Goal: Contribute content: Contribute content

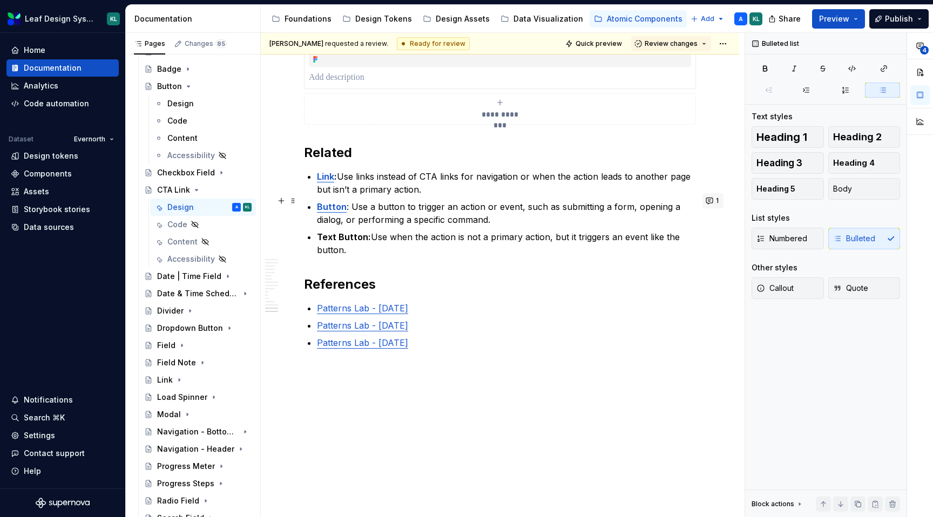
click at [719, 193] on button "1" at bounding box center [712, 200] width 21 height 15
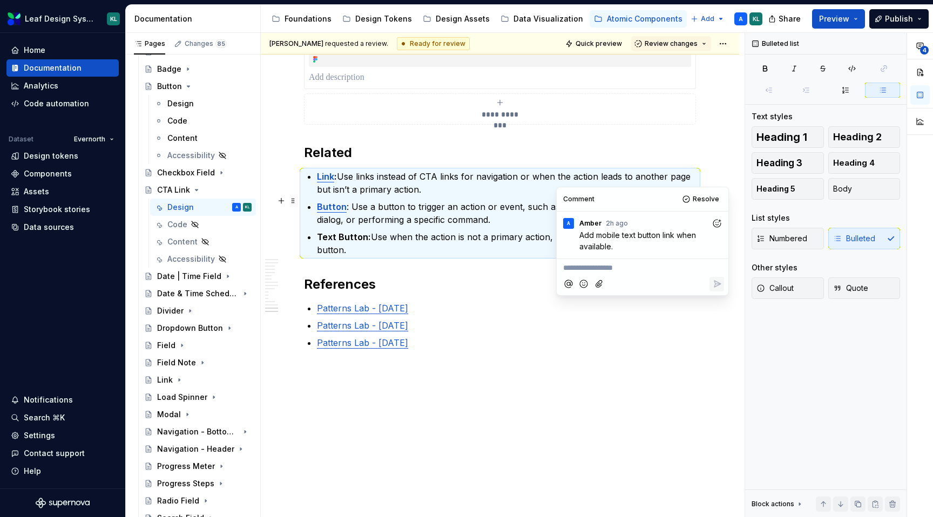
click at [719, 193] on button "1" at bounding box center [712, 200] width 21 height 15
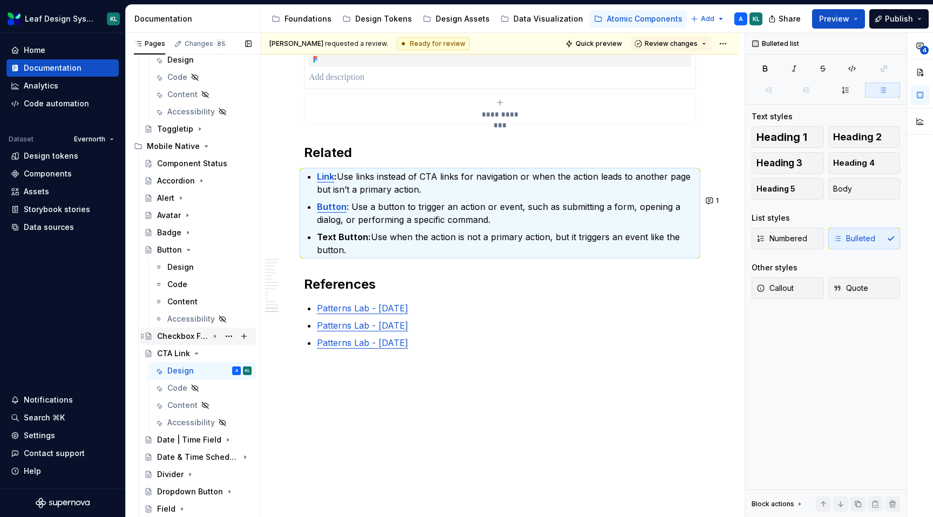
scroll to position [730, 0]
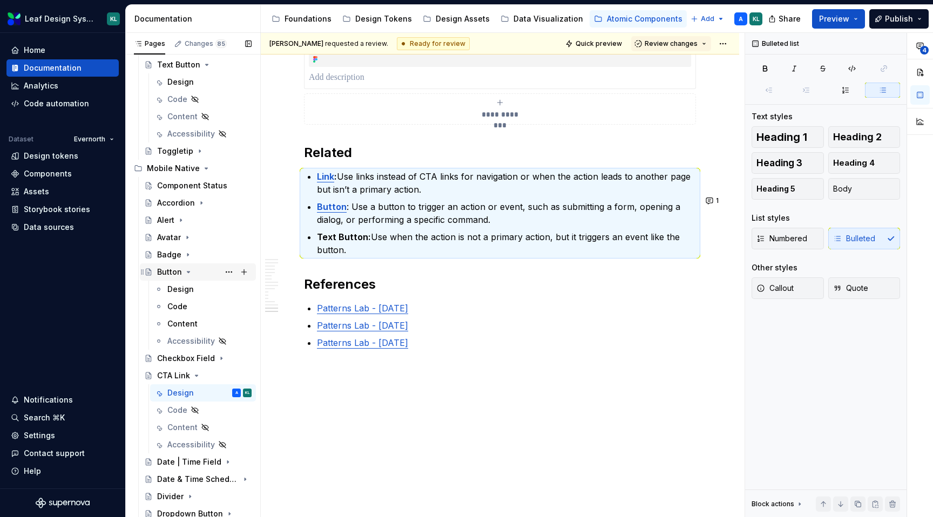
click at [185, 272] on icon "Page tree" at bounding box center [188, 272] width 9 height 9
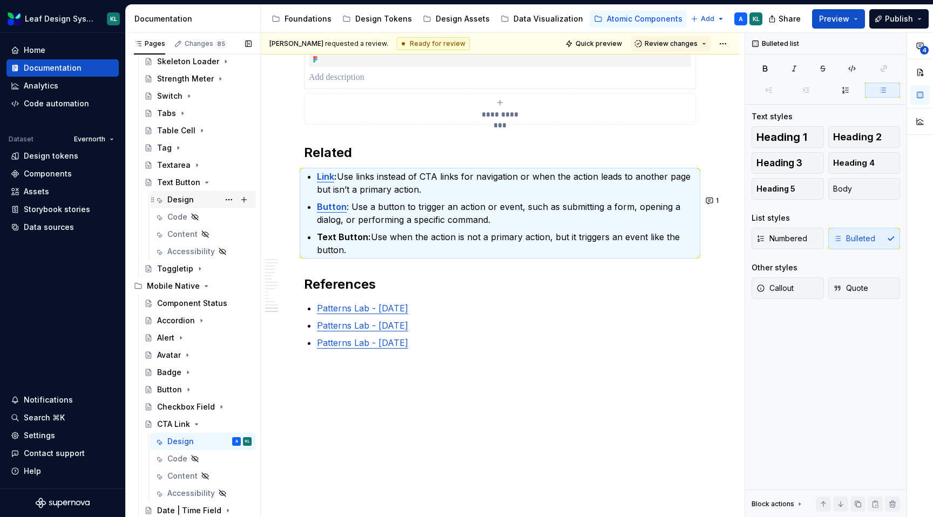
scroll to position [587, 0]
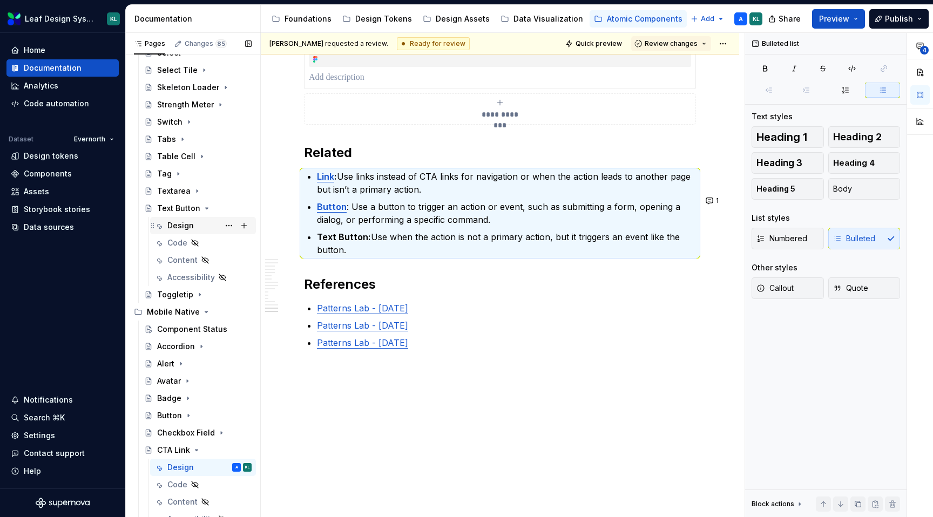
click at [197, 225] on div "Design" at bounding box center [209, 225] width 84 height 15
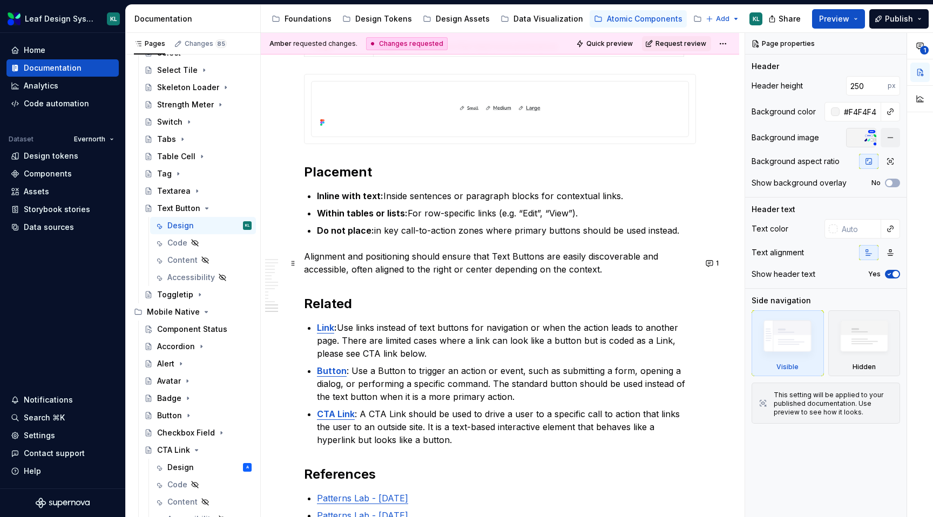
scroll to position [3715, 0]
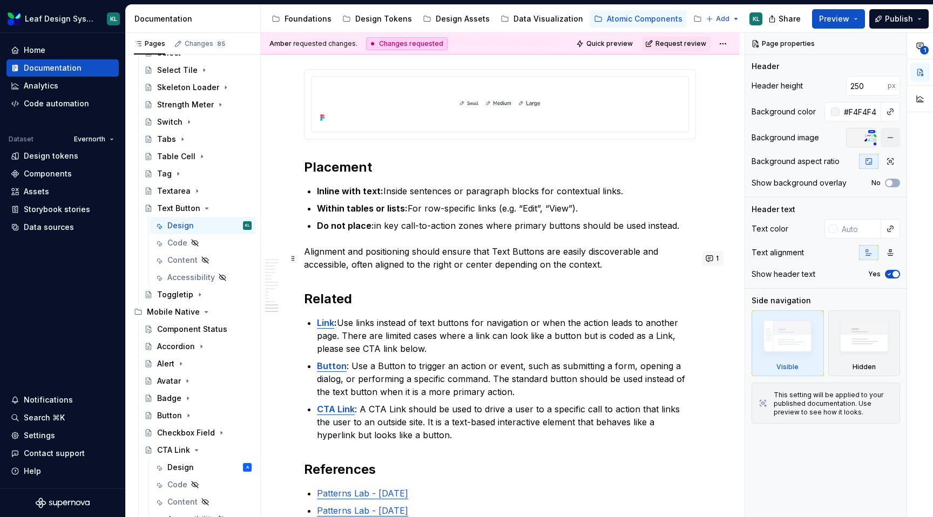
click at [715, 263] on button "1" at bounding box center [712, 258] width 21 height 15
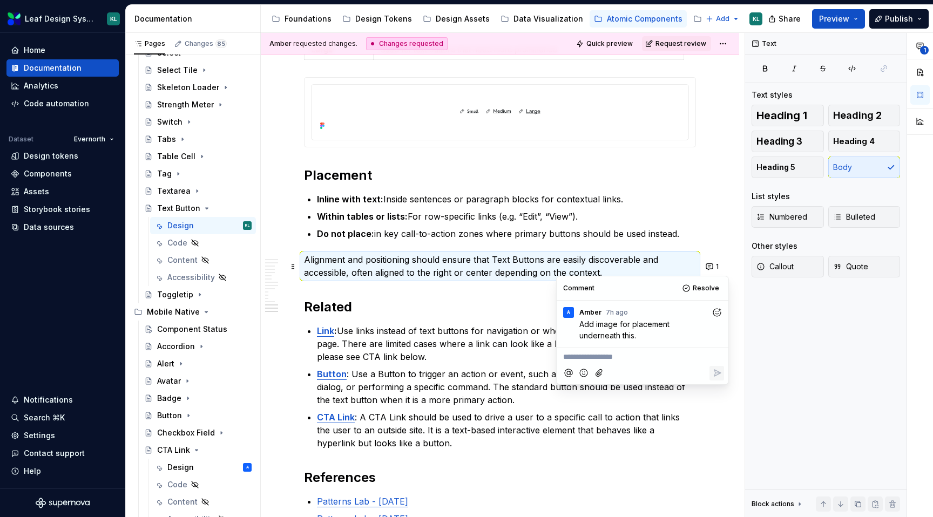
scroll to position [3708, 0]
type textarea "*"
click at [293, 268] on span at bounding box center [293, 266] width 9 height 15
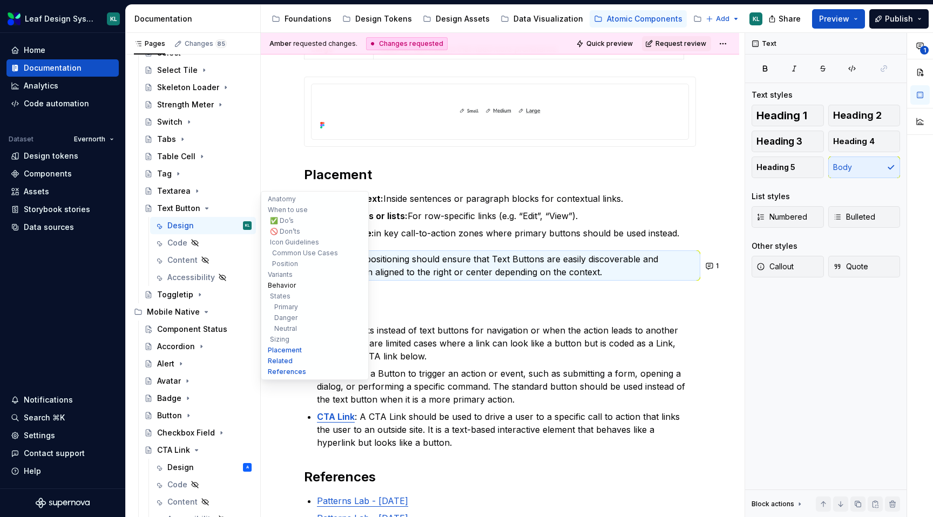
click at [273, 282] on button "Behavior" at bounding box center [314, 285] width 103 height 11
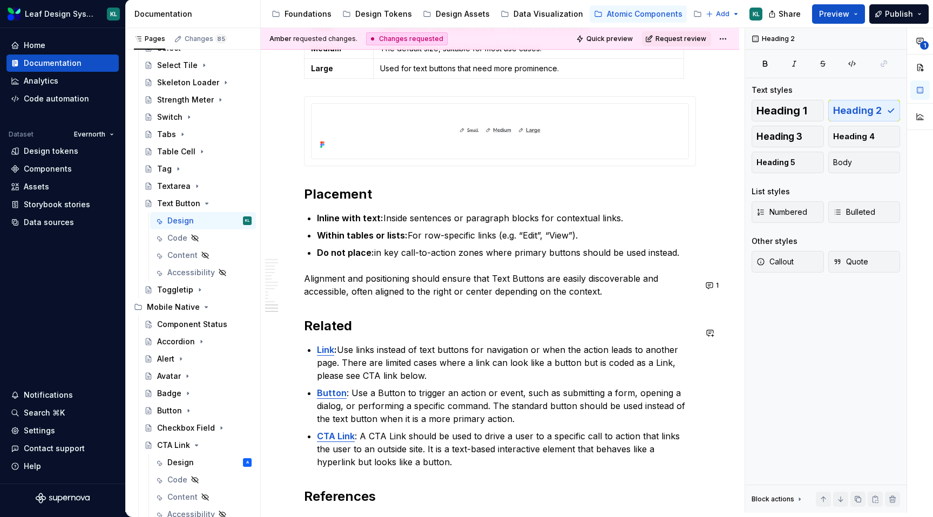
scroll to position [3627, 0]
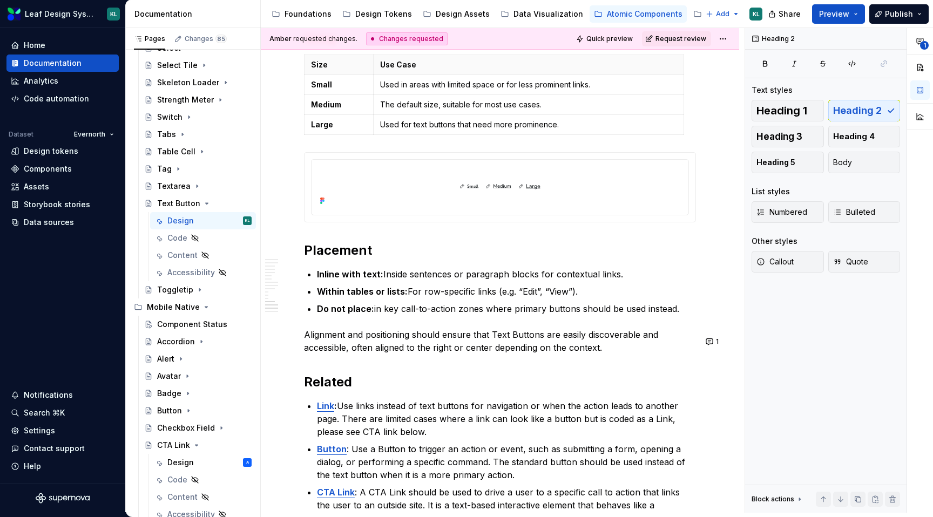
click at [608, 354] on p "Alignment and positioning should ensure that Text Buttons are easily discoverab…" at bounding box center [500, 341] width 392 height 26
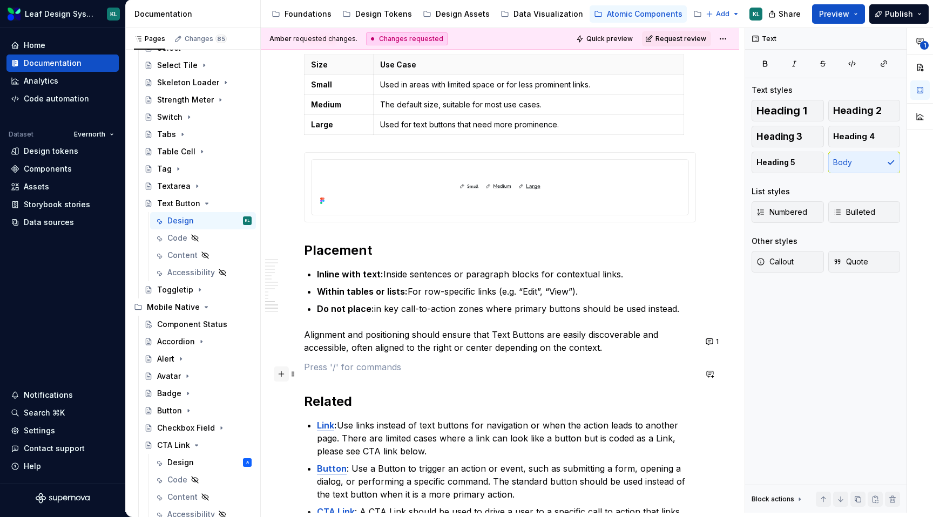
click at [282, 375] on button "button" at bounding box center [281, 373] width 15 height 15
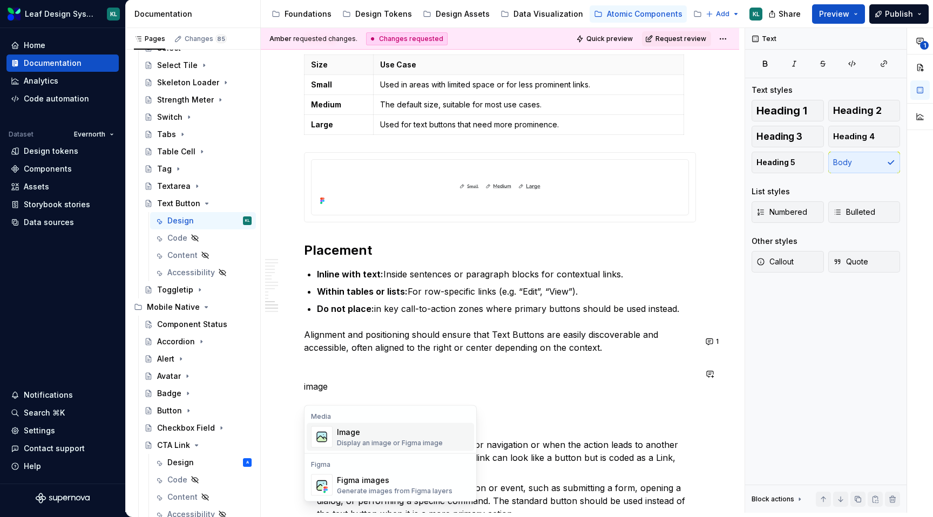
click at [371, 437] on div "Image" at bounding box center [390, 432] width 106 height 11
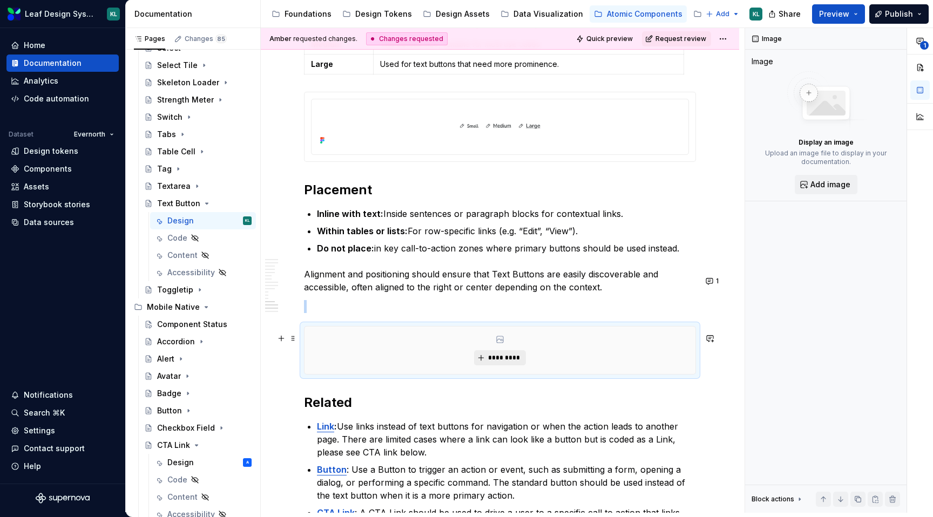
scroll to position [3697, 0]
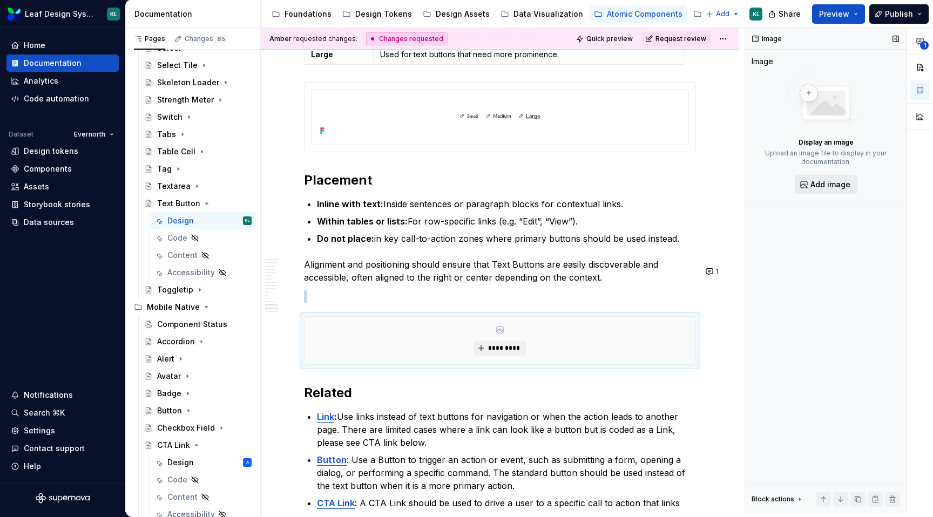
click at [812, 183] on span "Add image" at bounding box center [830, 184] width 40 height 11
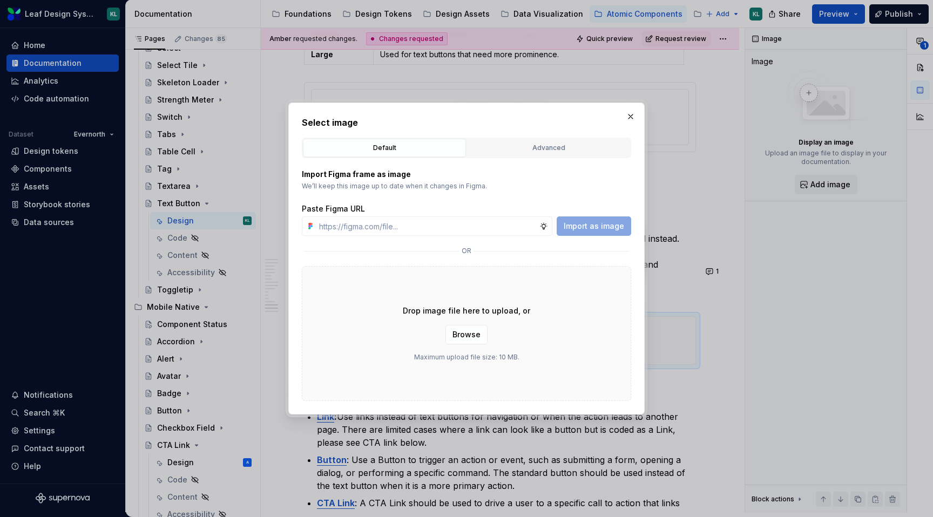
type textarea "*"
type input "[URL][DOMAIN_NAME]"
type textarea "*"
type input "[URL][DOMAIN_NAME]"
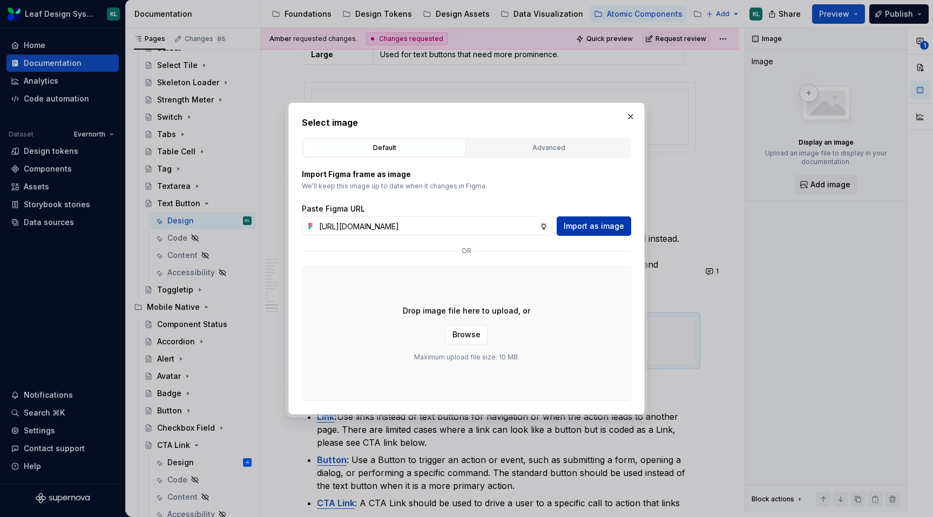
click at [583, 220] on button "Import as image" at bounding box center [593, 225] width 74 height 19
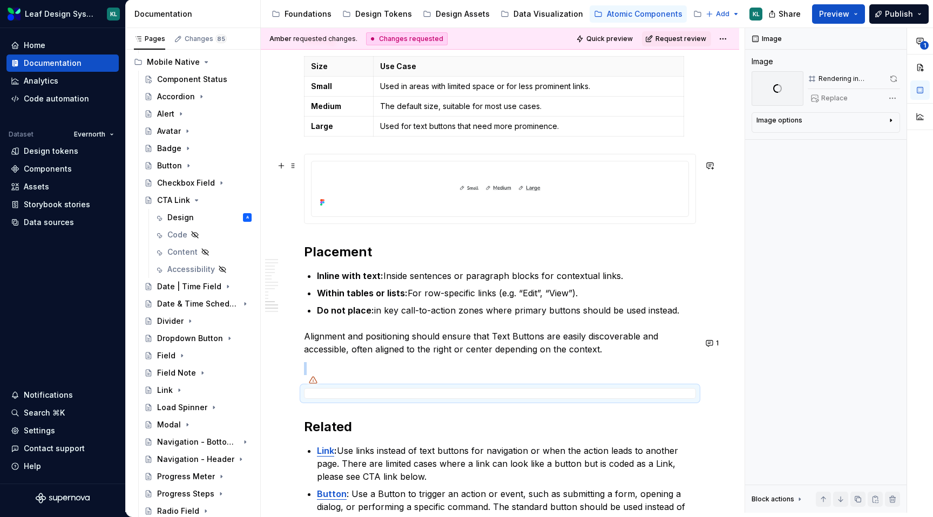
scroll to position [3756, 0]
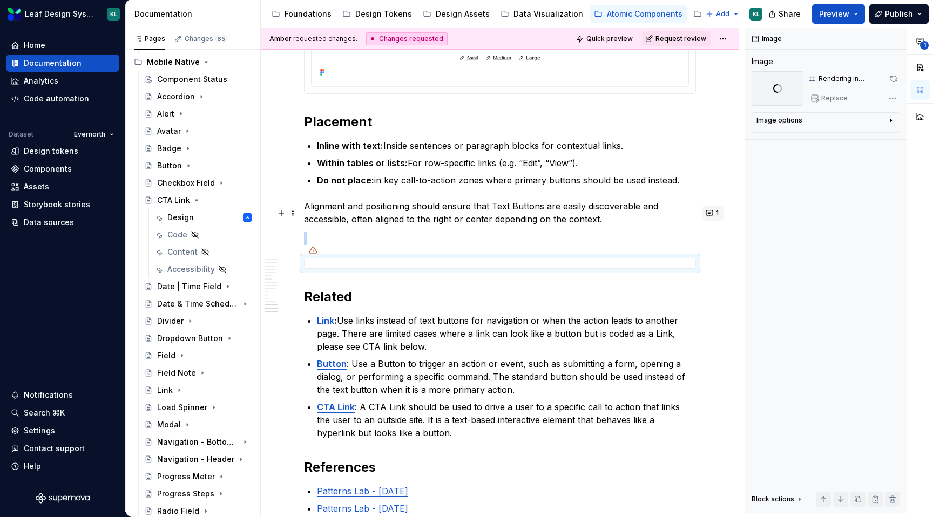
type textarea "*"
click at [719, 216] on button "1" at bounding box center [712, 213] width 21 height 15
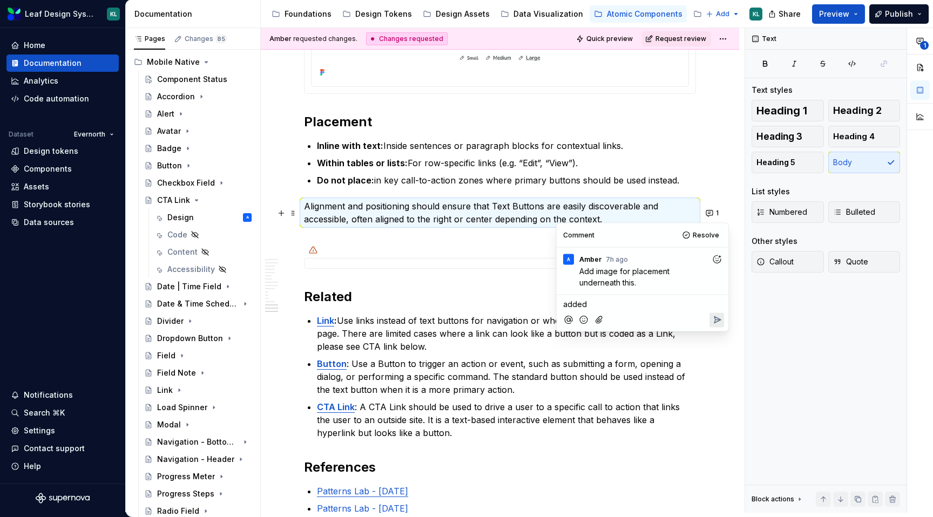
click at [717, 320] on icon "Reply" at bounding box center [717, 320] width 6 height 6
click at [708, 236] on span "Resolve" at bounding box center [705, 235] width 26 height 9
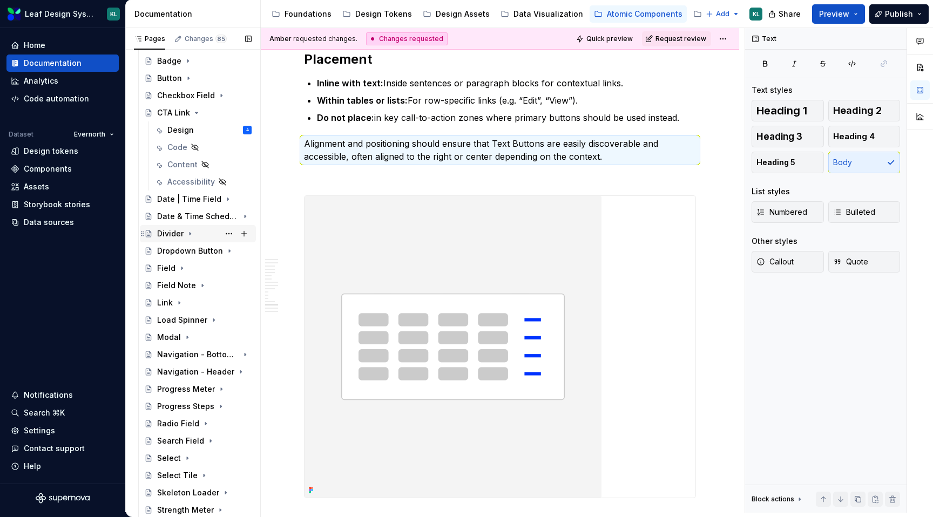
scroll to position [910, 0]
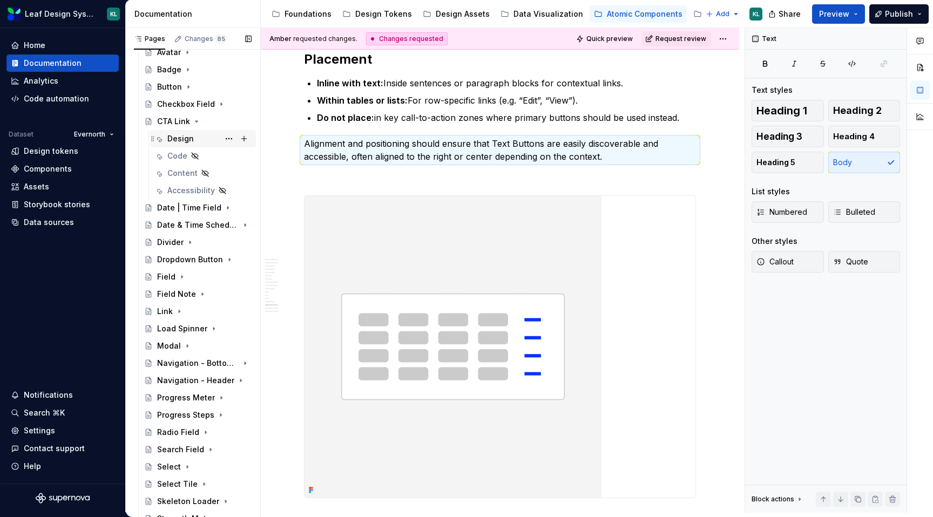
click at [187, 134] on div "Design" at bounding box center [180, 138] width 26 height 11
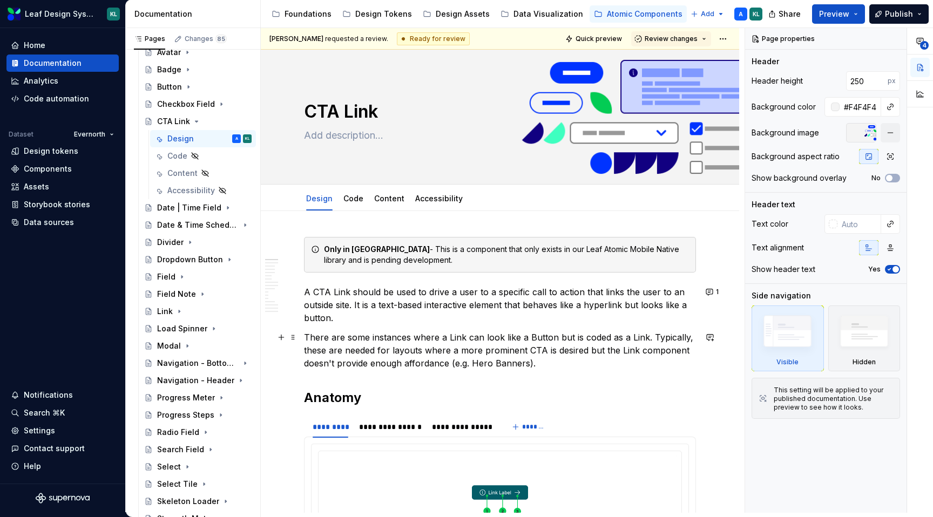
scroll to position [55, 0]
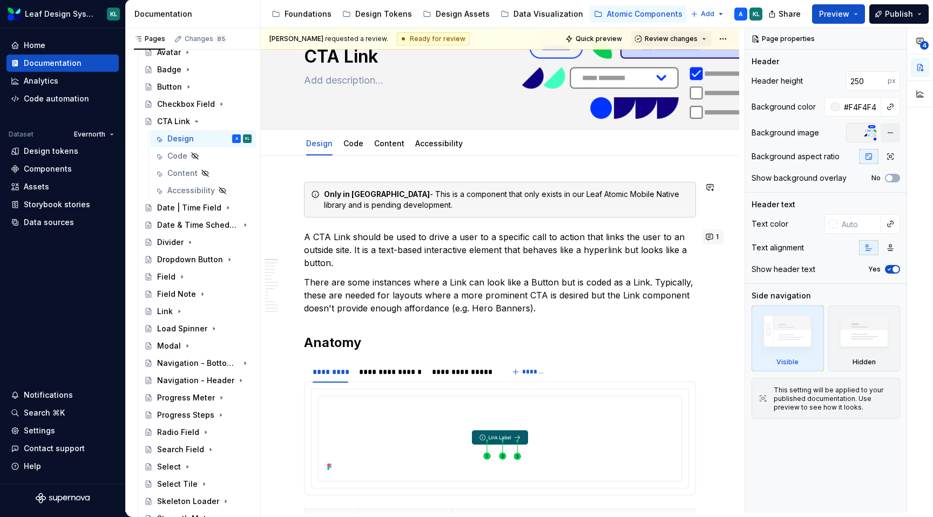
type textarea "*"
click at [718, 241] on button "1" at bounding box center [712, 236] width 21 height 15
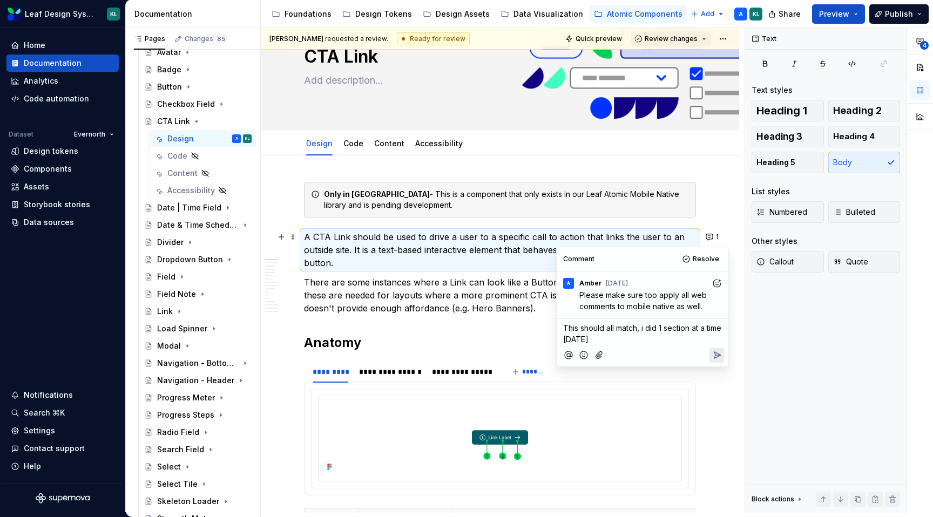
click at [716, 357] on icon "Reply" at bounding box center [717, 355] width 6 height 6
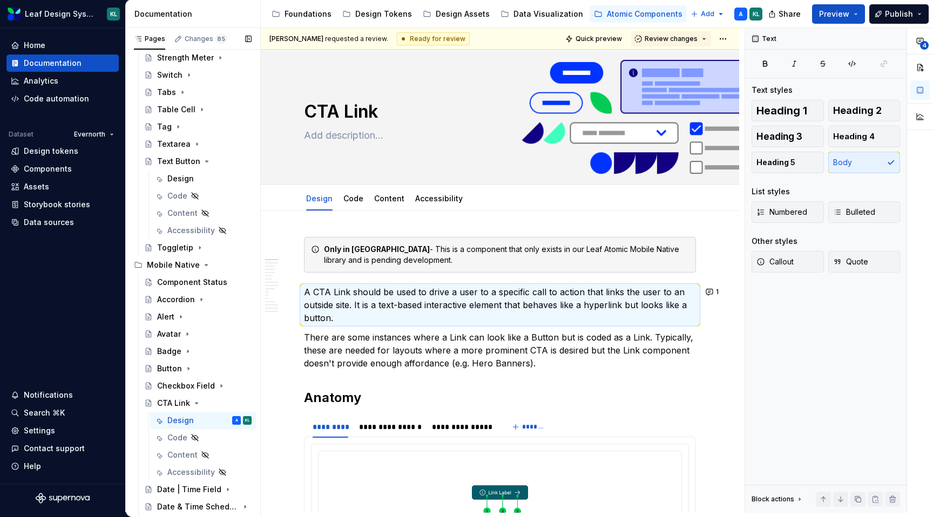
scroll to position [602, 0]
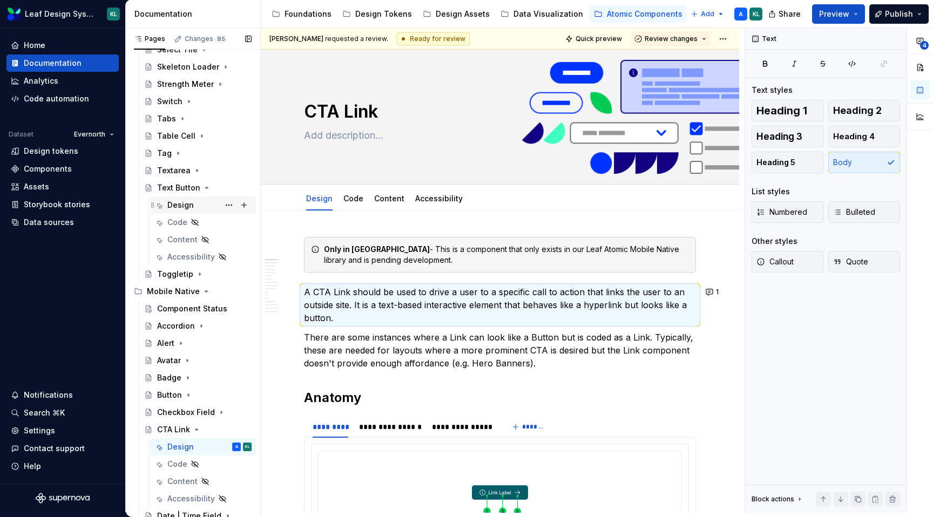
click at [208, 201] on div "Design" at bounding box center [209, 205] width 84 height 15
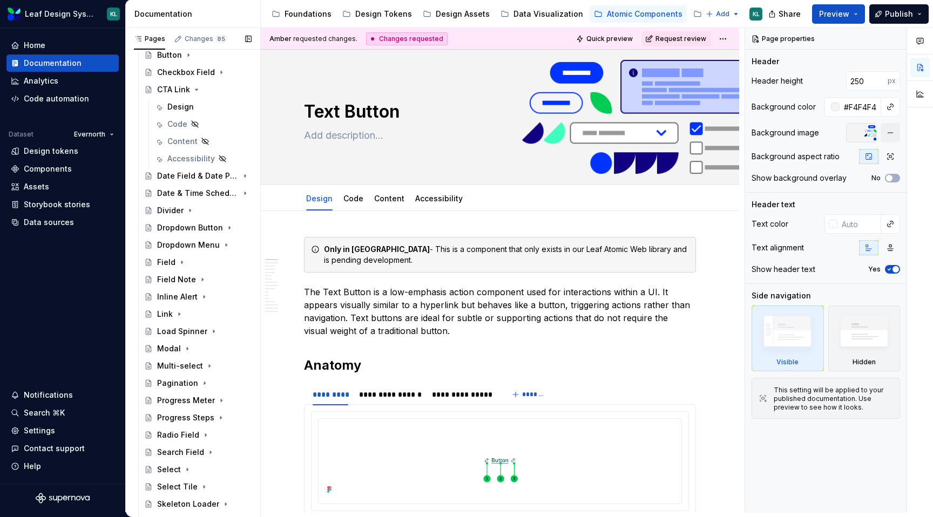
scroll to position [49, 0]
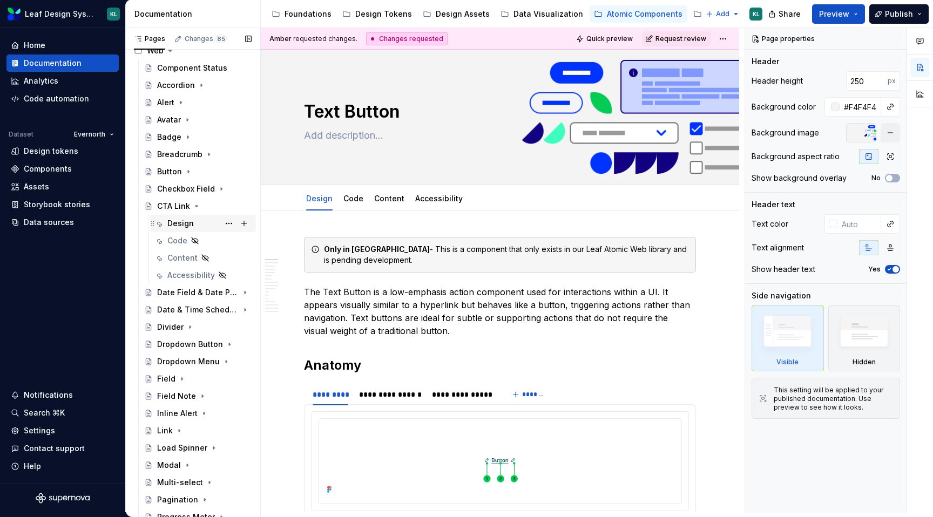
click at [203, 228] on div "Design" at bounding box center [209, 223] width 84 height 15
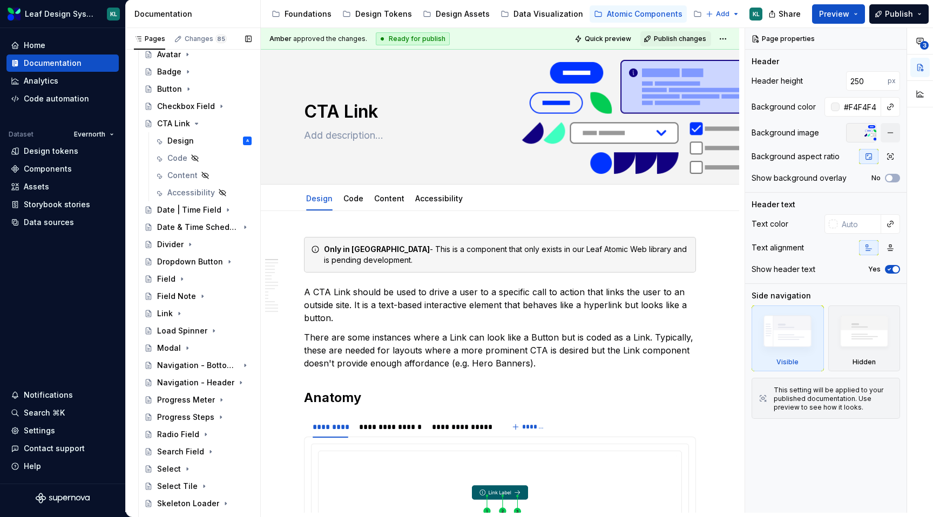
scroll to position [923, 0]
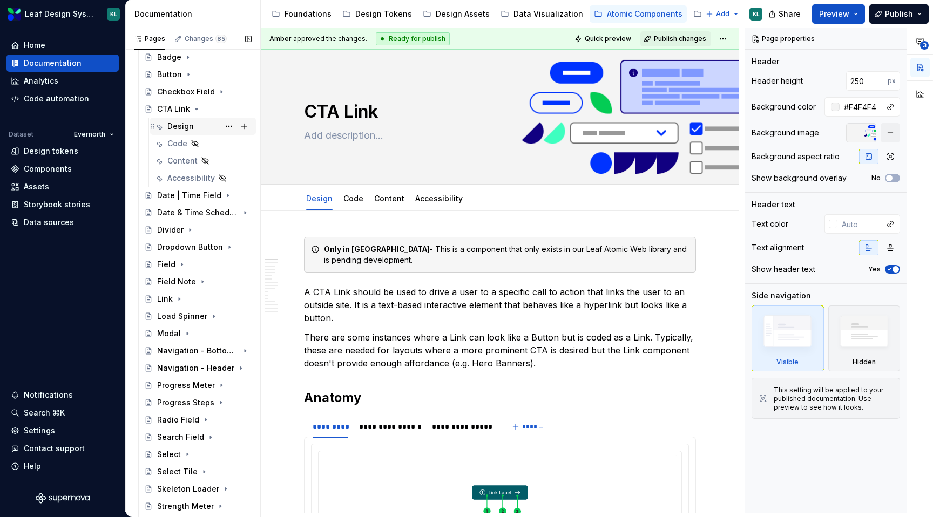
click at [201, 130] on div "Design A" at bounding box center [209, 126] width 84 height 15
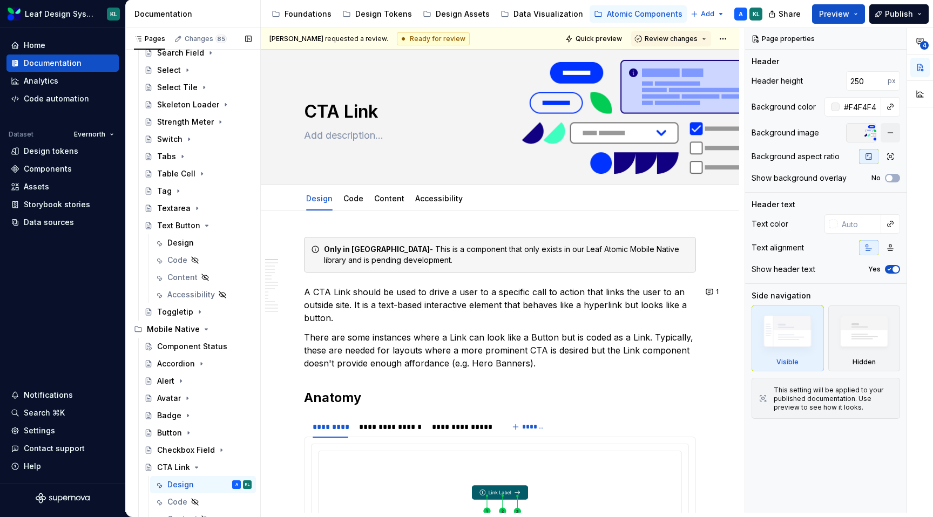
scroll to position [633, 0]
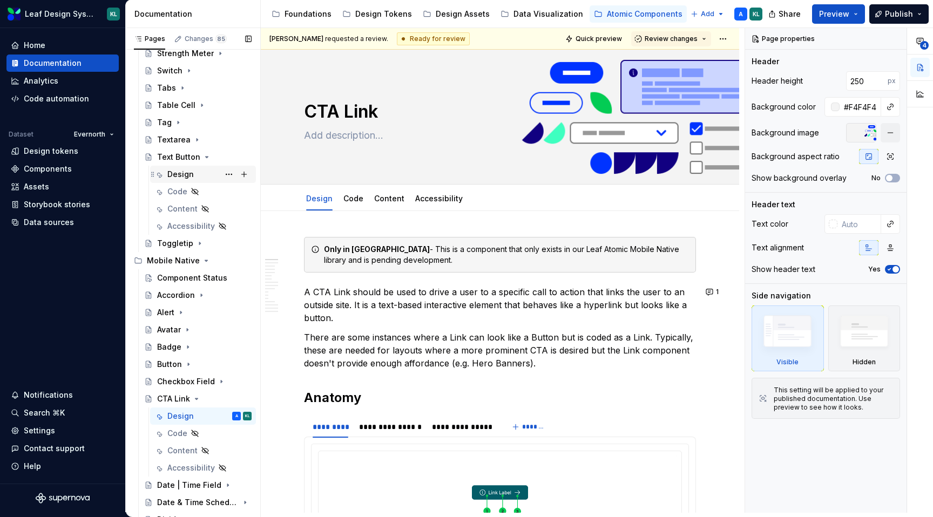
click at [199, 168] on div "Design" at bounding box center [209, 174] width 84 height 15
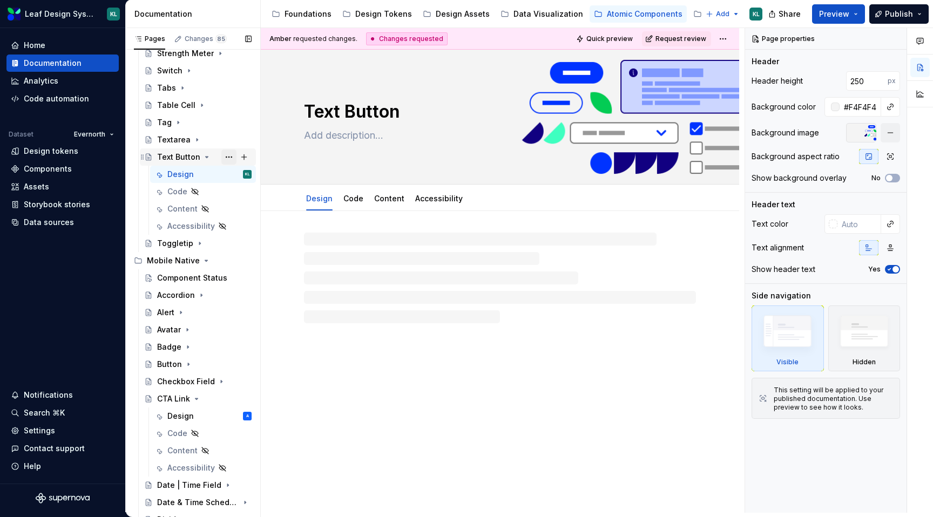
click at [227, 156] on button "Page tree" at bounding box center [228, 156] width 15 height 15
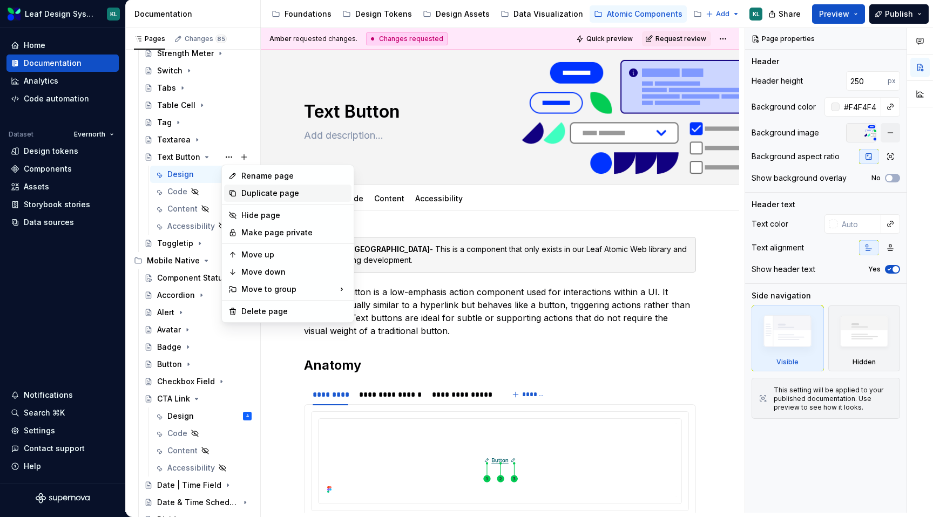
click at [274, 191] on div "Duplicate page" at bounding box center [294, 193] width 106 height 11
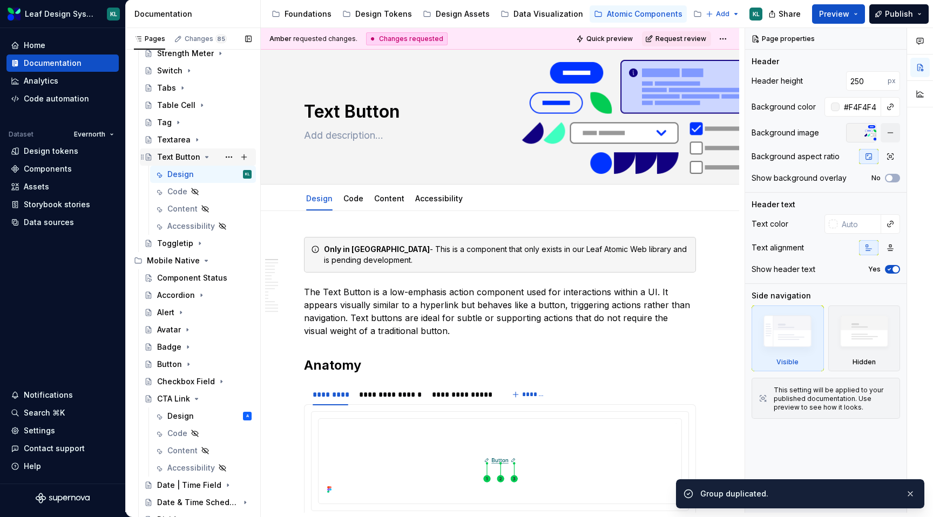
click at [205, 155] on icon "Page tree" at bounding box center [206, 157] width 9 height 9
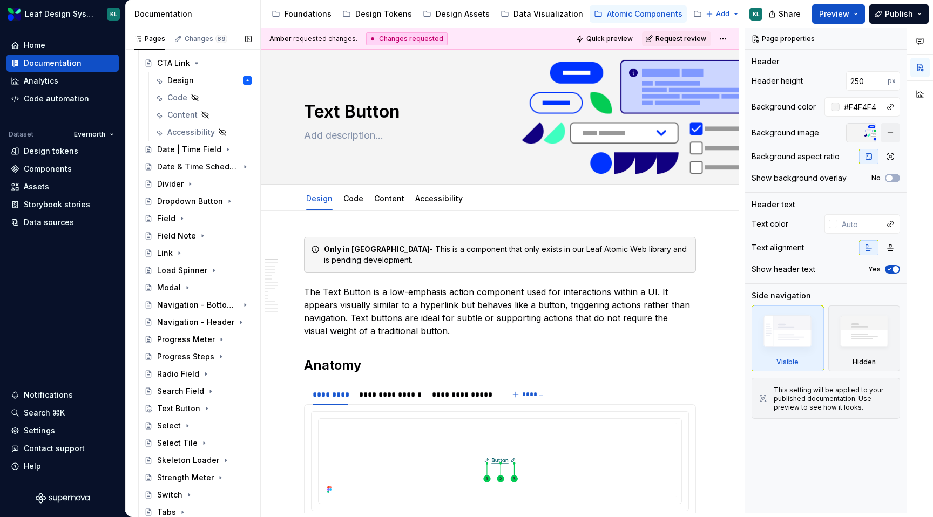
scroll to position [957, 0]
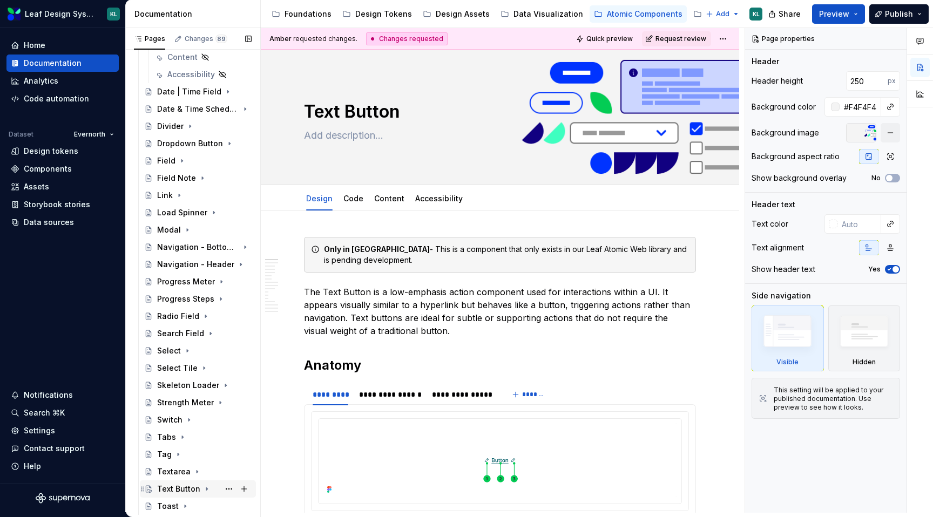
click at [207, 490] on icon "Page tree" at bounding box center [206, 489] width 9 height 9
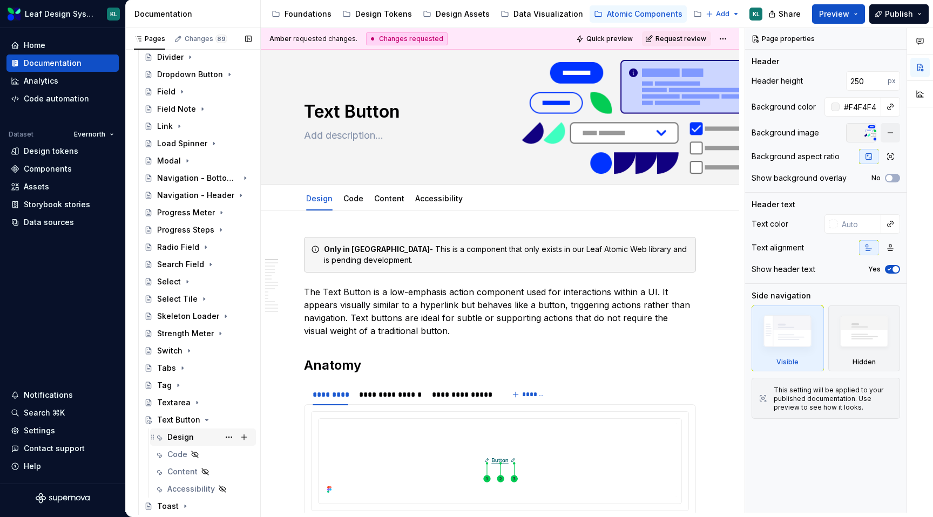
click at [202, 440] on div "Design" at bounding box center [209, 437] width 84 height 15
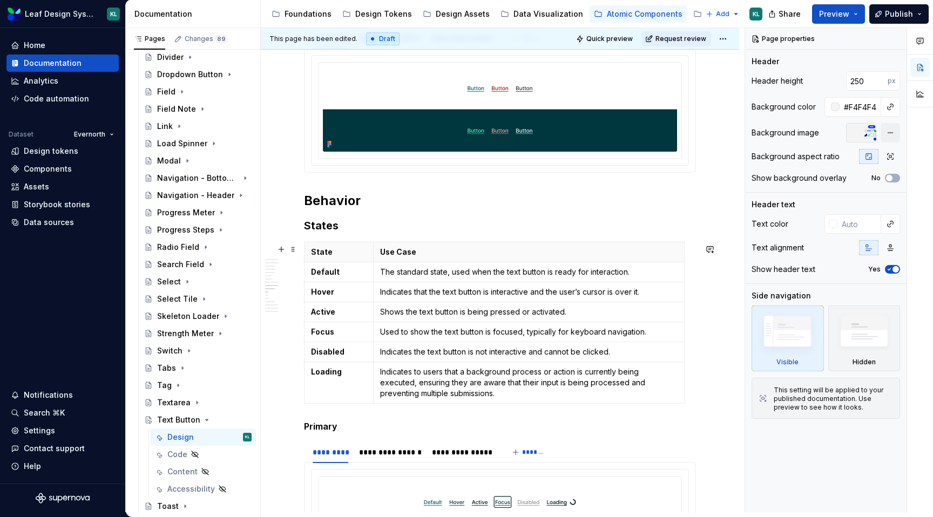
scroll to position [2705, 0]
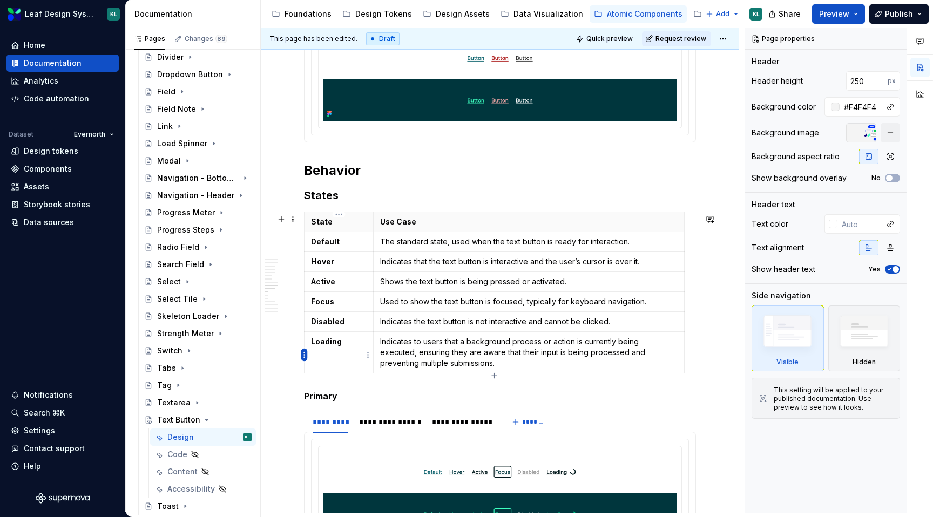
click at [304, 352] on html "Leaf Design System KL Home Documentation Analytics Code automation Dataset Ever…" at bounding box center [466, 258] width 933 height 517
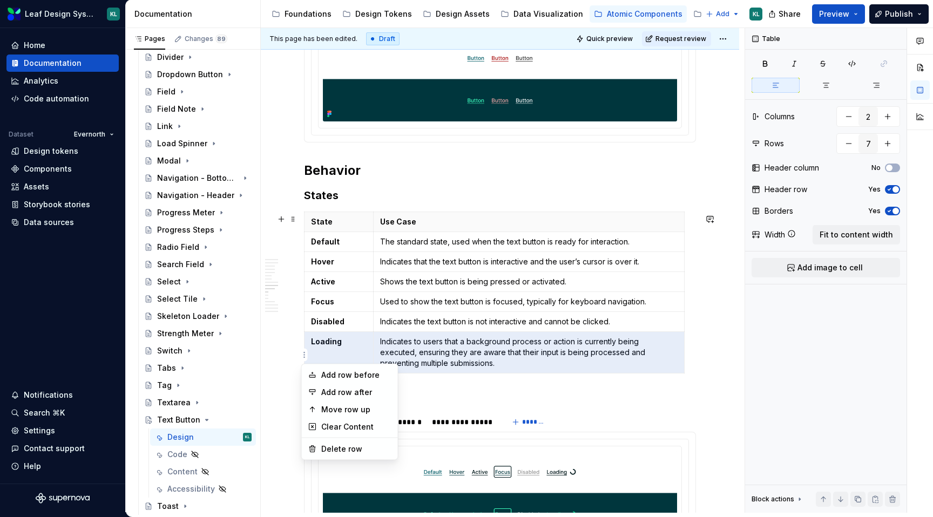
type textarea "*"
click at [301, 282] on html "Leaf Design System KL Home Documentation Analytics Code automation Dataset Ever…" at bounding box center [466, 258] width 933 height 517
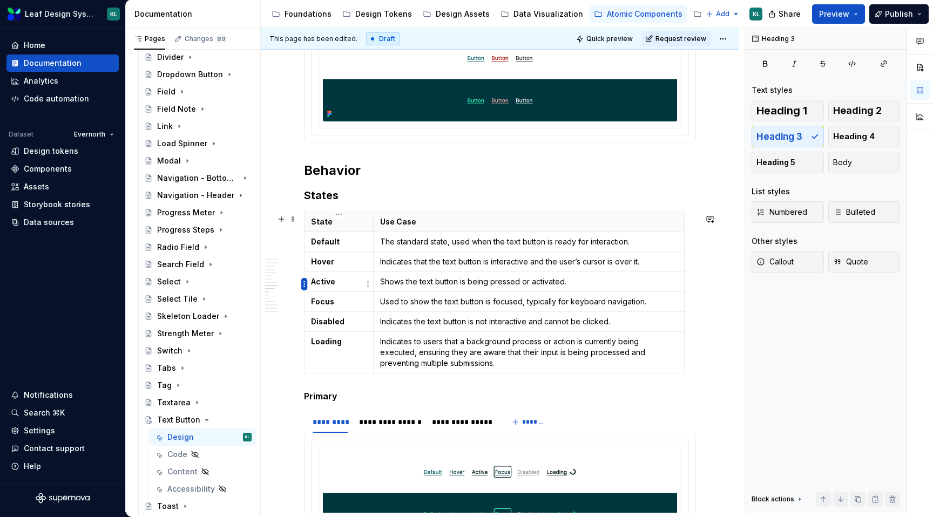
click at [304, 282] on html "Leaf Design System KL Home Documentation Analytics Code automation Dataset Ever…" at bounding box center [466, 258] width 933 height 517
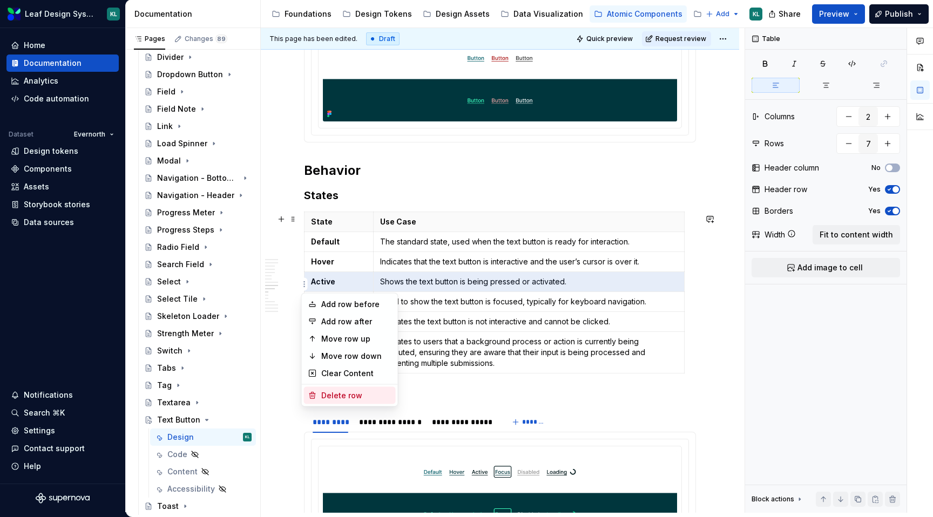
click at [343, 389] on div "Delete row" at bounding box center [350, 395] width 92 height 17
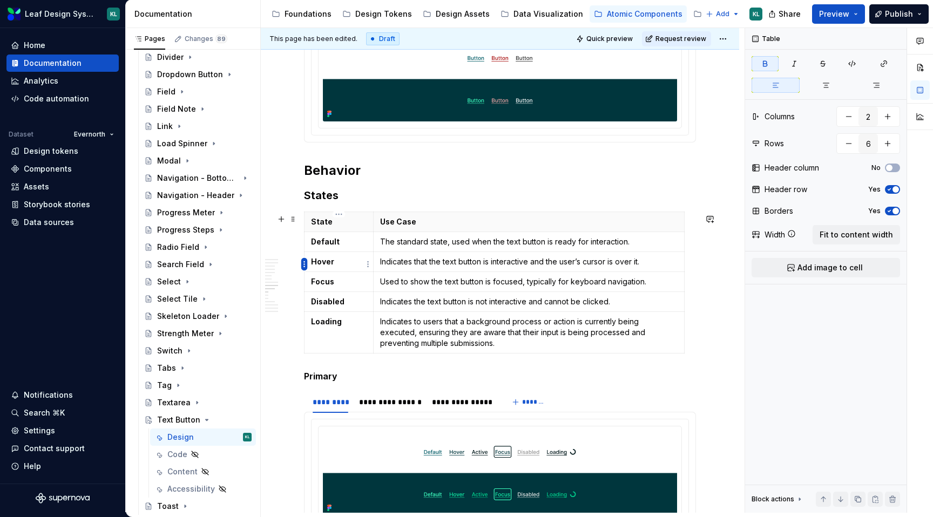
click at [305, 264] on html "Leaf Design System KL Home Documentation Analytics Code automation Dataset Ever…" at bounding box center [466, 258] width 933 height 517
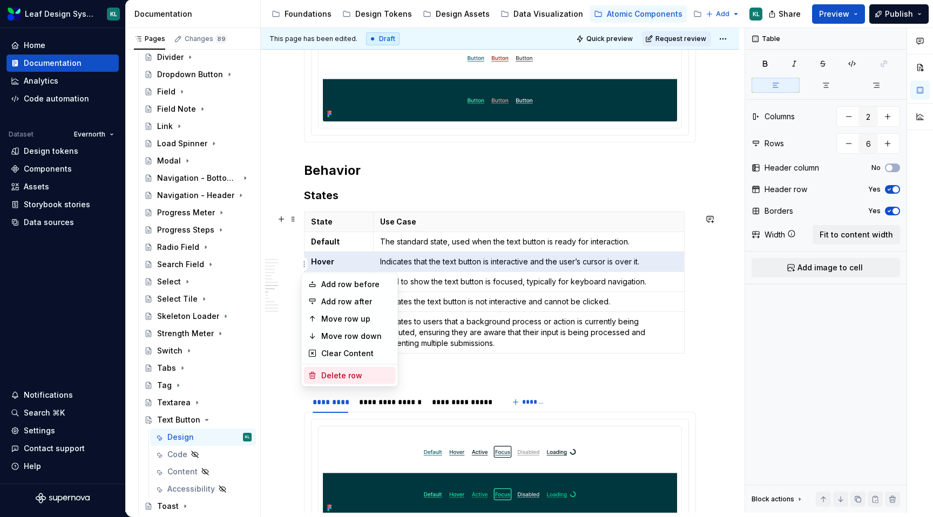
click at [341, 370] on div "Delete row" at bounding box center [356, 375] width 70 height 11
type input "5"
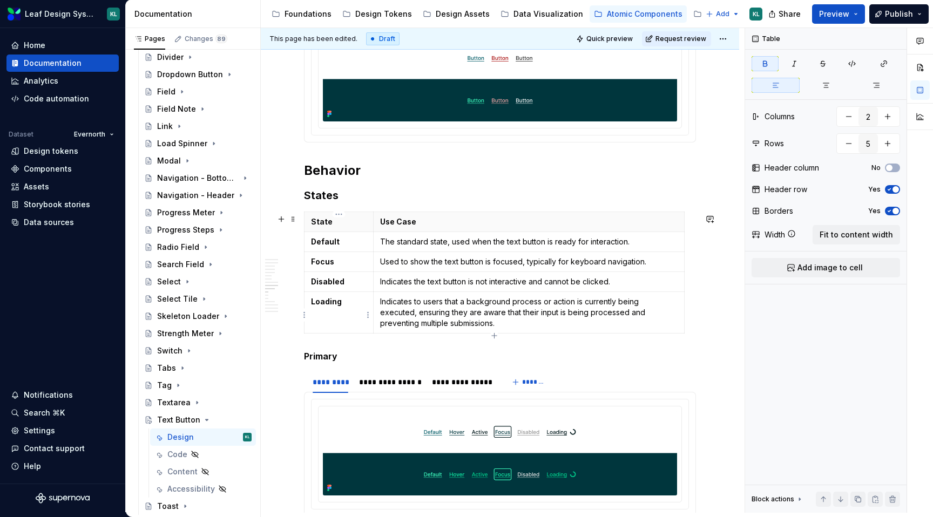
type textarea "*"
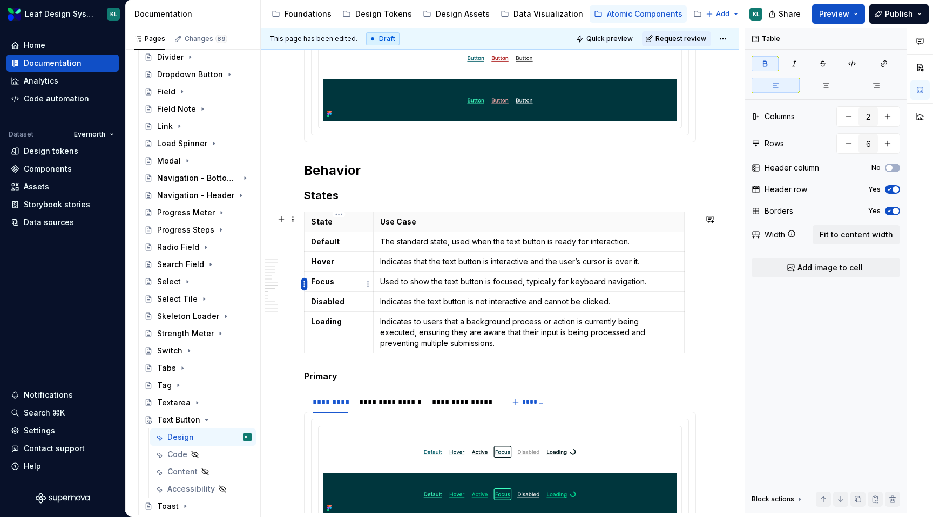
click at [303, 284] on html "Leaf Design System KL Home Documentation Analytics Code automation Dataset Ever…" at bounding box center [466, 258] width 933 height 517
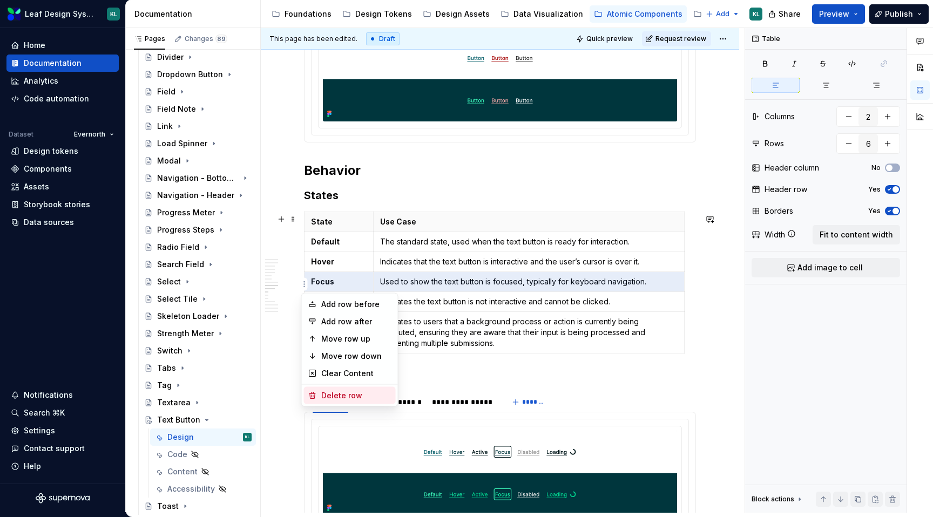
click at [352, 389] on div "Delete row" at bounding box center [350, 395] width 92 height 17
type input "5"
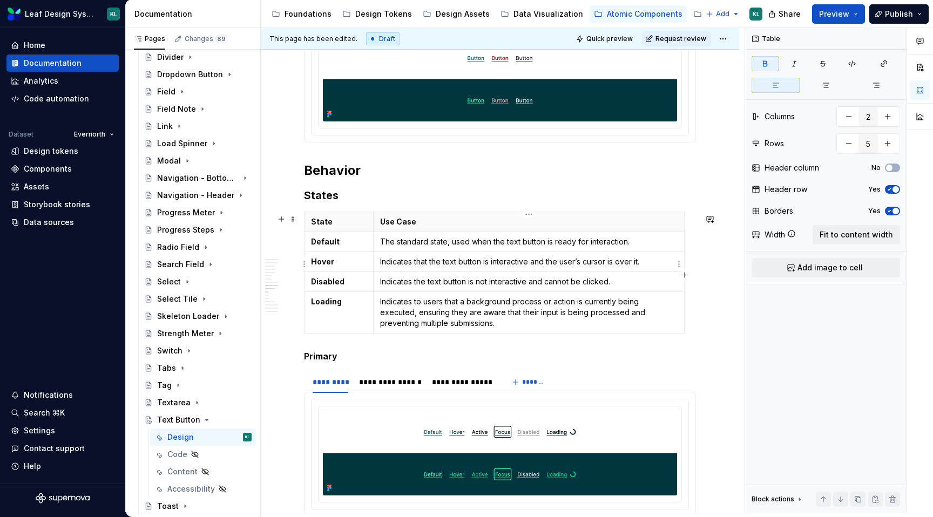
type textarea "*"
click at [323, 264] on strong "Hover" at bounding box center [322, 261] width 23 height 9
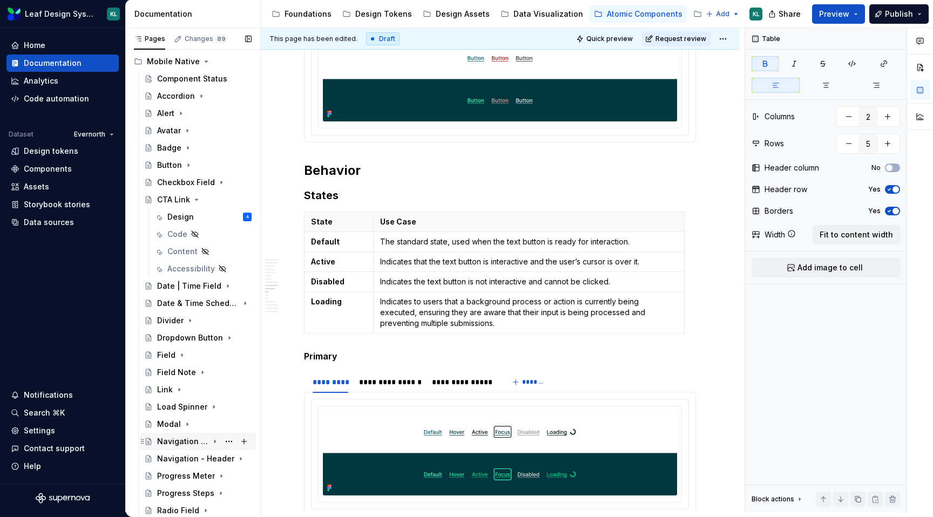
scroll to position [756, 0]
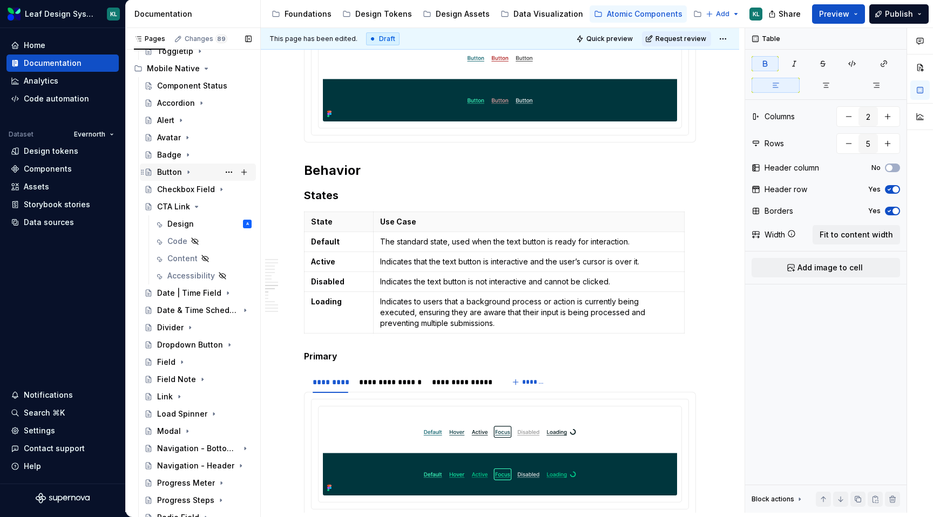
click at [179, 173] on div "Button" at bounding box center [169, 172] width 25 height 11
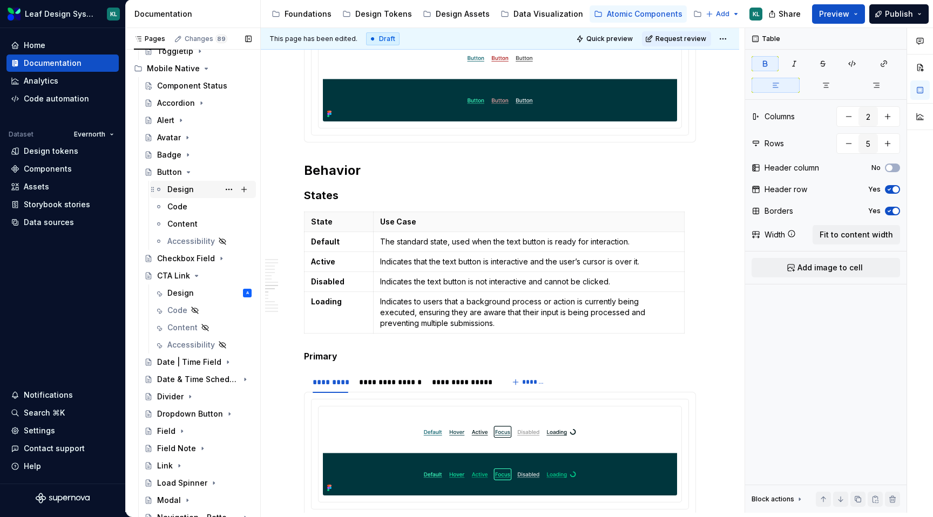
click at [188, 188] on div "Design" at bounding box center [180, 189] width 26 height 11
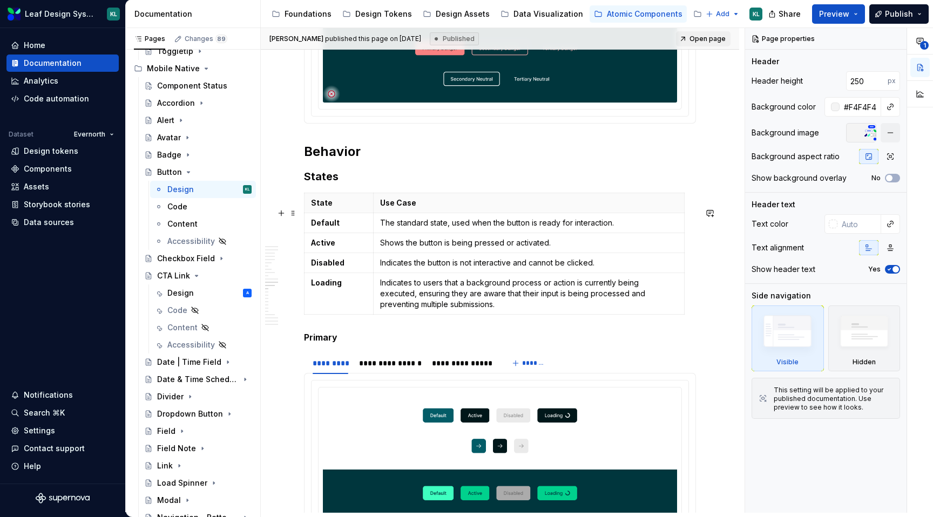
scroll to position [3041, 0]
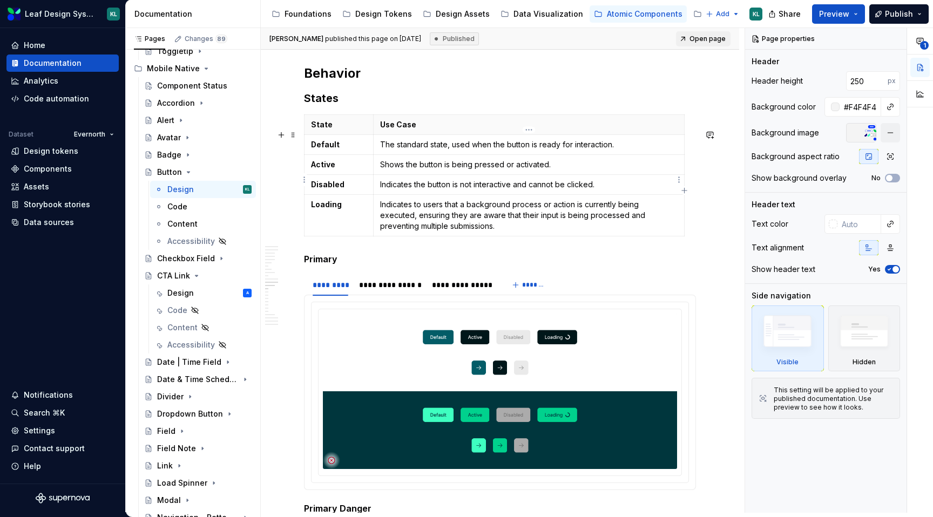
click at [421, 170] on p "Shows the button is being pressed or activated." at bounding box center [528, 164] width 297 height 11
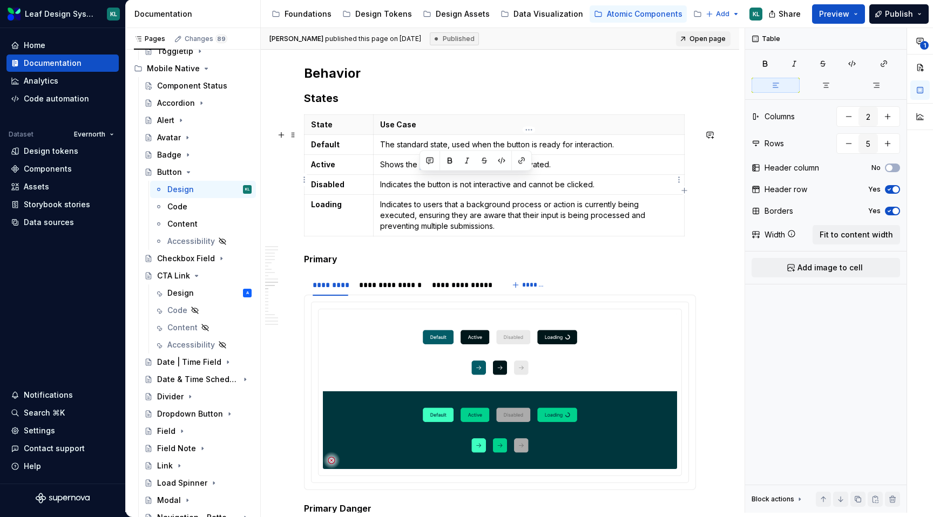
click at [421, 170] on p "Shows the button is being pressed or activated." at bounding box center [528, 164] width 297 height 11
drag, startPoint x: 554, startPoint y: 178, endPoint x: 382, endPoint y: 182, distance: 172.7
click at [382, 170] on p "Shows the button is being pressed or activated." at bounding box center [528, 164] width 297 height 11
copy p "Shows the button is being pressed or activated."
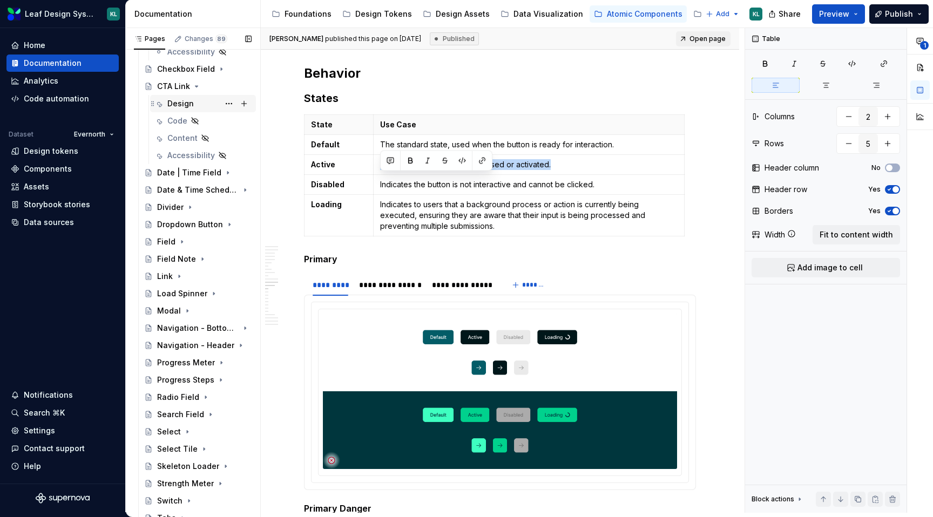
scroll to position [1096, 0]
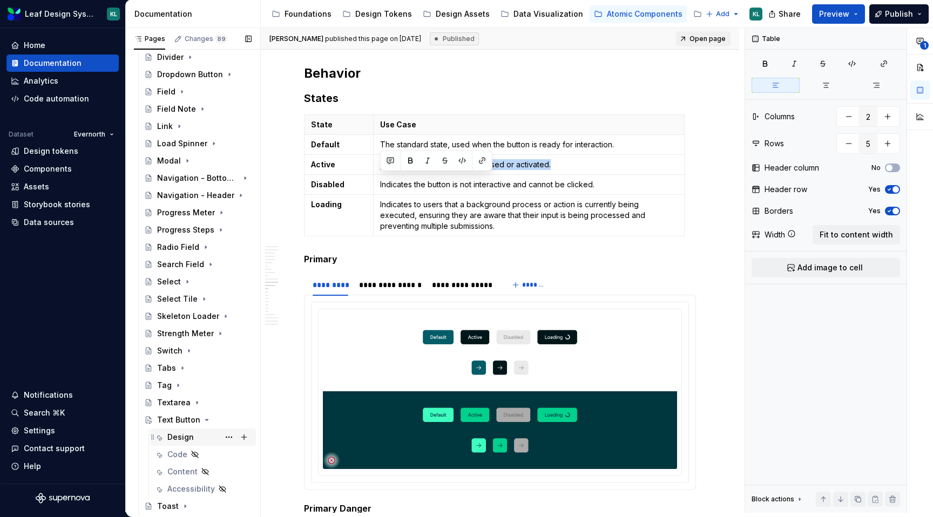
click at [200, 432] on div "Design" at bounding box center [209, 437] width 84 height 15
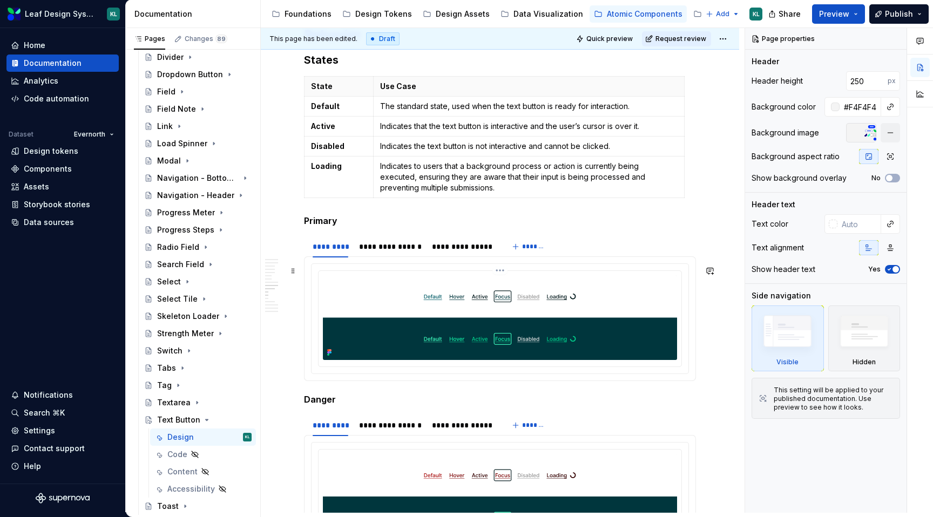
scroll to position [2819, 0]
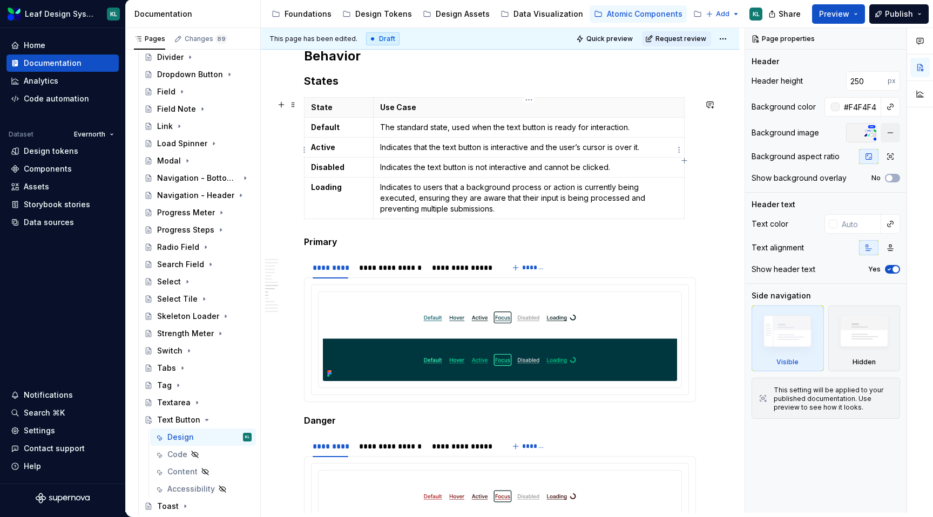
type textarea "*"
click at [421, 150] on p "Indicates that the text button is interactive and the user’s cursor is over it." at bounding box center [528, 147] width 297 height 11
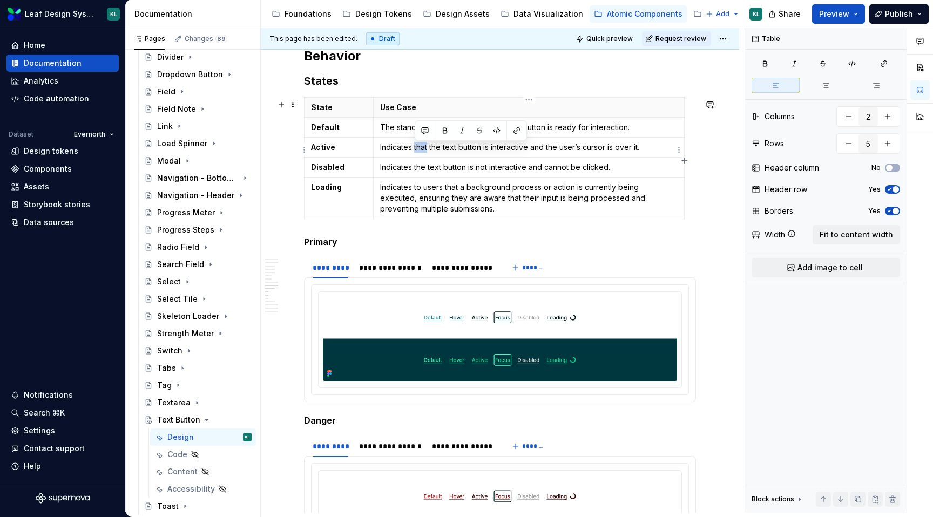
click at [421, 150] on p "Indicates that the text button is interactive and the user’s cursor is over it." at bounding box center [528, 147] width 297 height 11
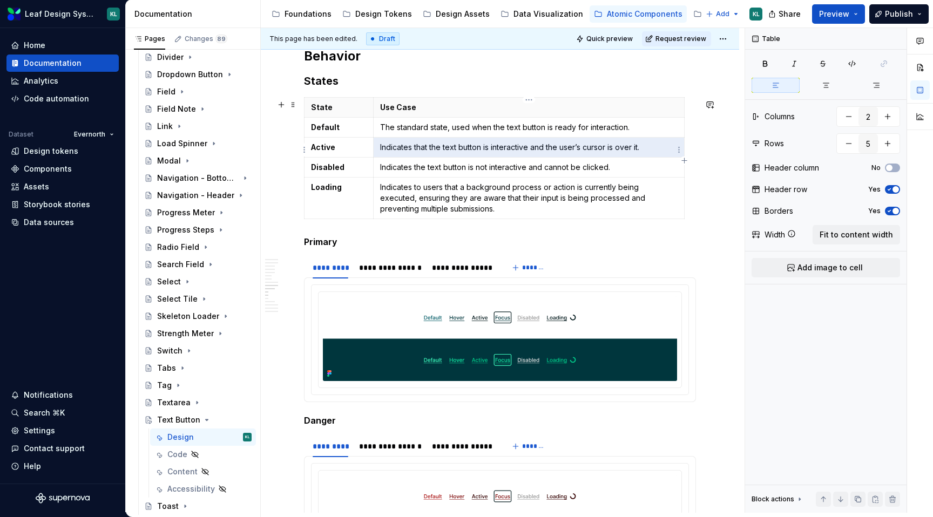
click at [384, 148] on p "Indicates that the text button is interactive and the user’s cursor is over it." at bounding box center [528, 147] width 297 height 11
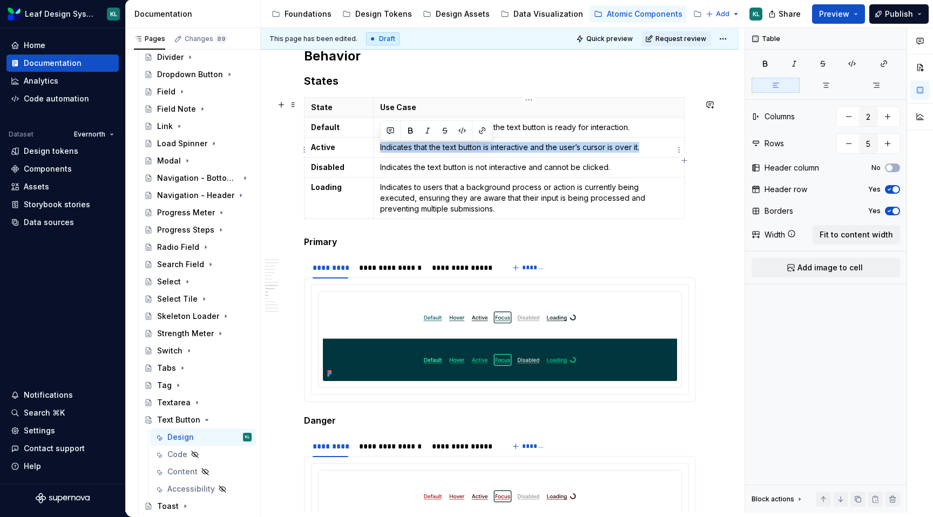
drag, startPoint x: 380, startPoint y: 148, endPoint x: 648, endPoint y: 146, distance: 268.2
click at [648, 146] on p "Indicates that the text button is interactive and the user’s cursor is over it." at bounding box center [528, 147] width 297 height 11
click at [327, 148] on strong "Active" at bounding box center [323, 146] width 24 height 9
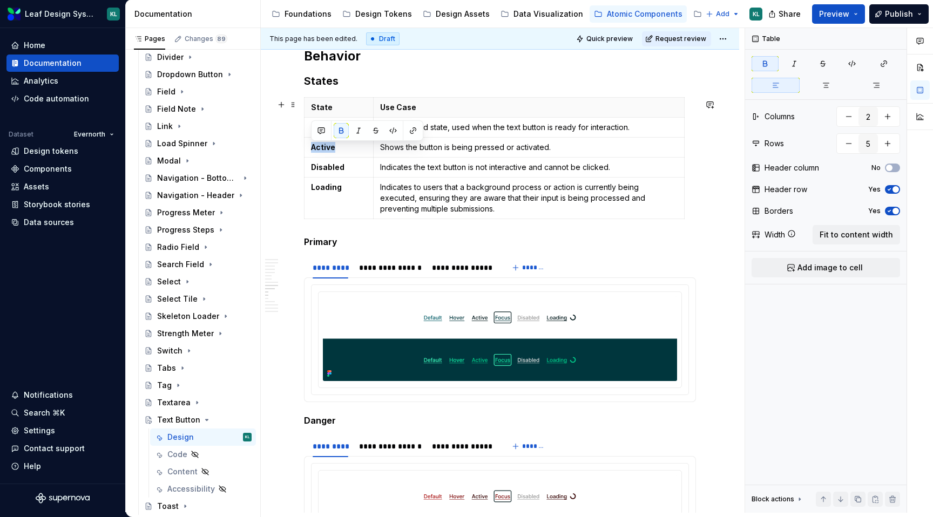
click at [419, 146] on p "Shows the button is being pressed or activated." at bounding box center [528, 147] width 297 height 11
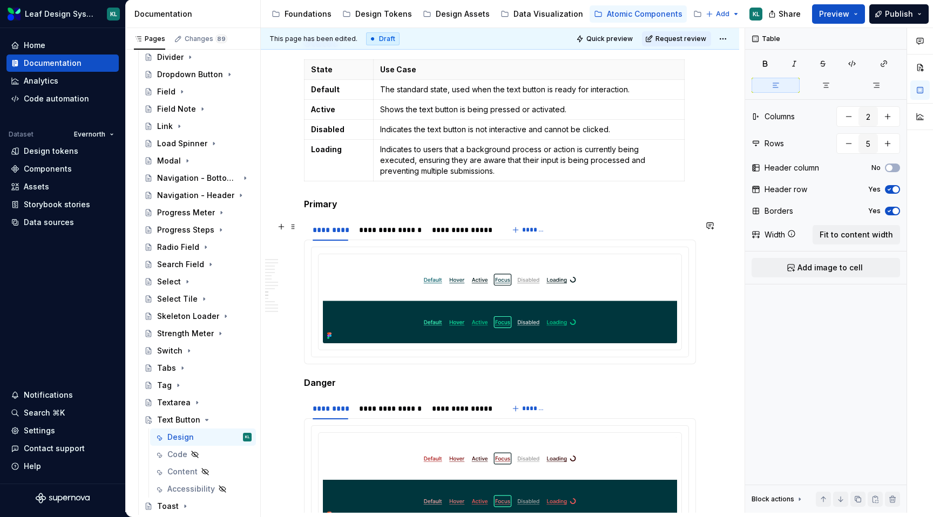
scroll to position [2903, 0]
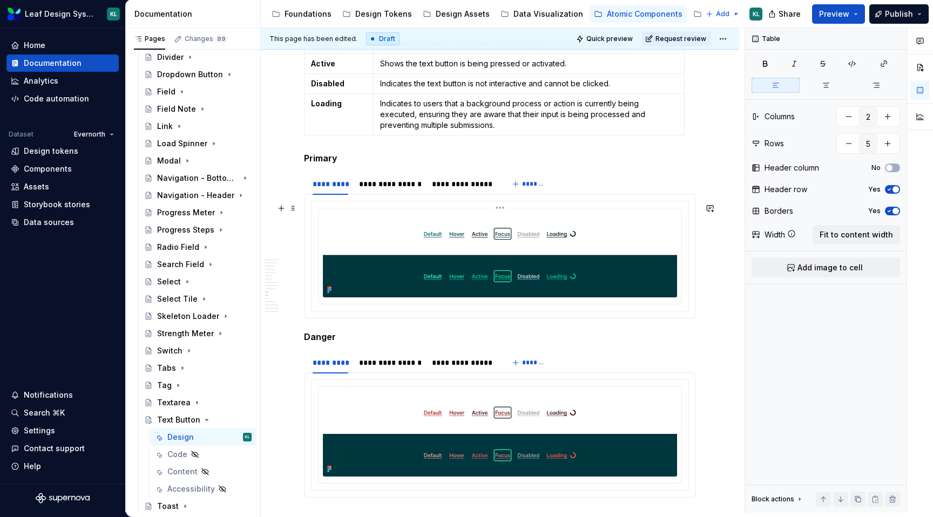
click at [402, 279] on img at bounding box center [500, 255] width 354 height 85
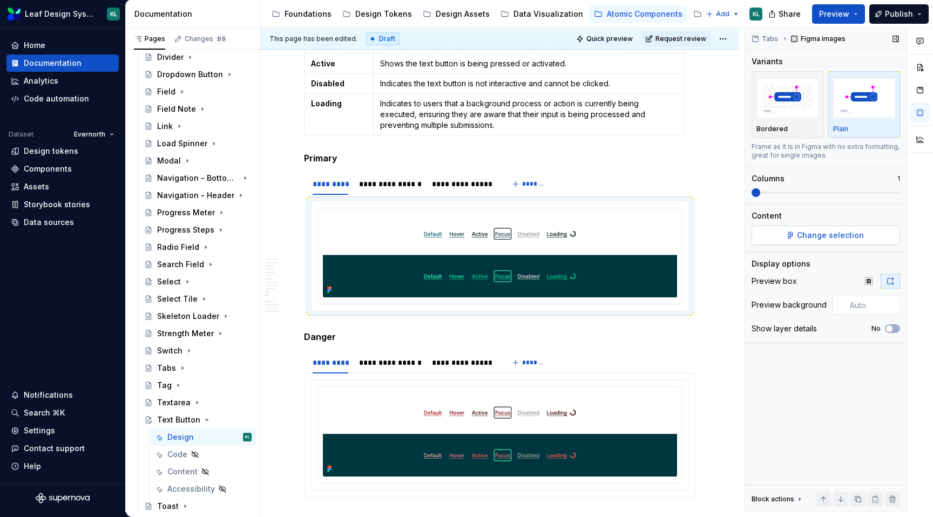
click at [815, 236] on span "Change selection" at bounding box center [830, 235] width 67 height 11
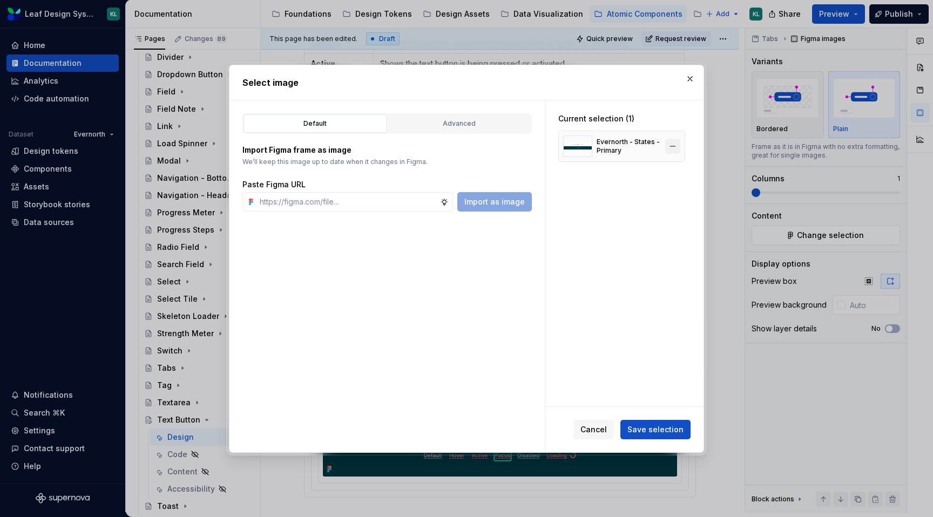
click at [678, 147] on button "button" at bounding box center [672, 146] width 15 height 15
type textarea "*"
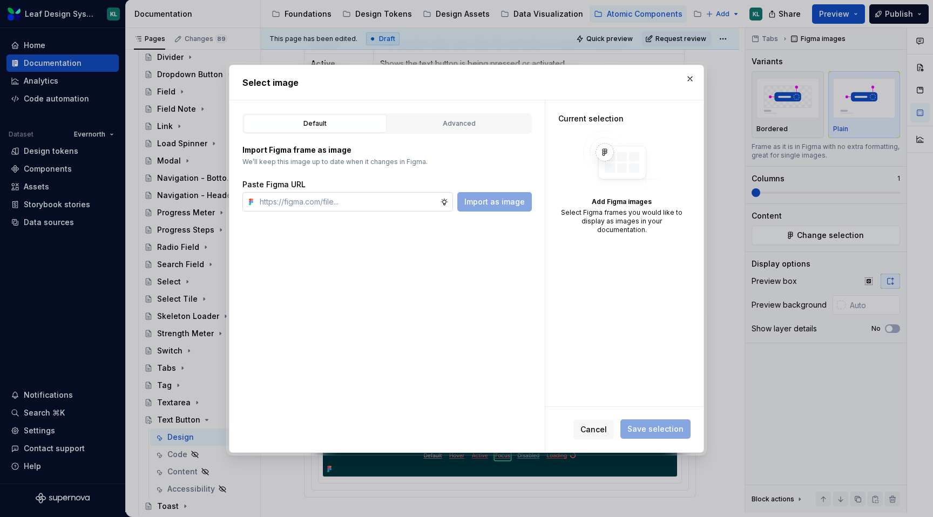
click at [359, 197] on input "text" at bounding box center [347, 201] width 185 height 19
paste input "[URL][DOMAIN_NAME]"
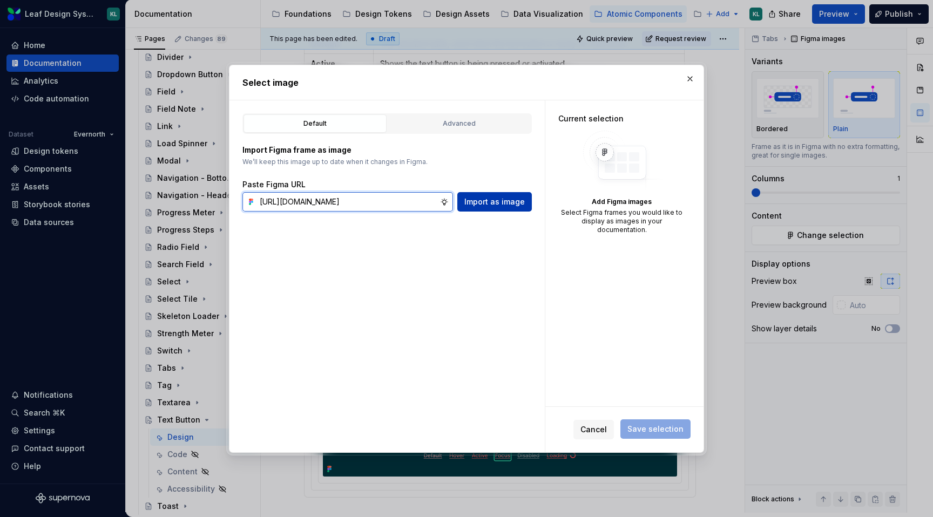
type input "[URL][DOMAIN_NAME]"
click at [482, 199] on span "Import as image" at bounding box center [494, 201] width 60 height 11
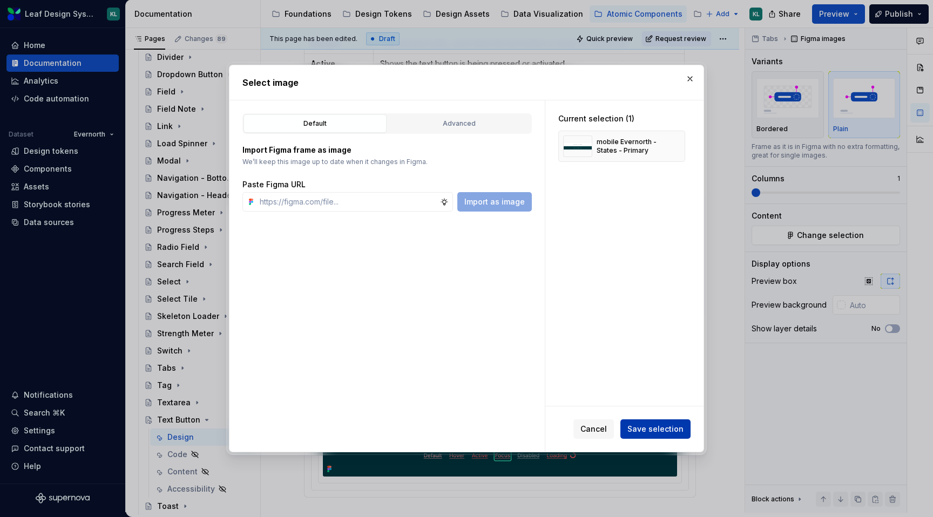
click at [643, 427] on span "Save selection" at bounding box center [655, 429] width 56 height 11
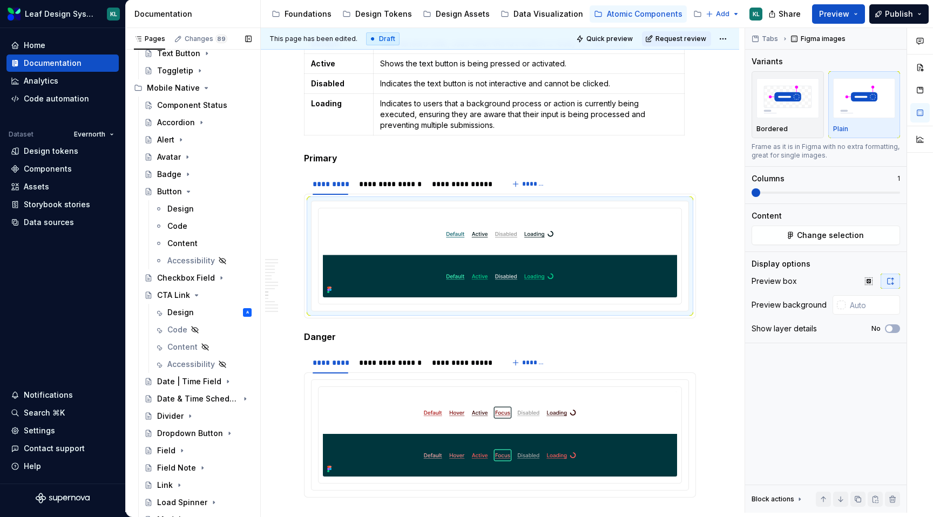
scroll to position [698, 0]
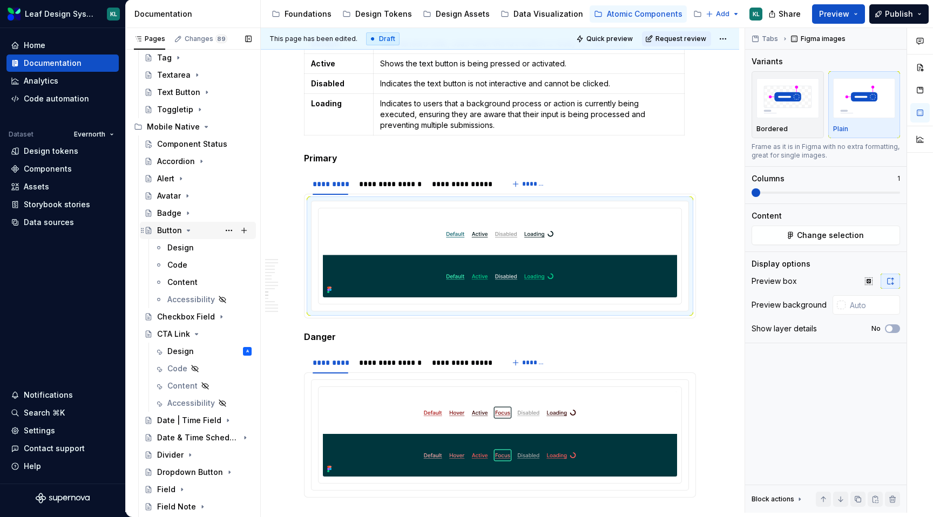
click at [189, 230] on icon "Page tree" at bounding box center [188, 230] width 9 height 9
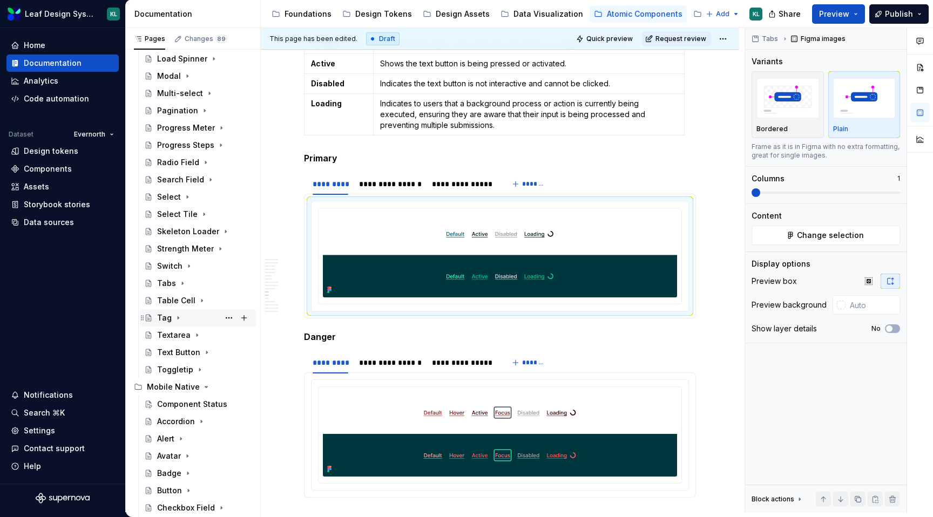
scroll to position [451, 0]
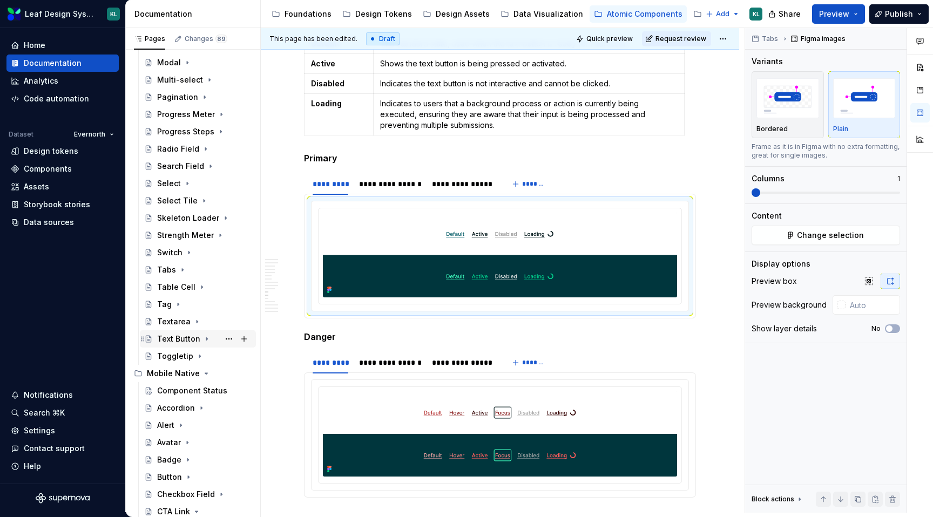
click at [202, 337] on icon "Page tree" at bounding box center [206, 339] width 9 height 9
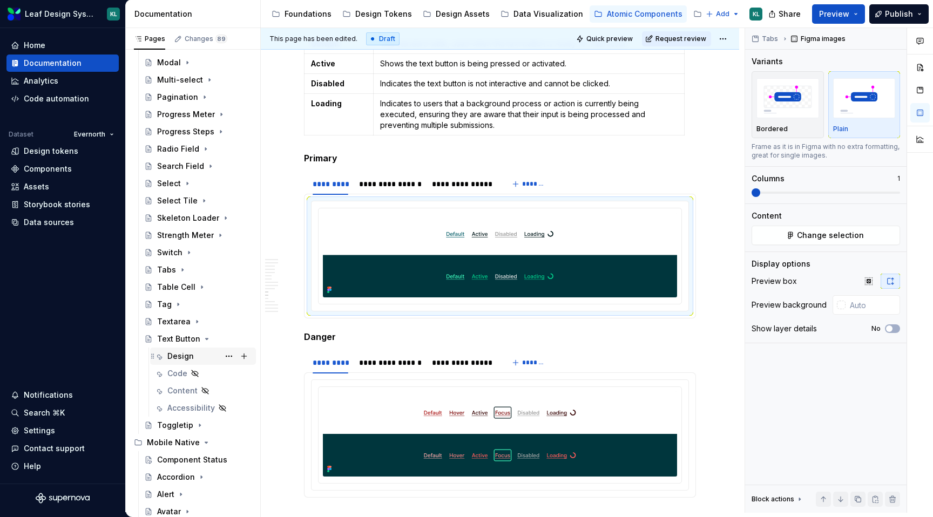
click at [200, 358] on div "Design" at bounding box center [209, 356] width 84 height 15
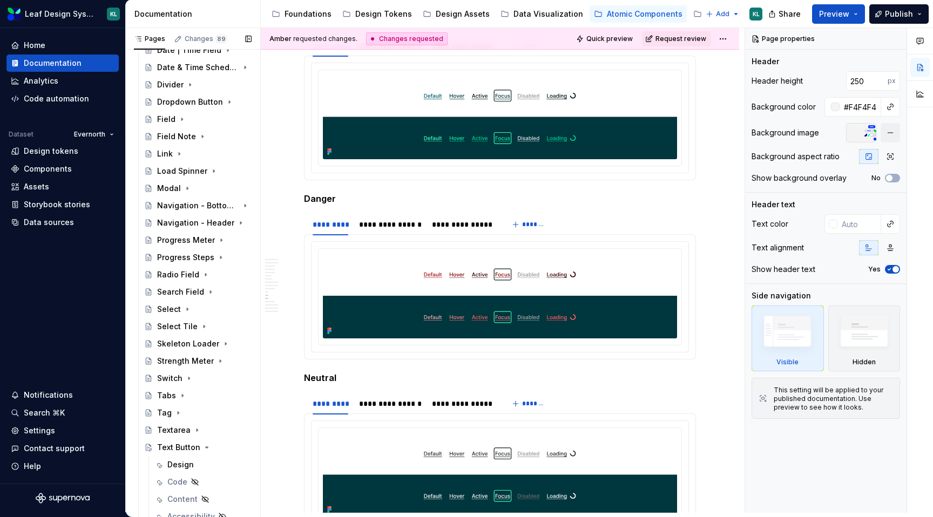
scroll to position [1096, 0]
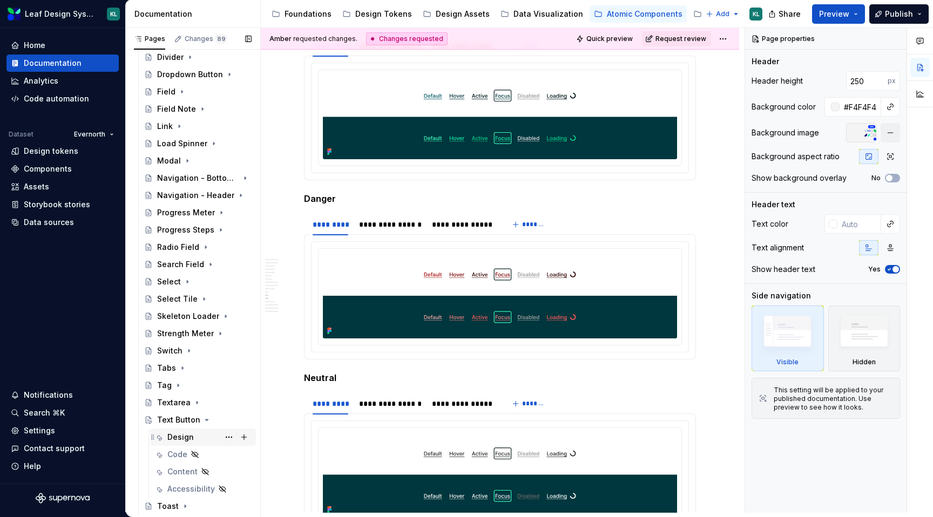
click at [187, 439] on div "Design" at bounding box center [180, 437] width 26 height 11
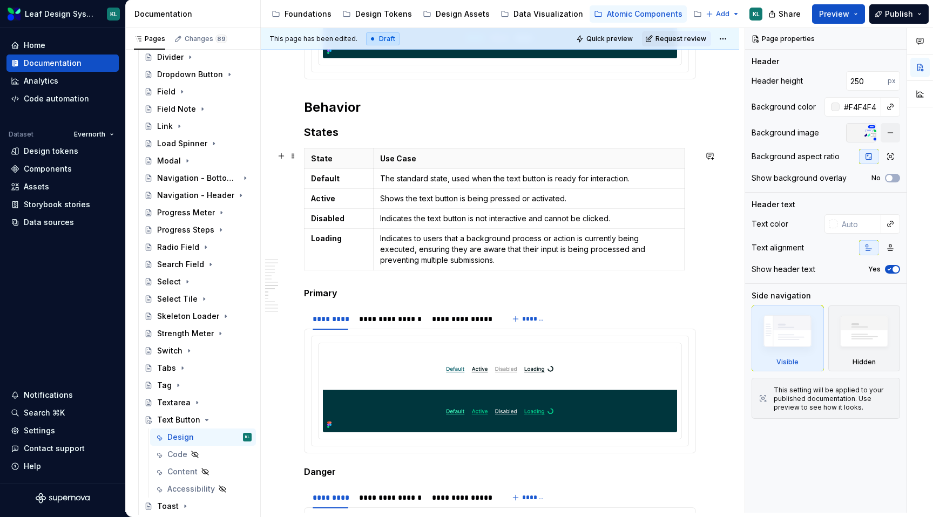
scroll to position [2790, 0]
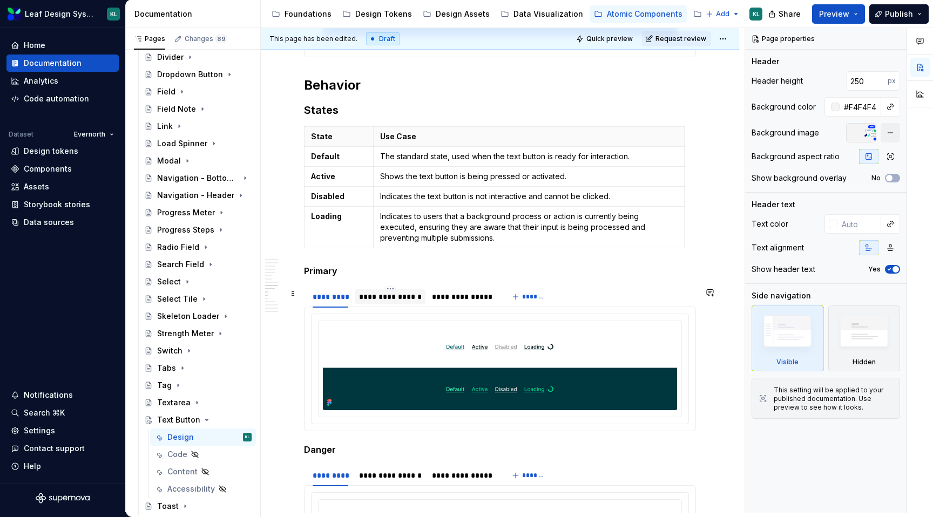
click at [406, 298] on div "**********" at bounding box center [390, 296] width 63 height 11
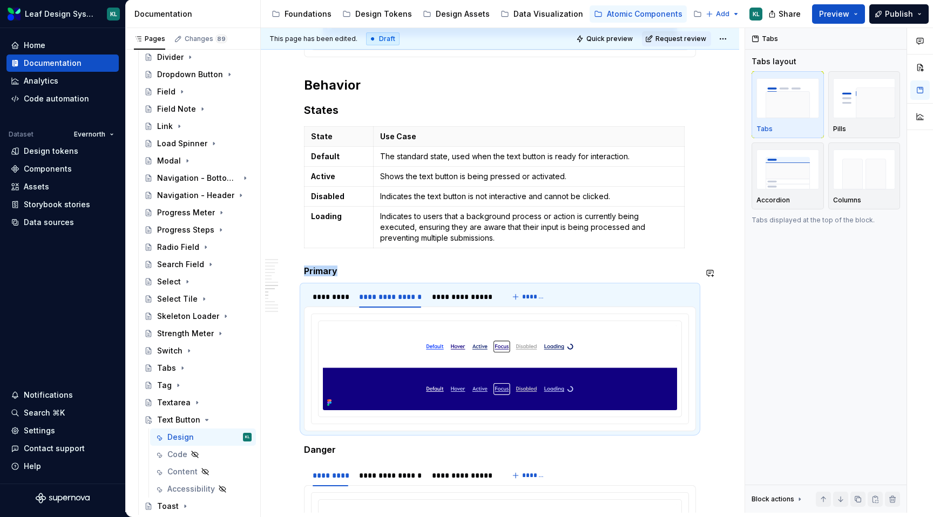
scroll to position [2804, 0]
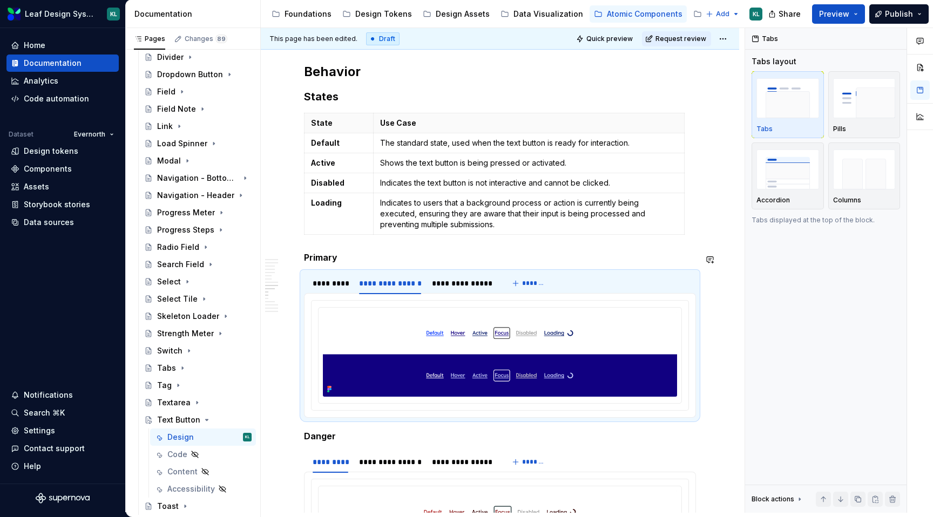
type textarea "*"
click at [436, 352] on img at bounding box center [500, 354] width 354 height 85
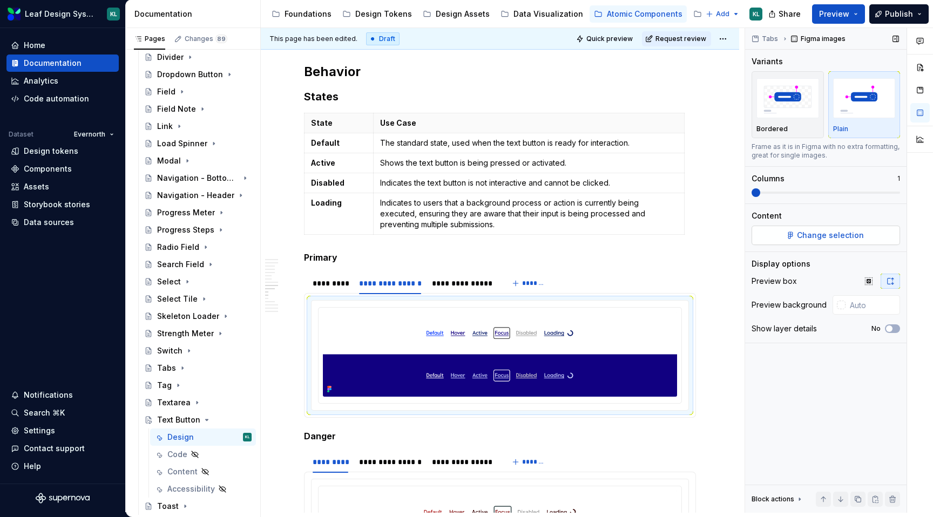
click at [833, 234] on span "Change selection" at bounding box center [830, 235] width 67 height 11
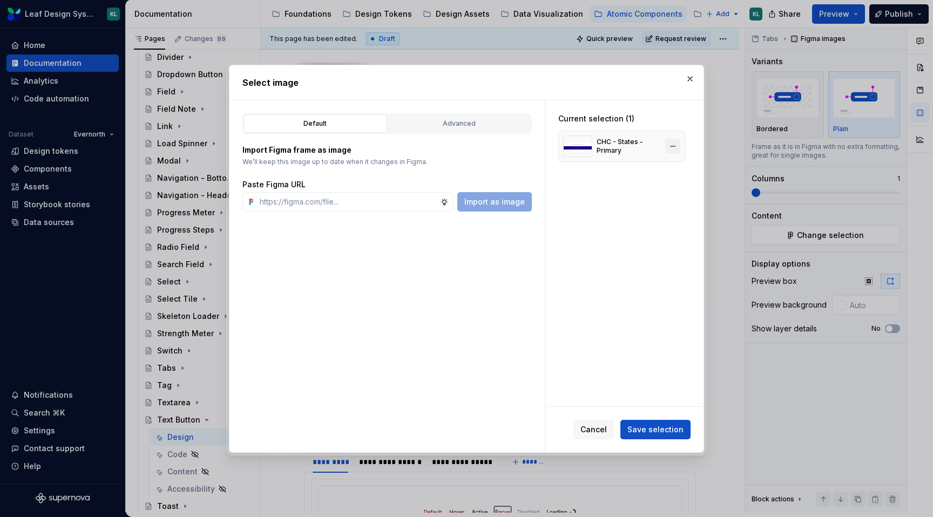
click at [675, 146] on button "button" at bounding box center [672, 146] width 15 height 15
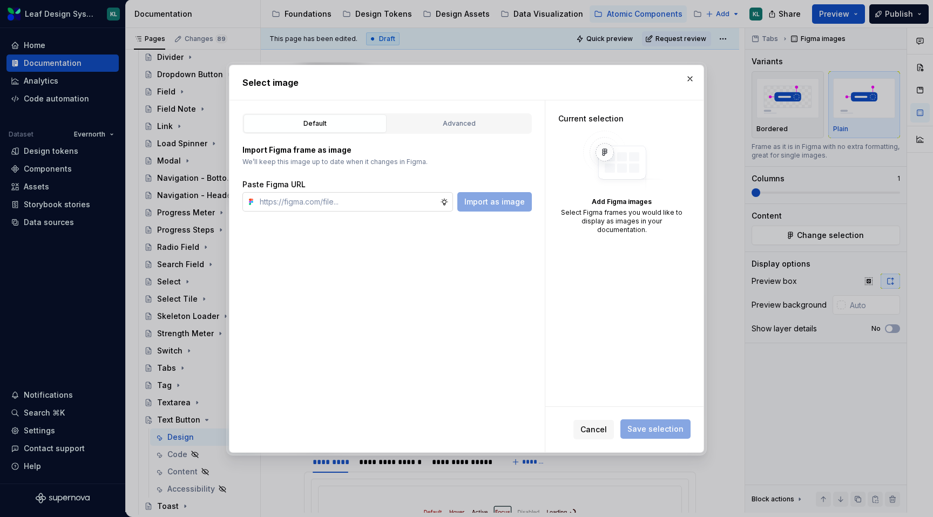
click at [359, 205] on input "text" at bounding box center [347, 201] width 185 height 19
paste input "[URL][DOMAIN_NAME]"
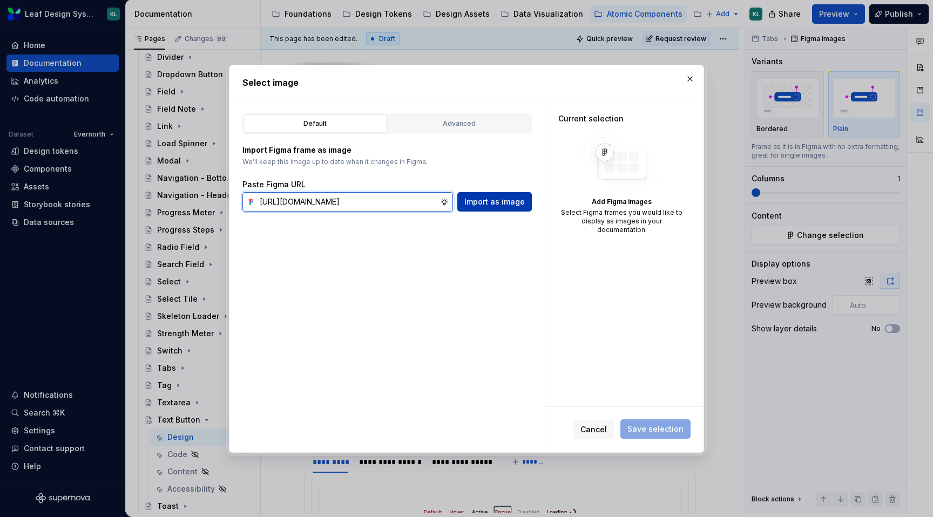
type input "[URL][DOMAIN_NAME]"
click at [503, 205] on span "Import as image" at bounding box center [494, 201] width 60 height 11
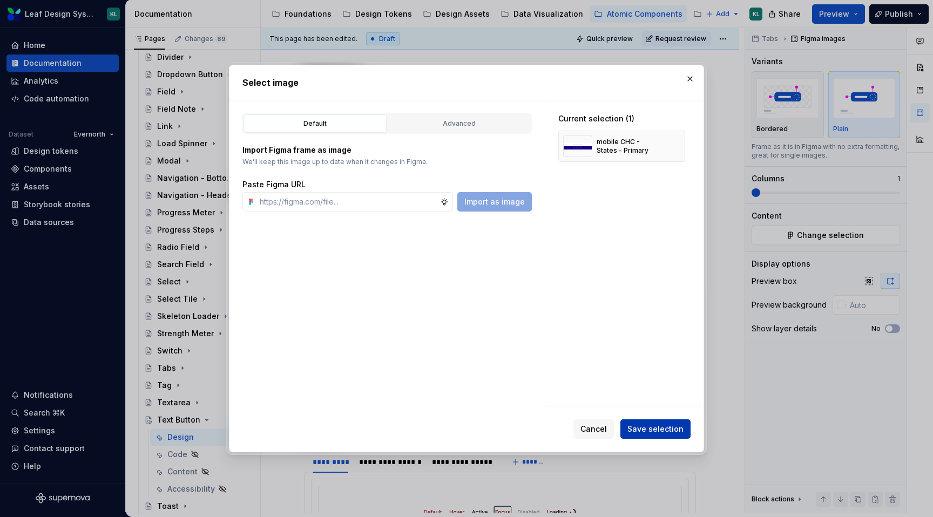
click at [647, 436] on button "Save selection" at bounding box center [655, 428] width 70 height 19
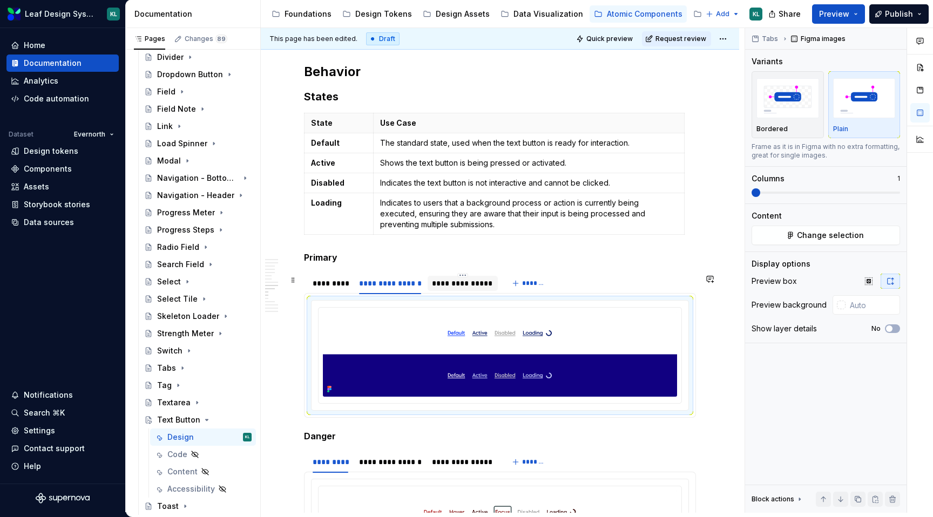
click at [474, 285] on div "**********" at bounding box center [462, 283] width 61 height 11
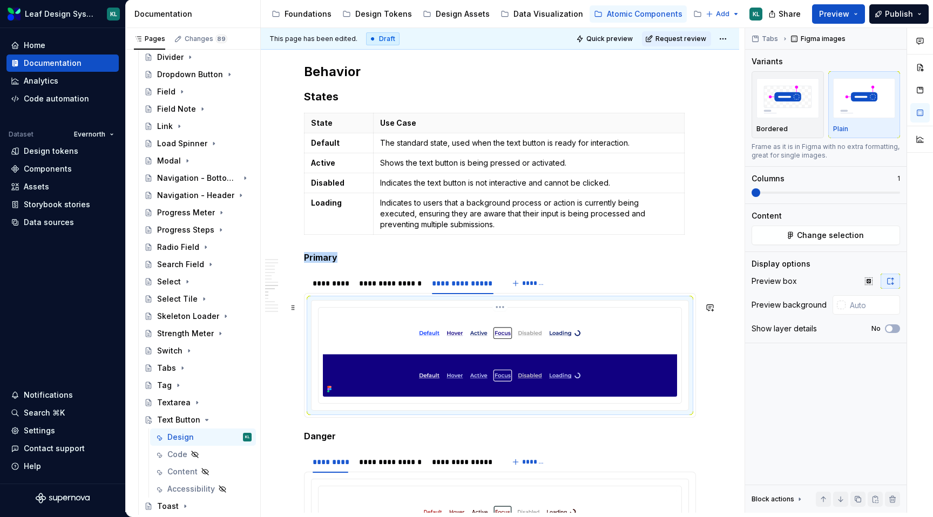
click at [504, 354] on img at bounding box center [500, 354] width 354 height 85
click at [815, 239] on span "Change selection" at bounding box center [830, 235] width 67 height 11
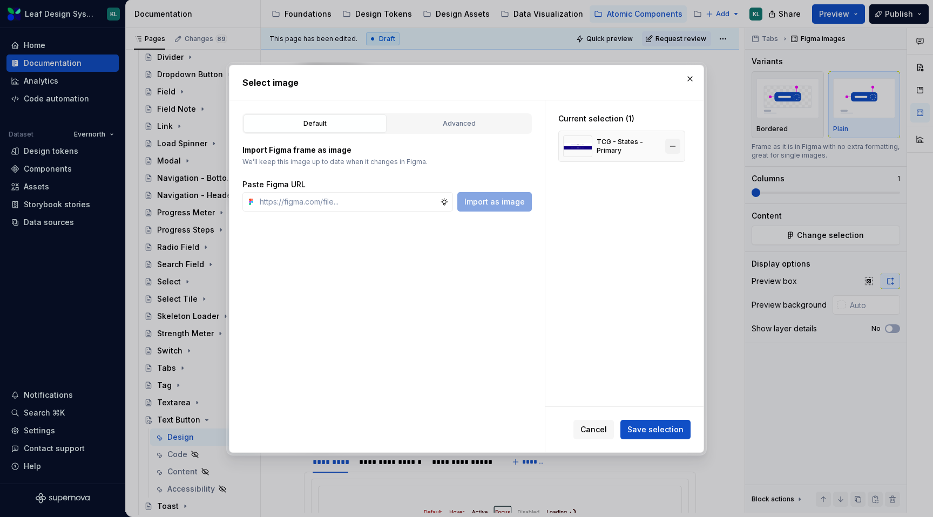
click at [676, 147] on button "button" at bounding box center [672, 146] width 15 height 15
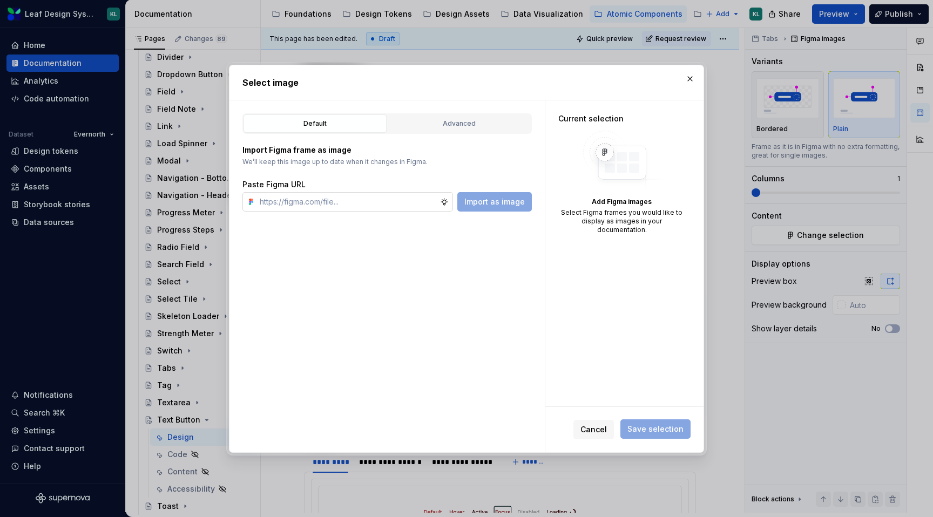
type textarea "*"
click at [318, 203] on input "text" at bounding box center [347, 201] width 185 height 19
paste input "[URL][DOMAIN_NAME]"
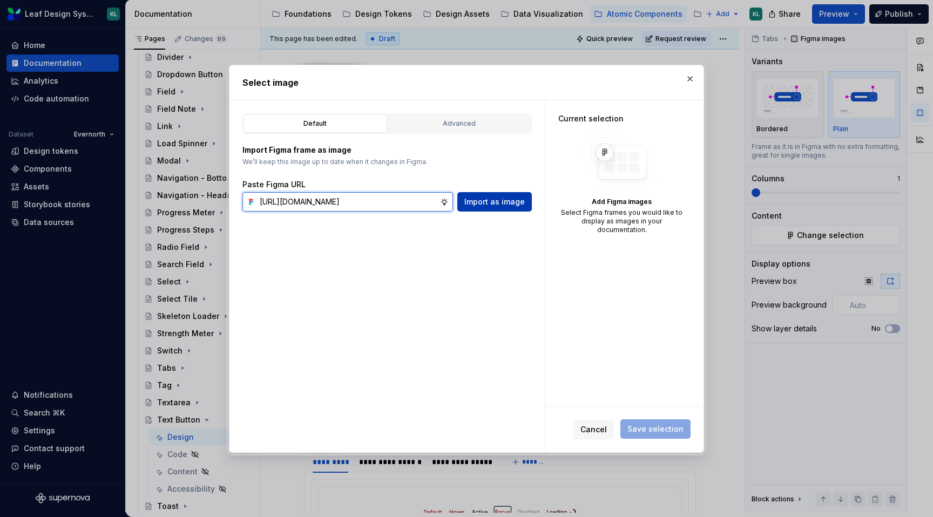
type input "[URL][DOMAIN_NAME]"
click at [486, 201] on span "Import as image" at bounding box center [494, 201] width 60 height 11
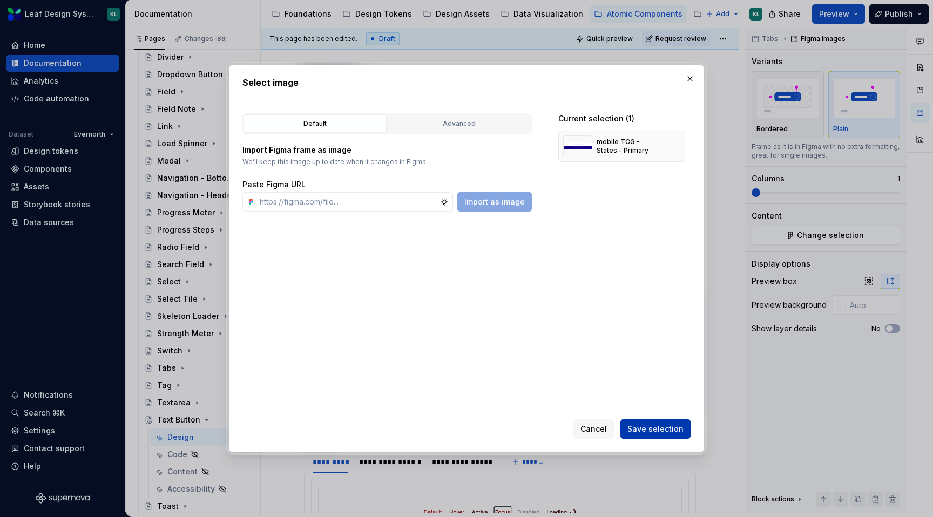
click at [651, 427] on span "Save selection" at bounding box center [655, 429] width 56 height 11
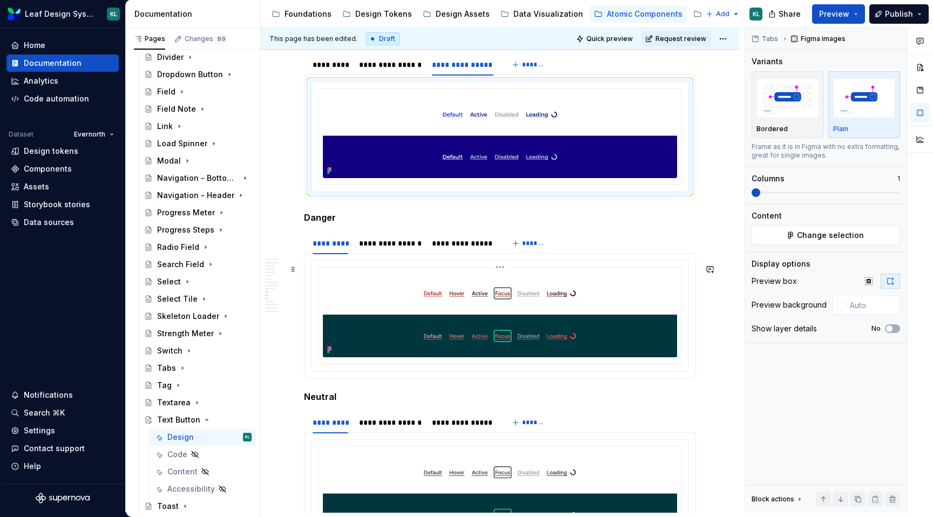
scroll to position [3027, 0]
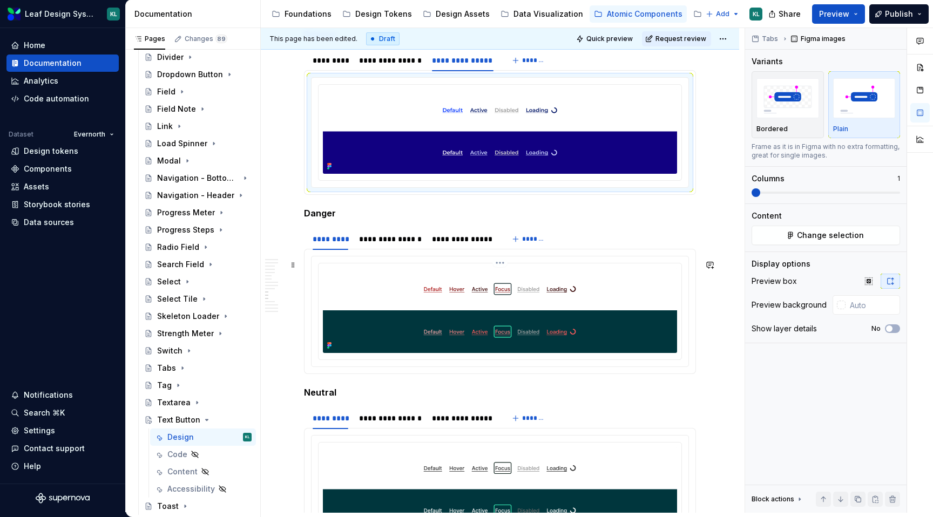
click at [516, 303] on img at bounding box center [500, 310] width 354 height 85
click at [824, 238] on span "Change selection" at bounding box center [830, 235] width 67 height 11
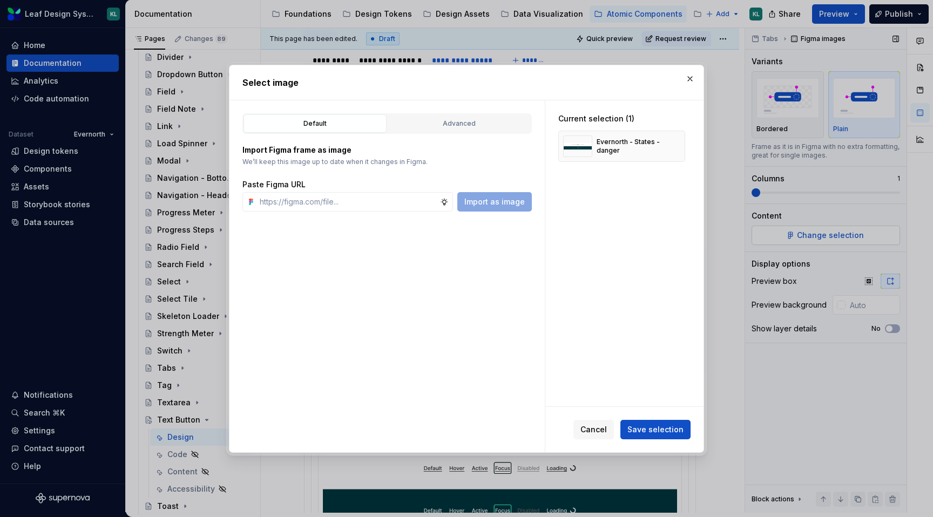
type textarea "*"
click at [676, 148] on button "button" at bounding box center [672, 146] width 15 height 15
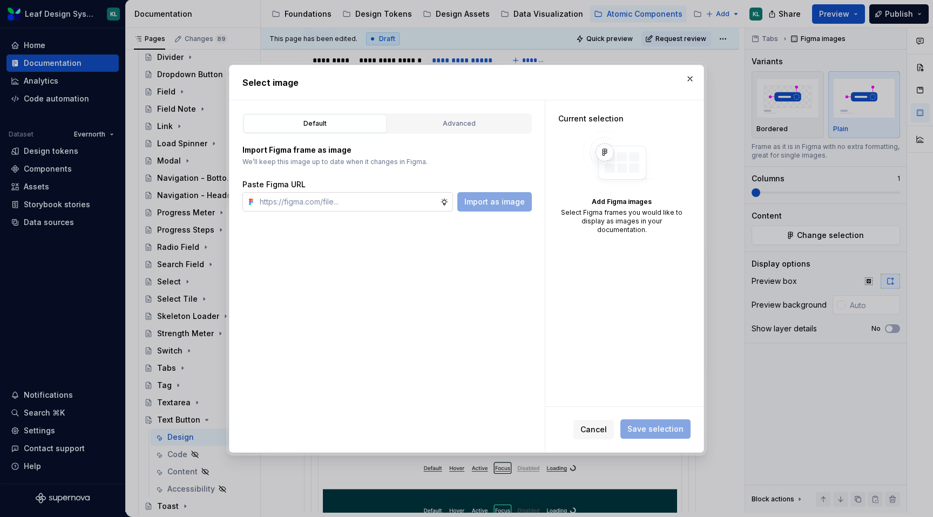
click at [351, 194] on input "text" at bounding box center [347, 201] width 185 height 19
paste input "[URL][DOMAIN_NAME]"
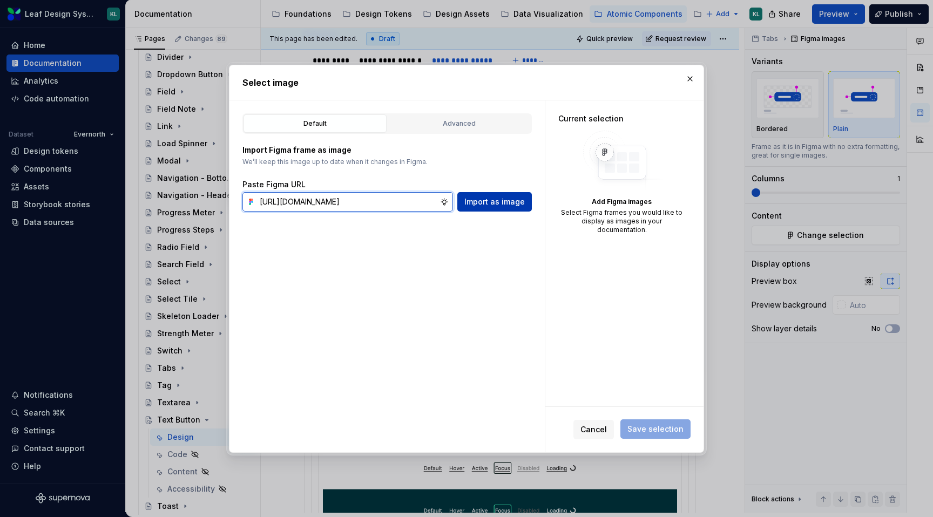
type input "[URL][DOMAIN_NAME]"
click at [487, 199] on span "Import as image" at bounding box center [494, 201] width 60 height 11
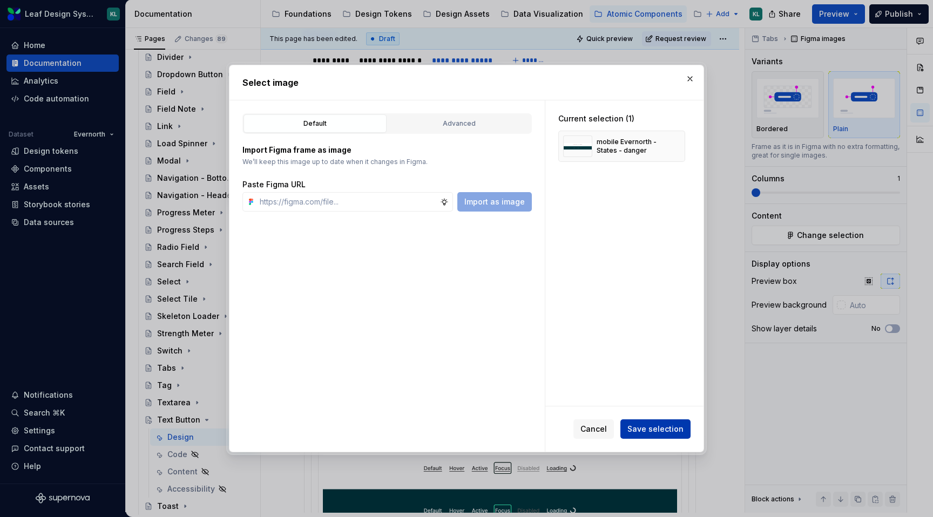
click at [650, 430] on span "Save selection" at bounding box center [655, 429] width 56 height 11
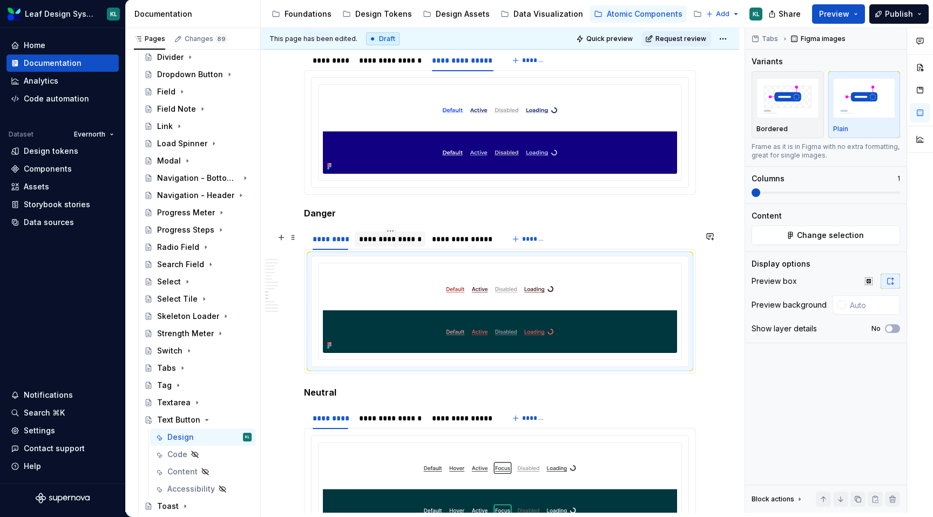
click at [385, 242] on div "**********" at bounding box center [390, 239] width 63 height 11
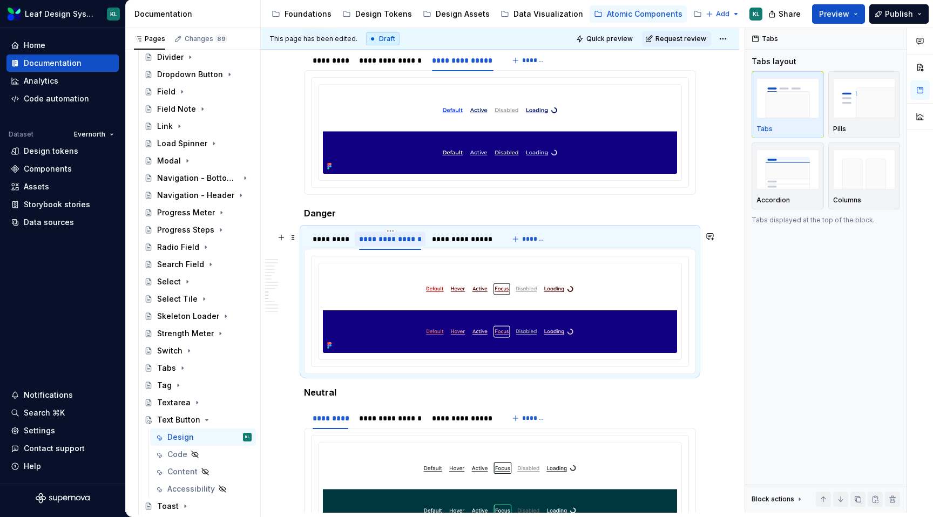
type textarea "*"
click at [482, 307] on img at bounding box center [500, 310] width 354 height 85
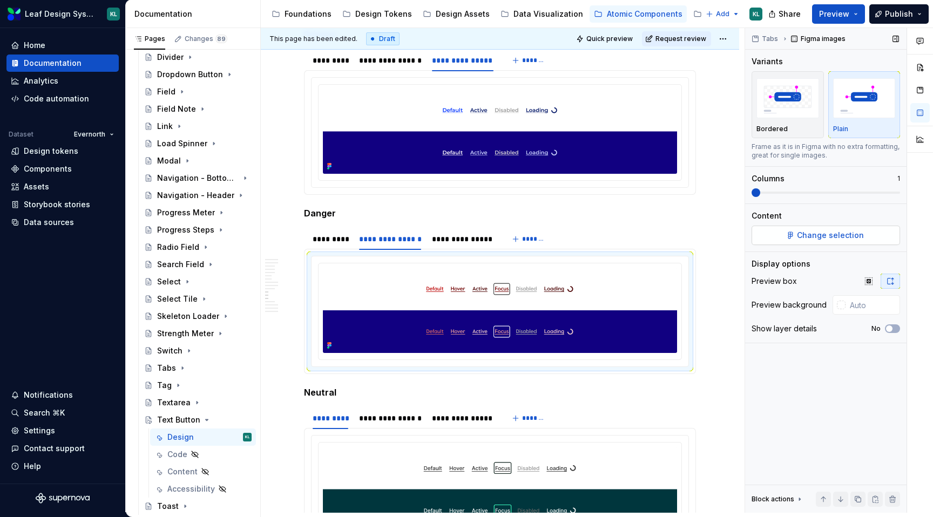
click at [826, 233] on span "Change selection" at bounding box center [830, 235] width 67 height 11
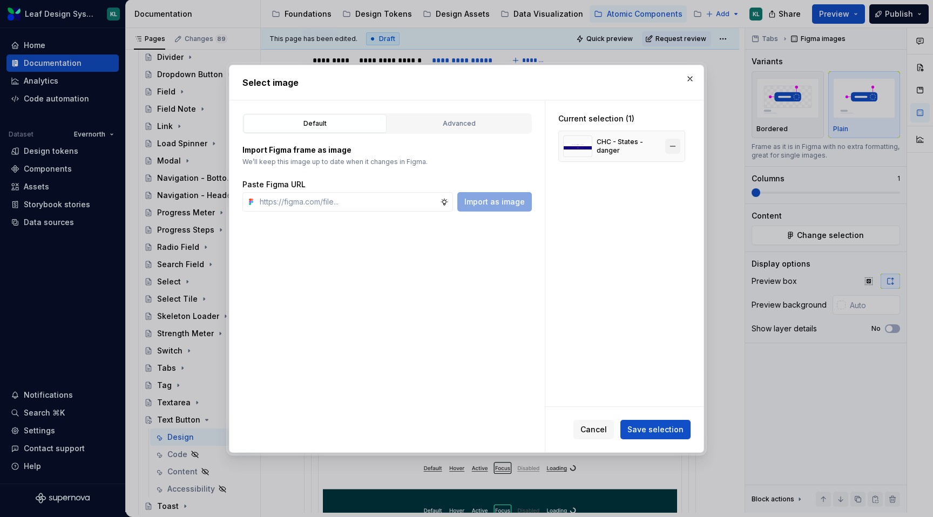
click at [679, 144] on button "button" at bounding box center [672, 146] width 15 height 15
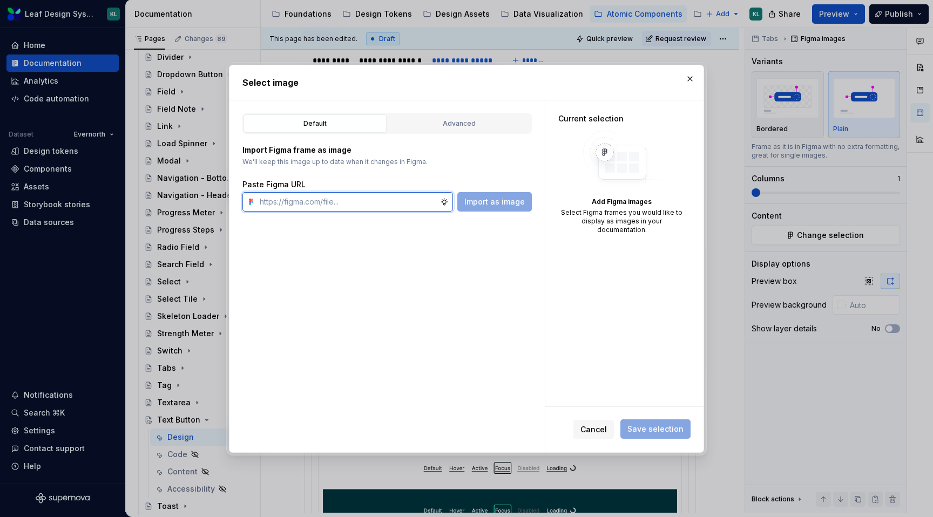
click at [368, 198] on input "text" at bounding box center [347, 201] width 185 height 19
paste input "[URL][DOMAIN_NAME]"
type input "[URL][DOMAIN_NAME]"
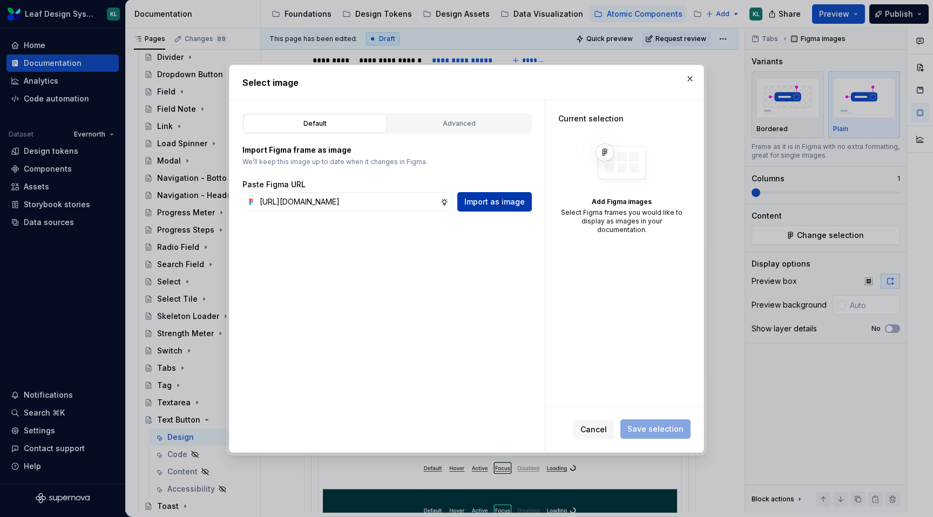
click at [492, 200] on span "Import as image" at bounding box center [494, 201] width 60 height 11
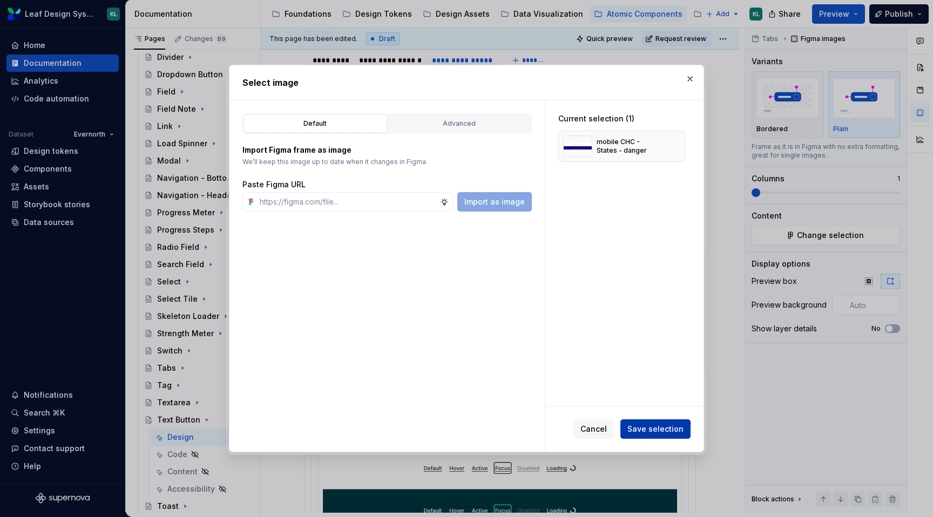
click at [657, 427] on span "Save selection" at bounding box center [655, 429] width 56 height 11
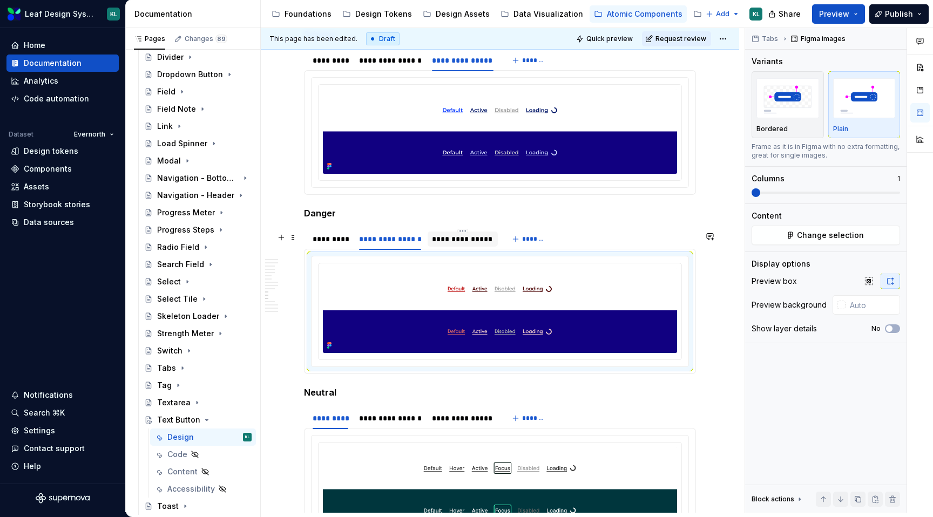
click at [477, 242] on div "**********" at bounding box center [462, 239] width 61 height 11
click at [566, 293] on img at bounding box center [500, 310] width 354 height 85
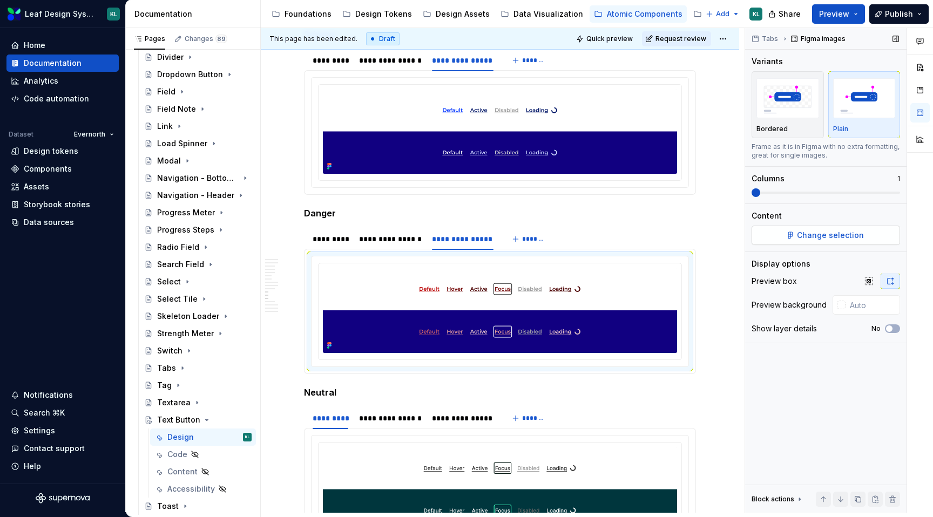
click at [819, 236] on span "Change selection" at bounding box center [830, 235] width 67 height 11
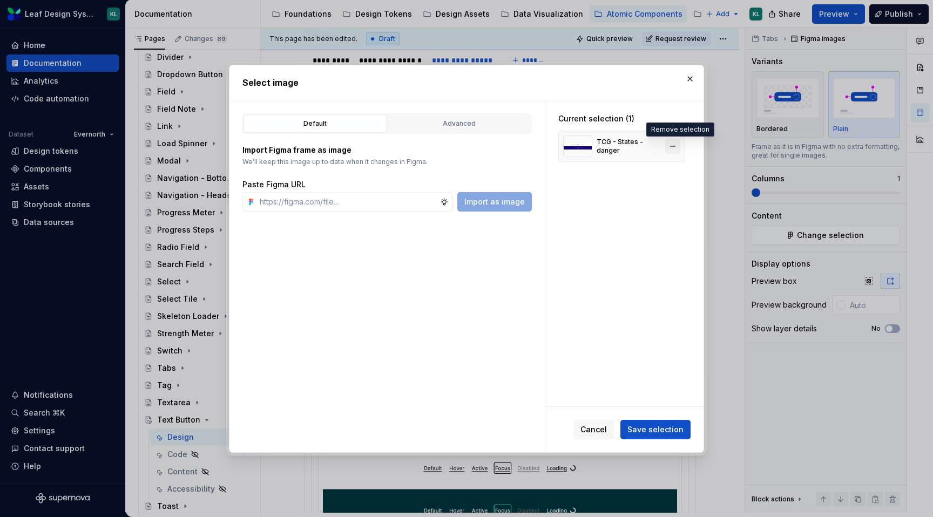
type textarea "*"
click at [680, 144] on button "button" at bounding box center [672, 146] width 15 height 15
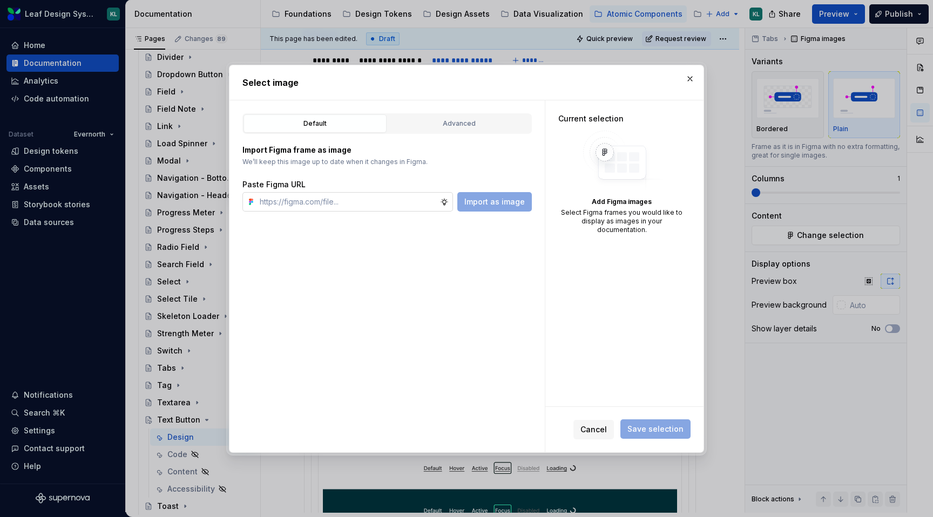
click at [366, 194] on input "text" at bounding box center [347, 201] width 185 height 19
paste input "[URL][DOMAIN_NAME]"
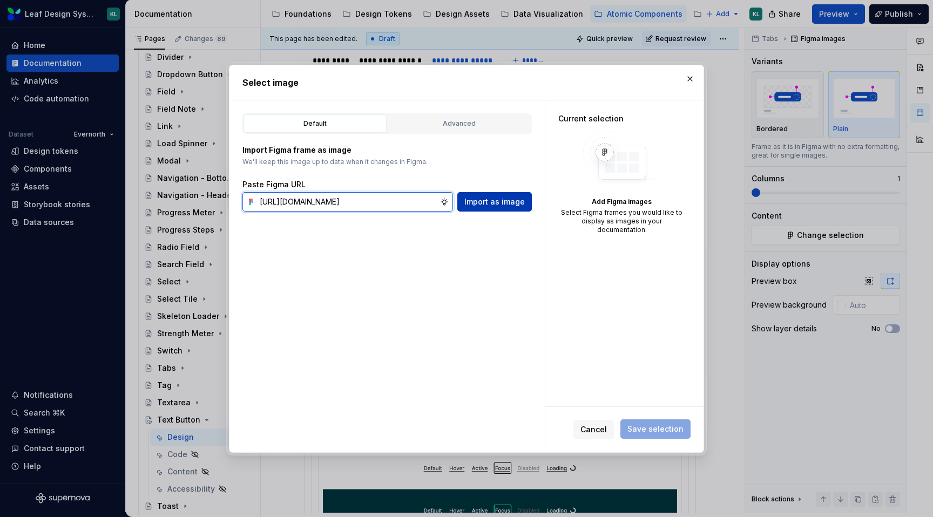
scroll to position [0, 355]
type input "[URL][DOMAIN_NAME]"
click at [485, 197] on span "Import as image" at bounding box center [494, 201] width 60 height 11
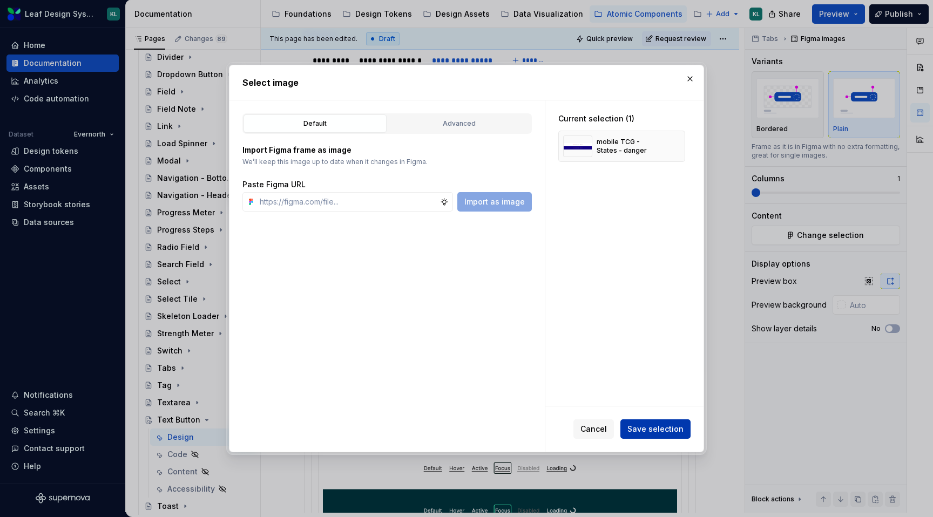
click at [652, 431] on span "Save selection" at bounding box center [655, 429] width 56 height 11
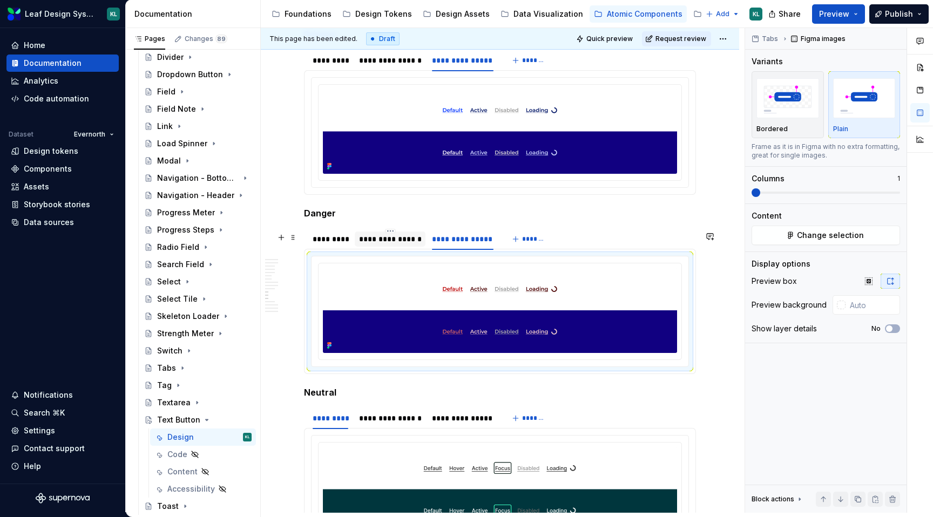
click at [399, 240] on div "**********" at bounding box center [390, 239] width 63 height 11
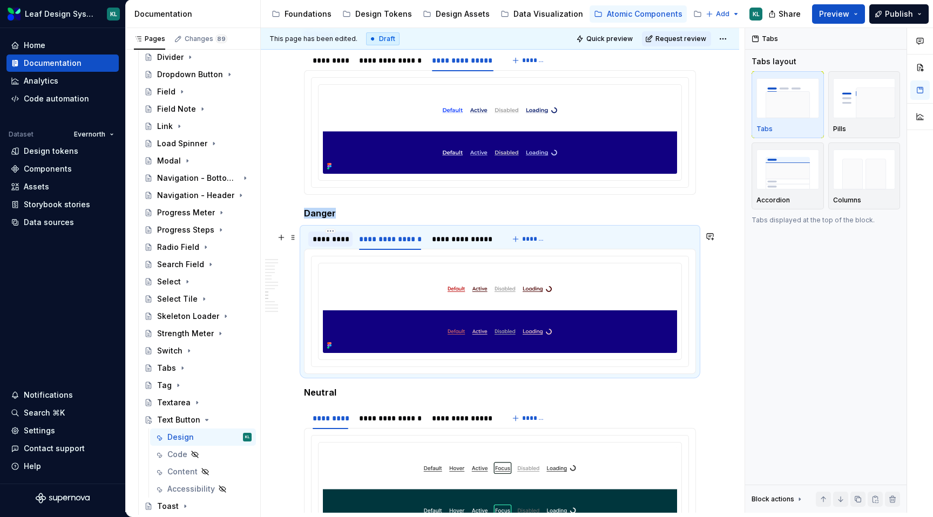
click at [337, 242] on div "*********" at bounding box center [330, 239] width 36 height 11
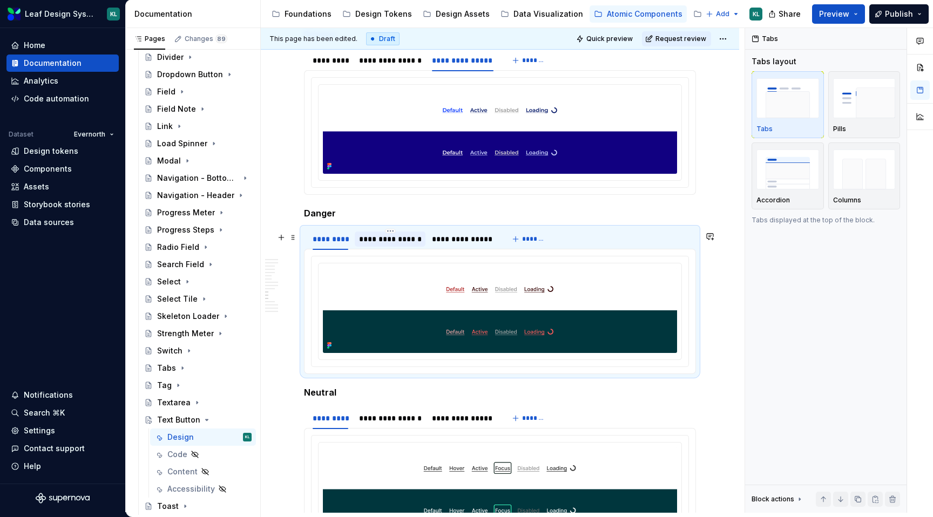
click at [409, 242] on div "**********" at bounding box center [390, 239] width 63 height 11
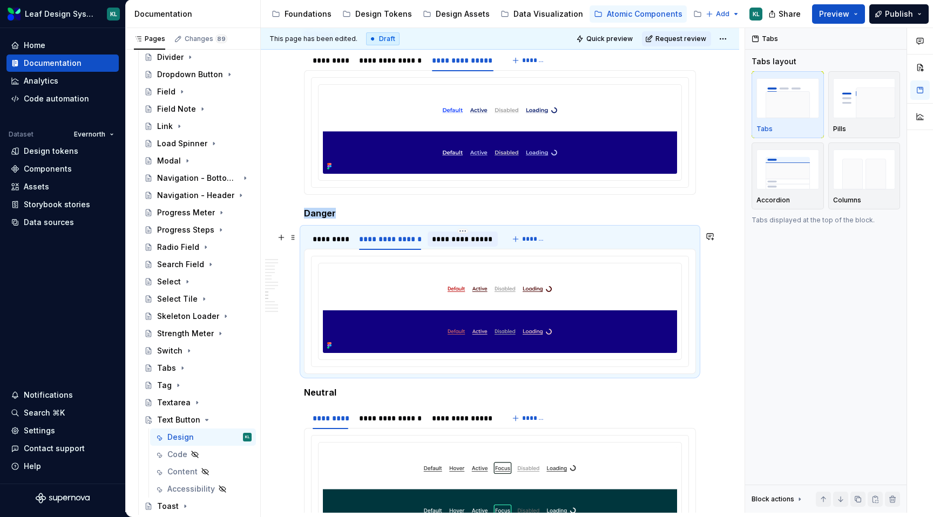
click at [451, 241] on div "**********" at bounding box center [462, 239] width 61 height 11
click at [396, 243] on div "**********" at bounding box center [390, 239] width 63 height 11
click at [341, 244] on div "*********" at bounding box center [330, 239] width 36 height 11
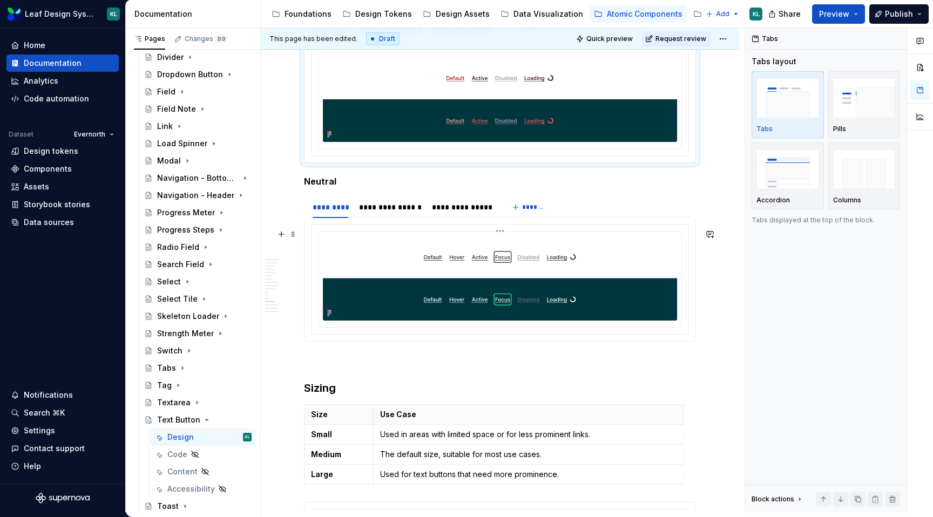
scroll to position [3243, 0]
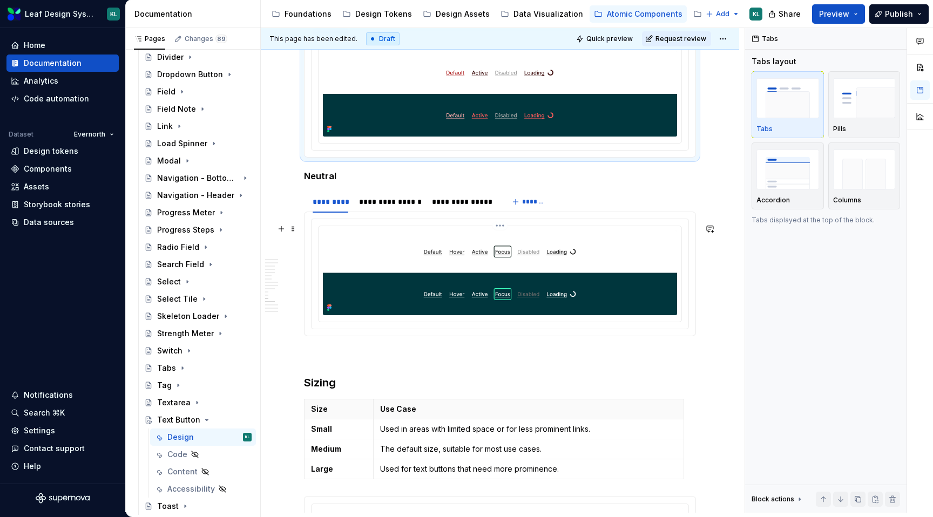
click at [434, 285] on img at bounding box center [500, 272] width 354 height 85
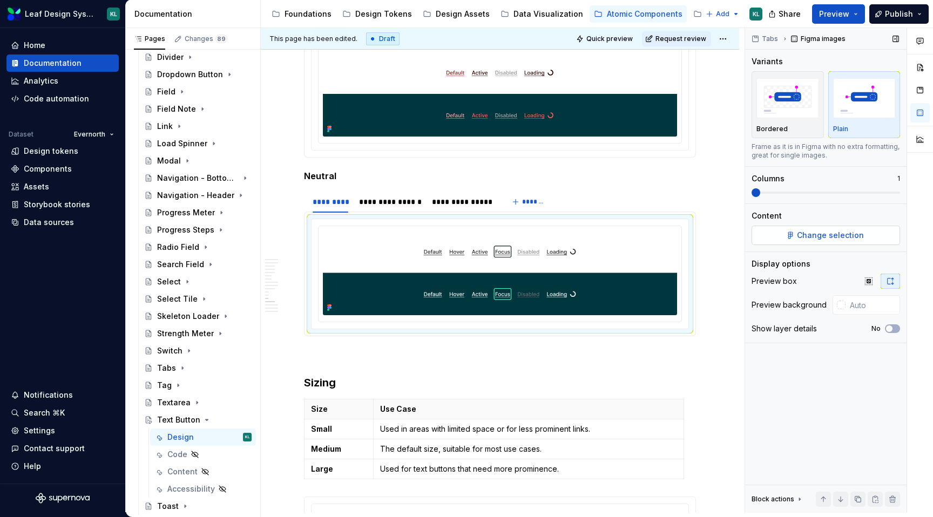
click at [812, 236] on span "Change selection" at bounding box center [830, 235] width 67 height 11
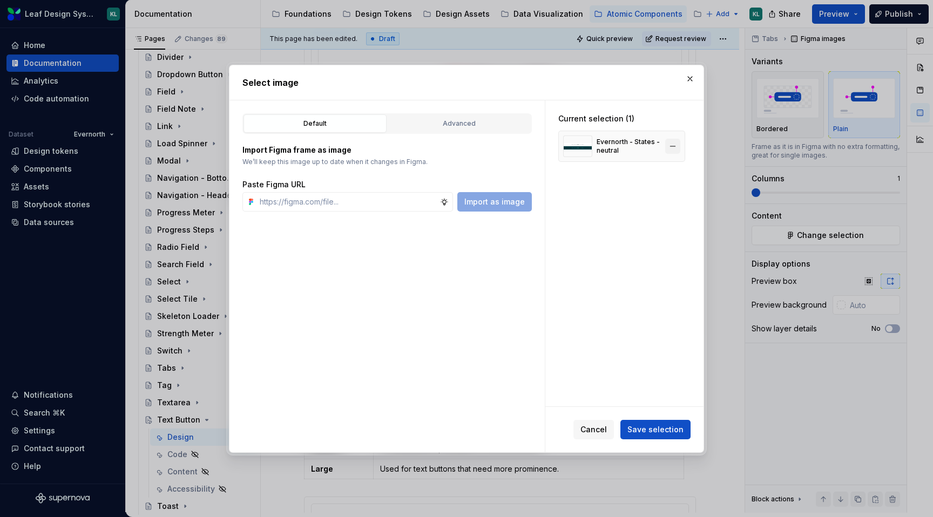
type textarea "*"
click at [679, 142] on button "button" at bounding box center [672, 146] width 15 height 15
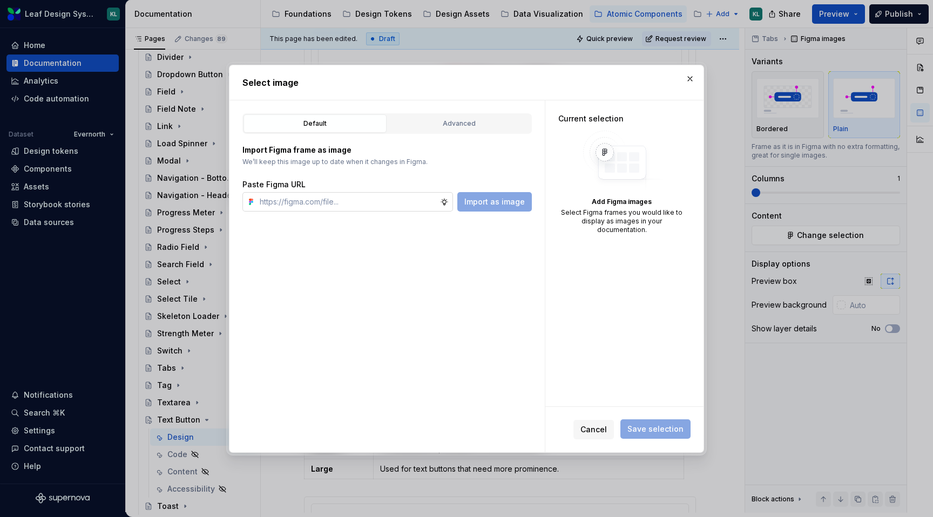
click at [361, 198] on input "text" at bounding box center [347, 201] width 185 height 19
paste input "[URL][DOMAIN_NAME]"
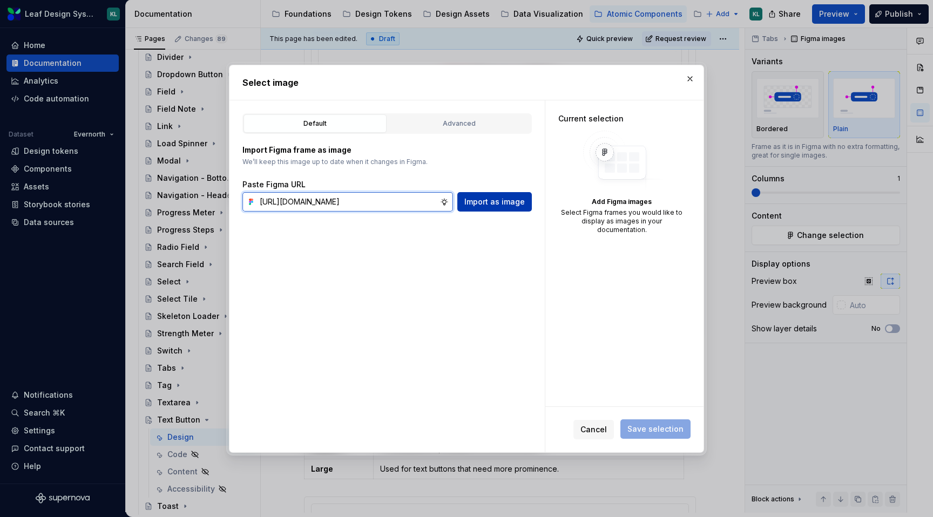
type input "[URL][DOMAIN_NAME]"
click at [470, 205] on span "Import as image" at bounding box center [494, 201] width 60 height 11
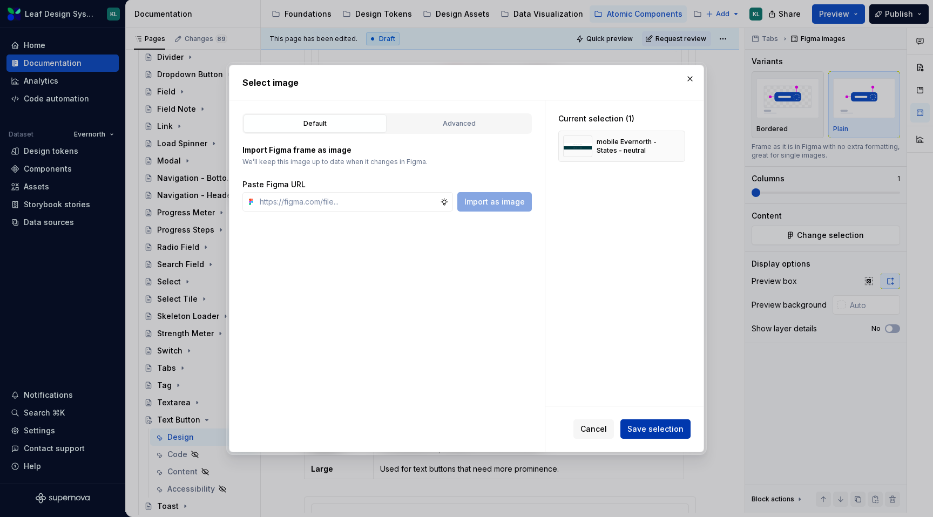
click at [645, 433] on span "Save selection" at bounding box center [655, 429] width 56 height 11
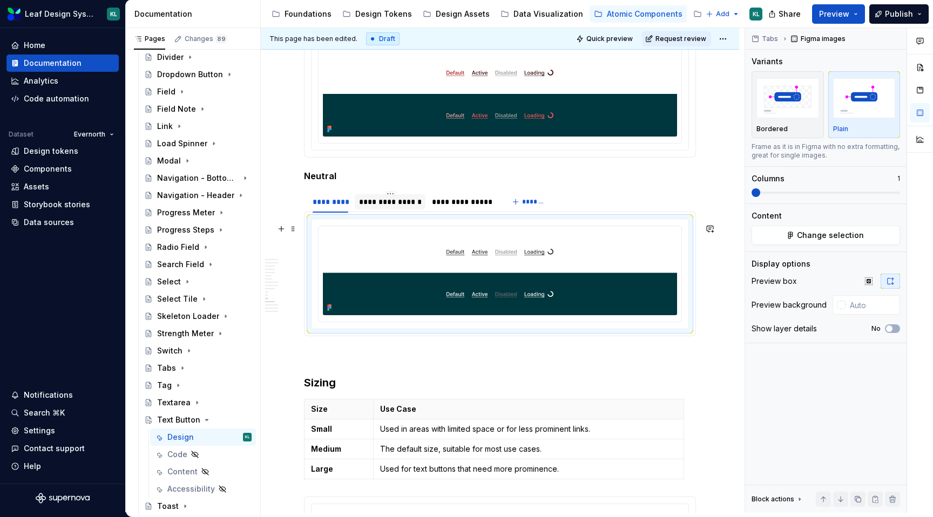
click at [385, 207] on div "**********" at bounding box center [390, 201] width 63 height 11
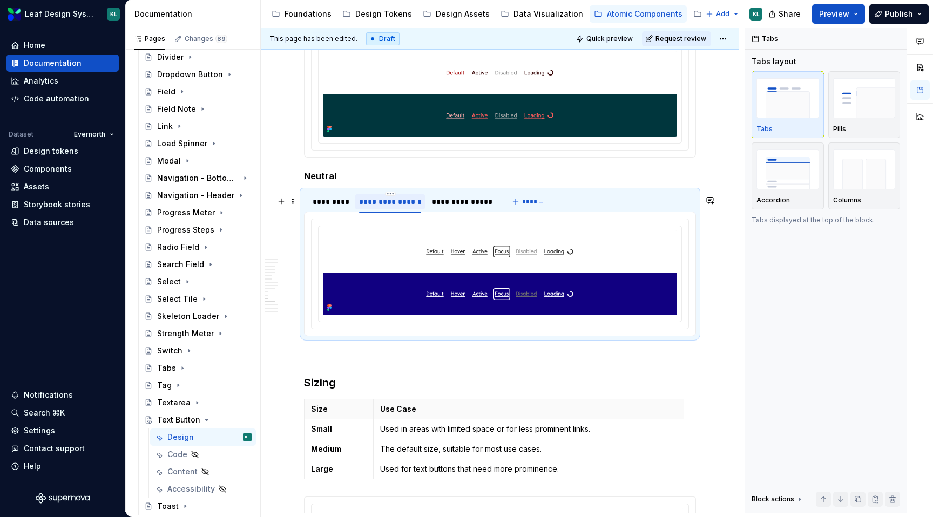
type textarea "*"
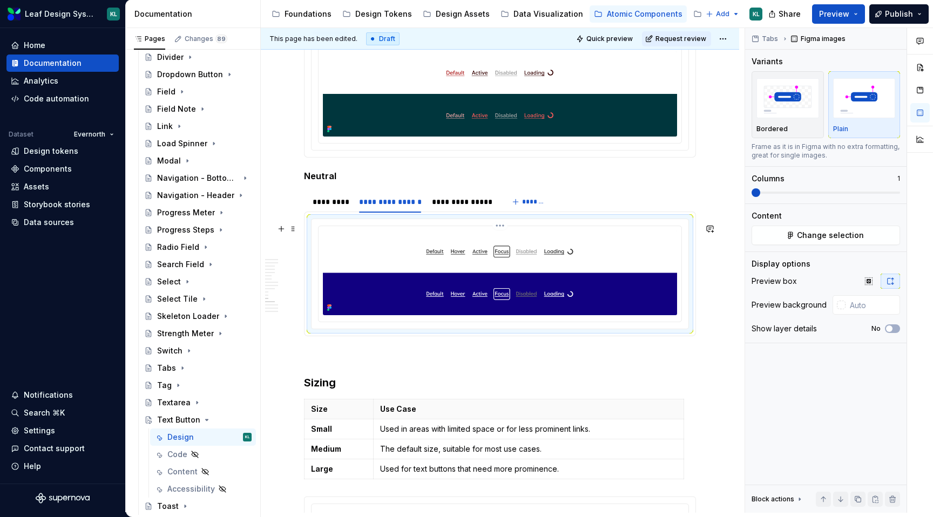
click at [478, 277] on img at bounding box center [500, 272] width 354 height 85
click at [819, 238] on span "Change selection" at bounding box center [830, 235] width 67 height 11
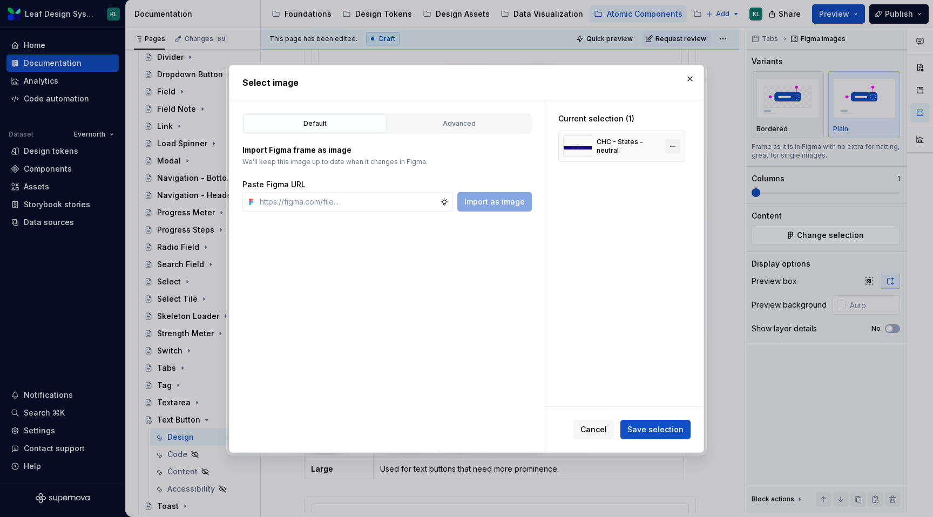
click at [677, 142] on button "button" at bounding box center [672, 146] width 15 height 15
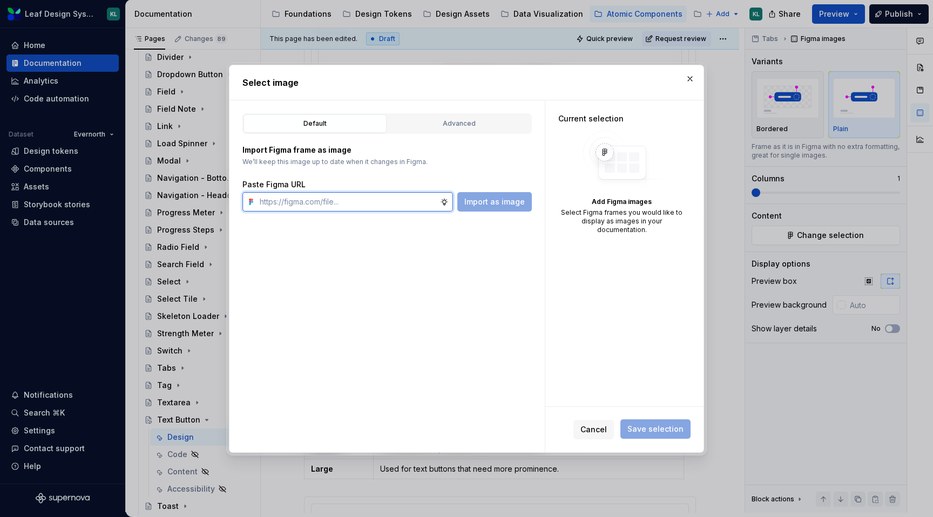
click at [397, 200] on input "text" at bounding box center [347, 201] width 185 height 19
paste input "[URL][DOMAIN_NAME]"
type input "[URL][DOMAIN_NAME]"
click at [480, 196] on button "Import as image" at bounding box center [494, 201] width 74 height 19
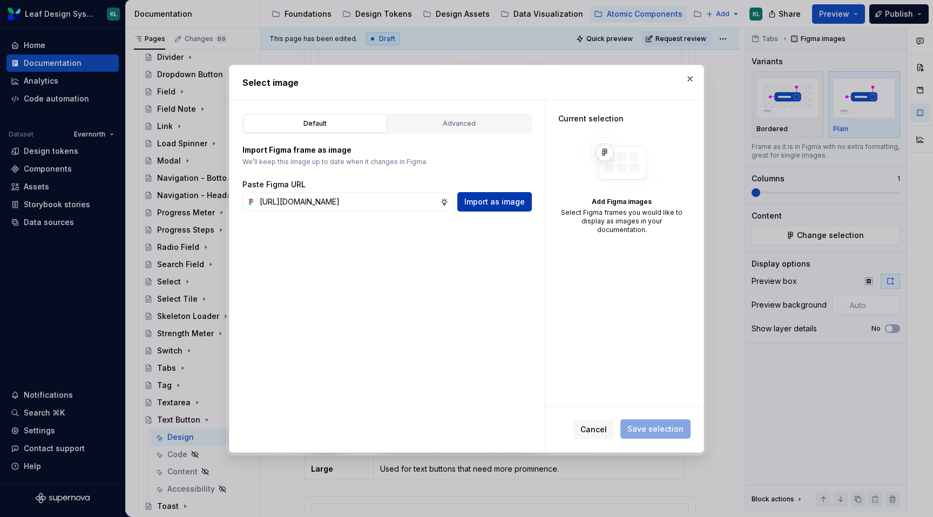
scroll to position [0, 0]
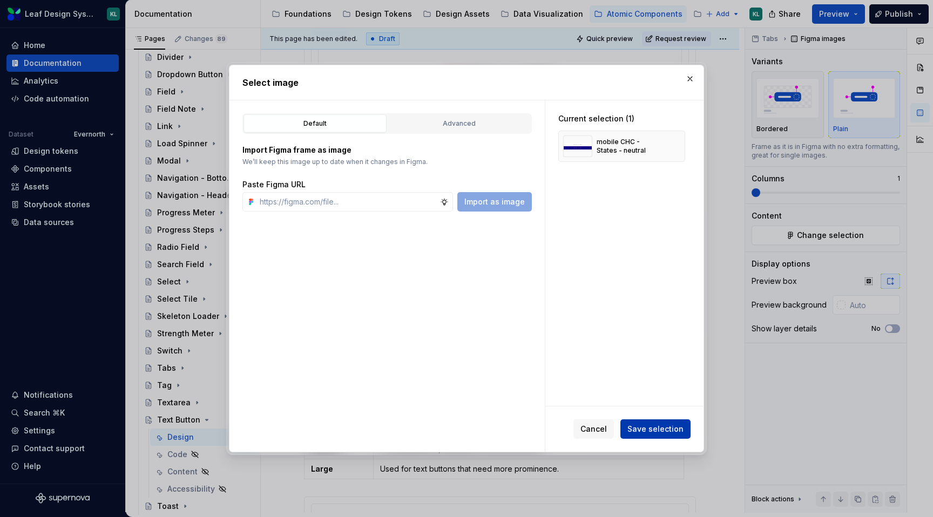
click at [650, 431] on span "Save selection" at bounding box center [655, 429] width 56 height 11
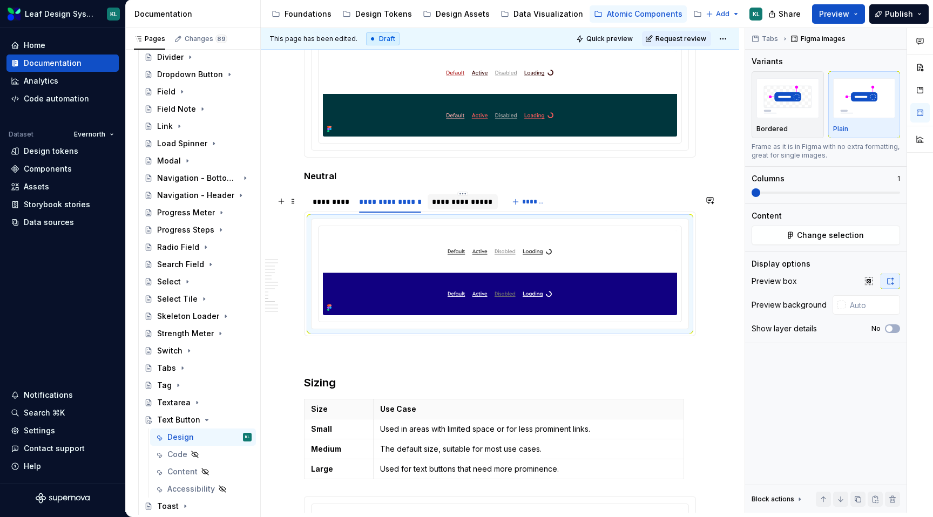
click at [473, 201] on div "**********" at bounding box center [462, 201] width 61 height 11
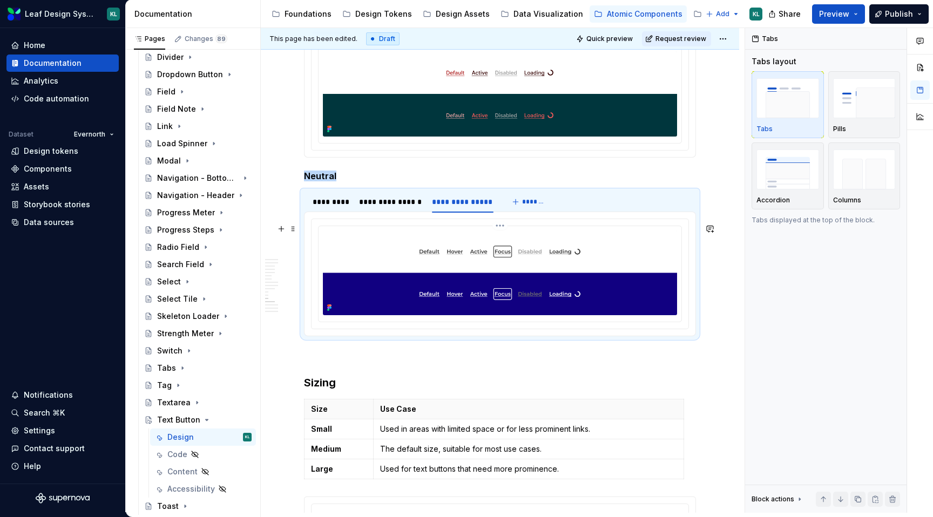
click at [525, 266] on img at bounding box center [500, 272] width 354 height 85
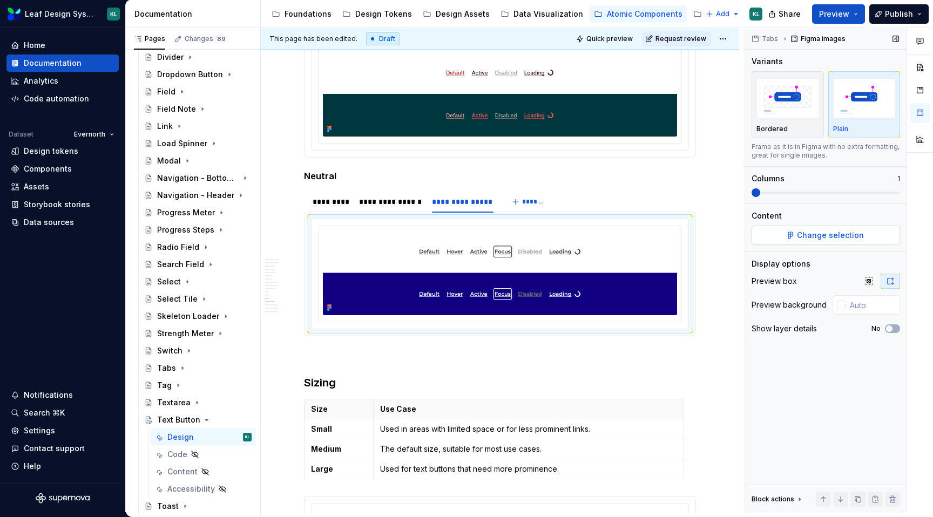
click at [836, 232] on span "Change selection" at bounding box center [830, 235] width 67 height 11
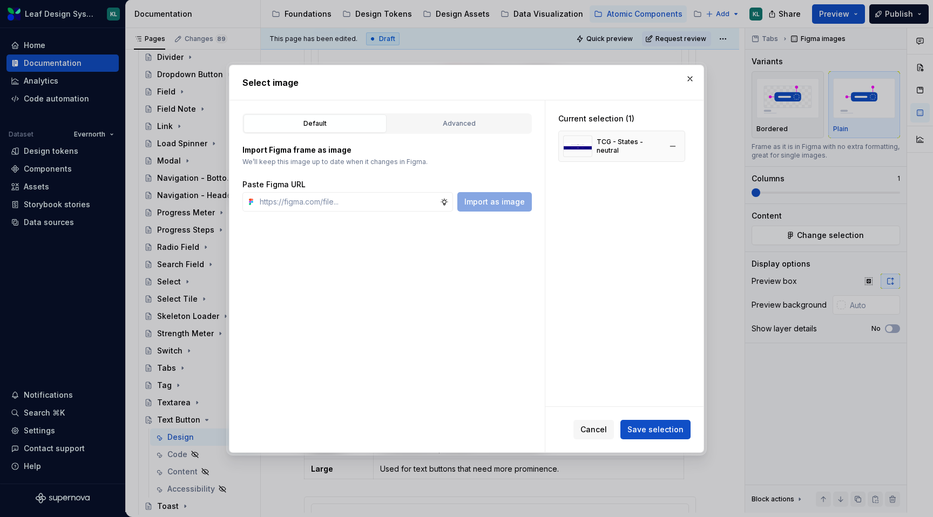
type textarea "*"
click at [675, 144] on button "button" at bounding box center [672, 146] width 15 height 15
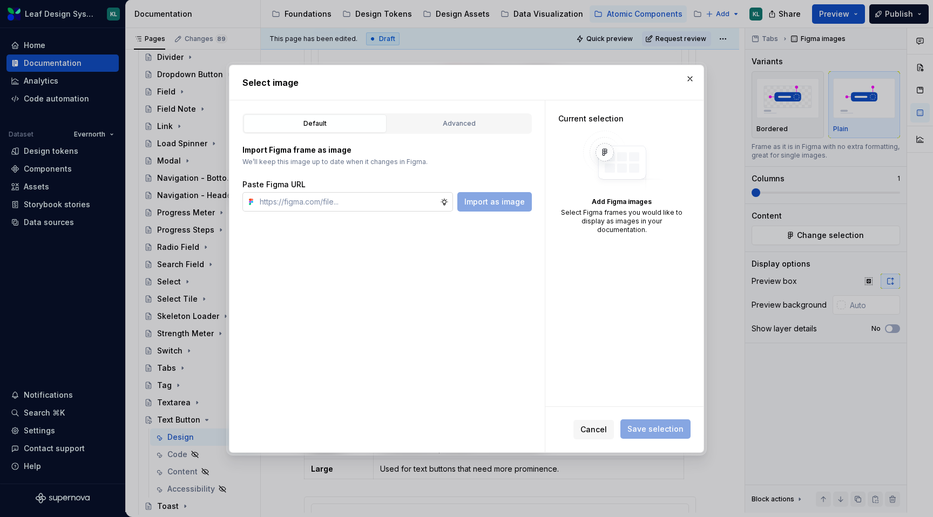
click at [342, 199] on input "text" at bounding box center [347, 201] width 185 height 19
paste input "[URL][DOMAIN_NAME]"
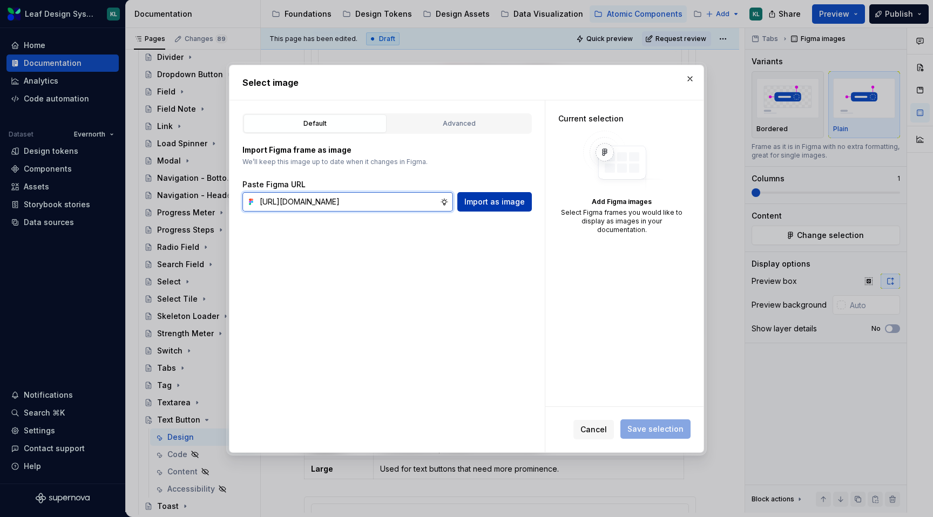
type input "[URL][DOMAIN_NAME]"
click at [483, 206] on span "Import as image" at bounding box center [494, 201] width 60 height 11
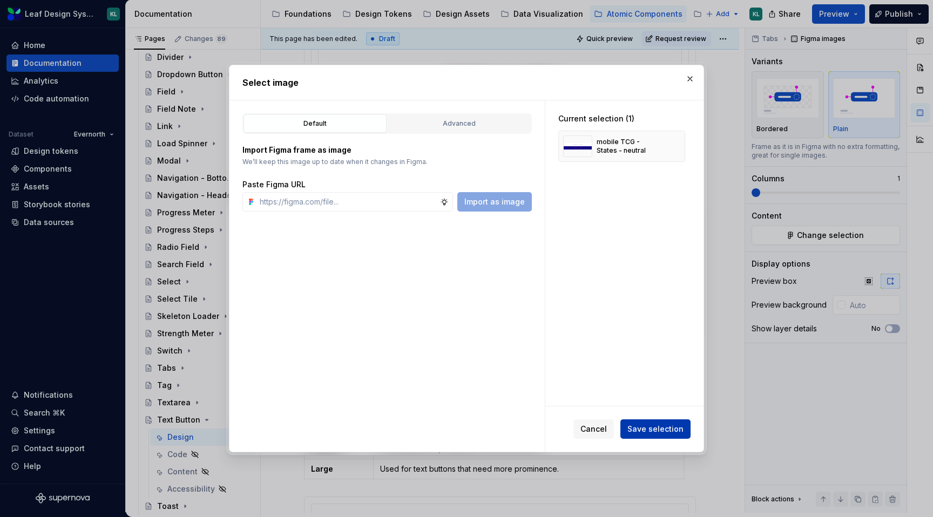
click at [668, 429] on span "Save selection" at bounding box center [655, 429] width 56 height 11
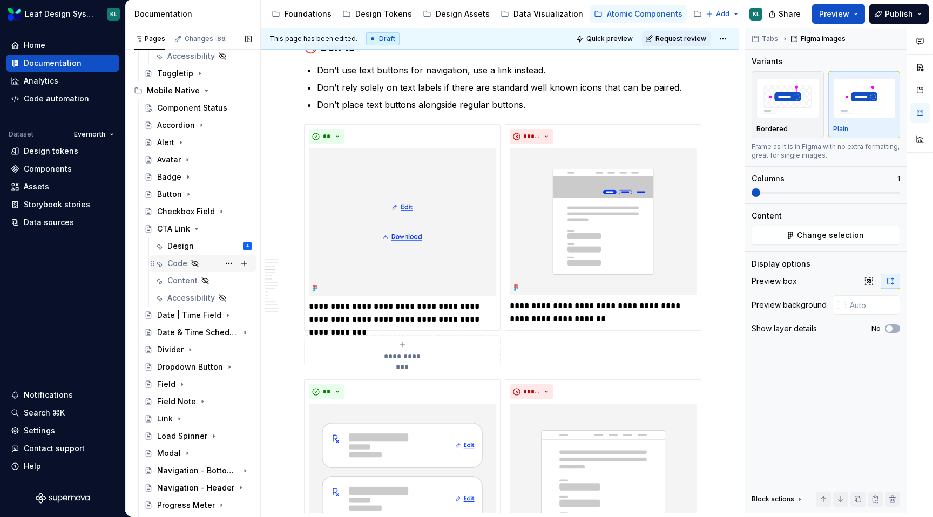
scroll to position [798, 0]
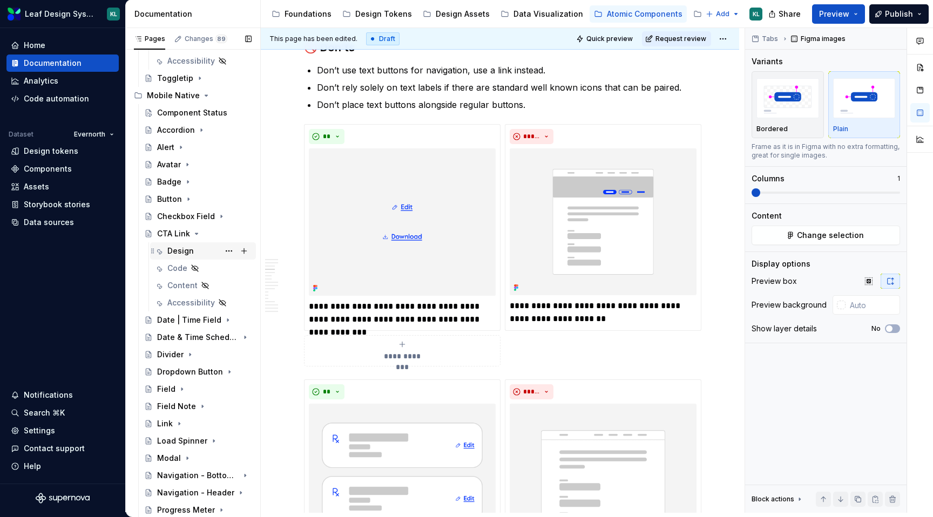
click at [187, 248] on div "Design" at bounding box center [180, 251] width 26 height 11
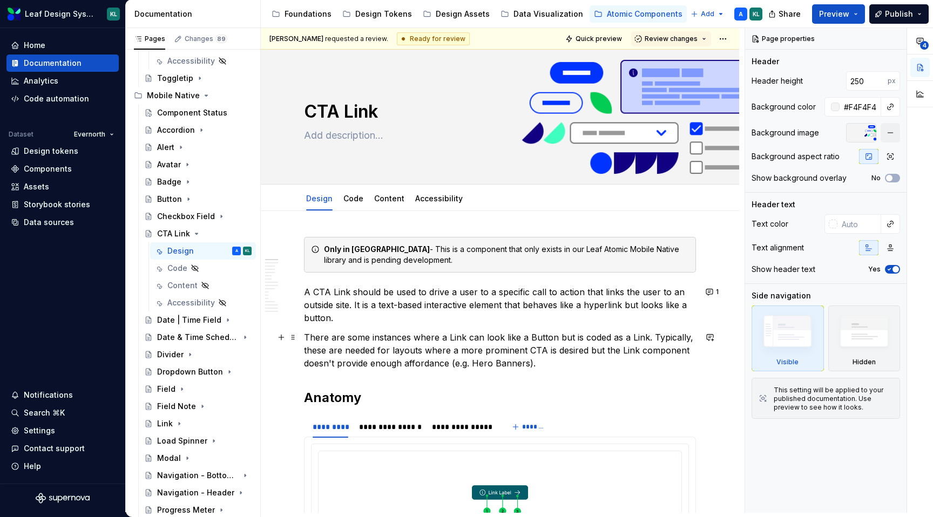
scroll to position [50, 0]
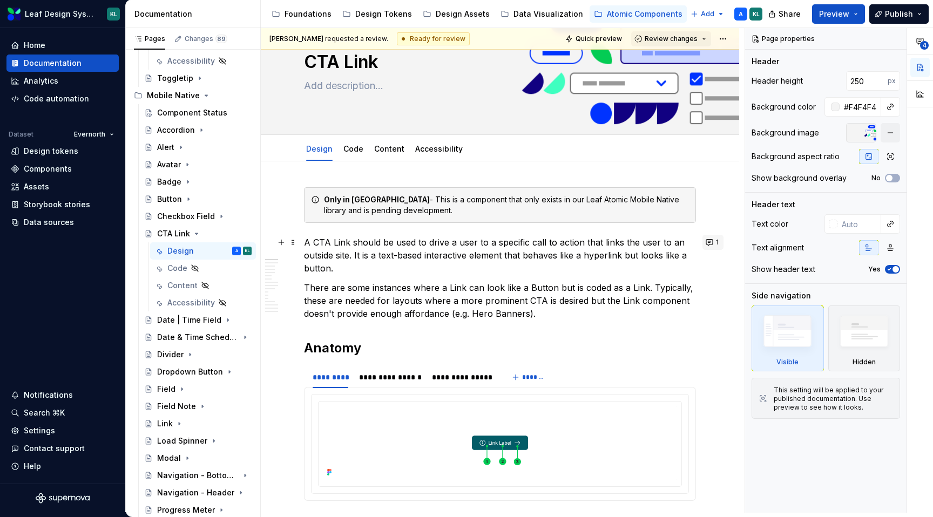
click at [714, 246] on button "1" at bounding box center [712, 242] width 21 height 15
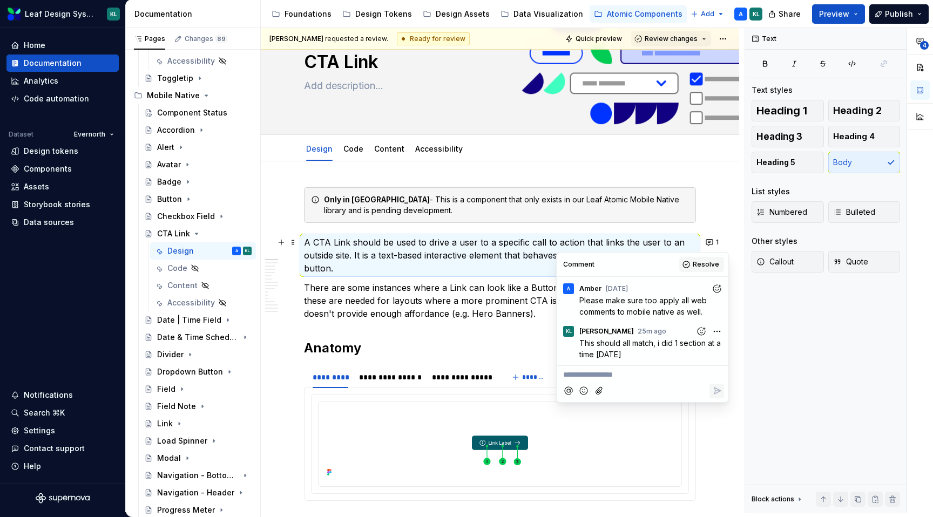
click at [698, 266] on span "Resolve" at bounding box center [705, 264] width 26 height 9
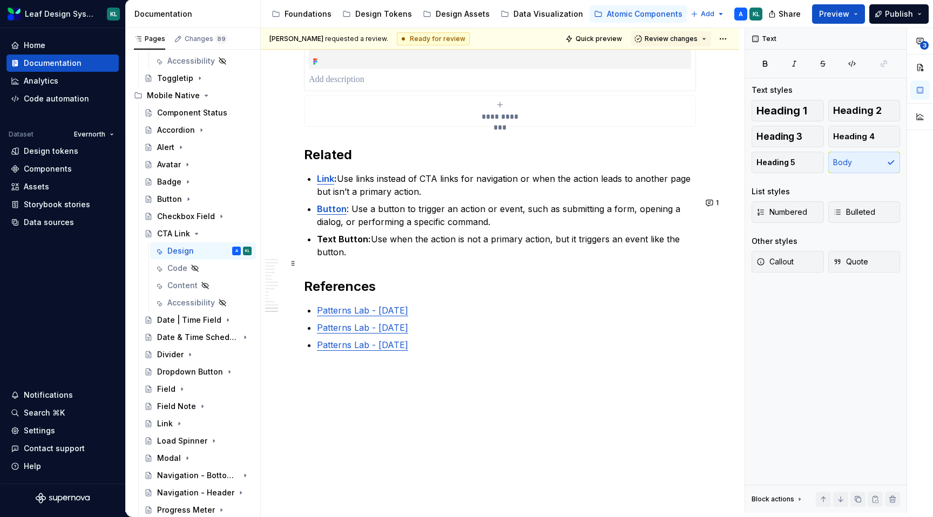
scroll to position [4288, 0]
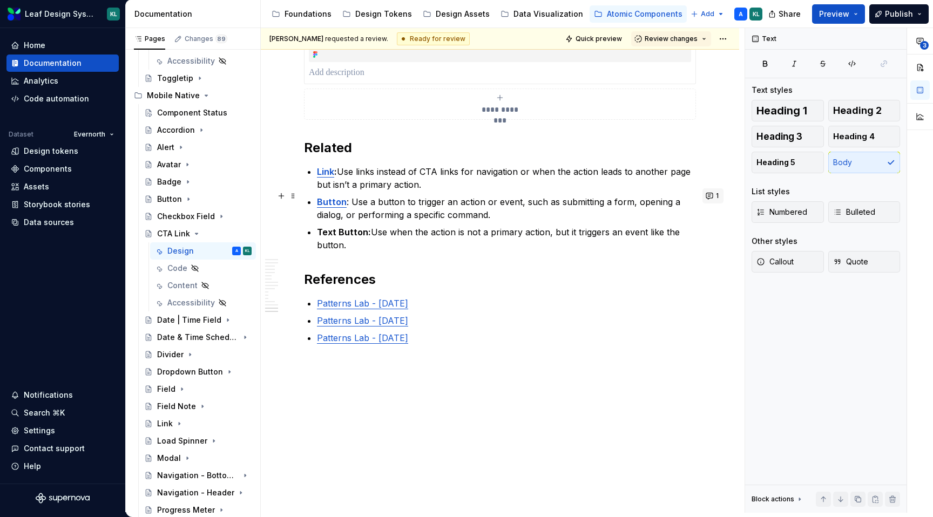
click at [707, 188] on span "1" at bounding box center [712, 195] width 21 height 15
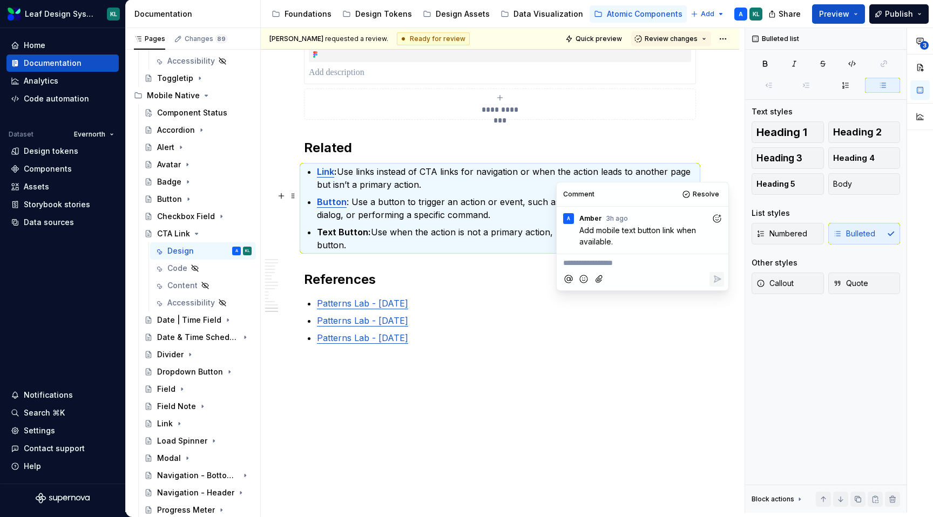
click at [709, 188] on button "1" at bounding box center [712, 195] width 21 height 15
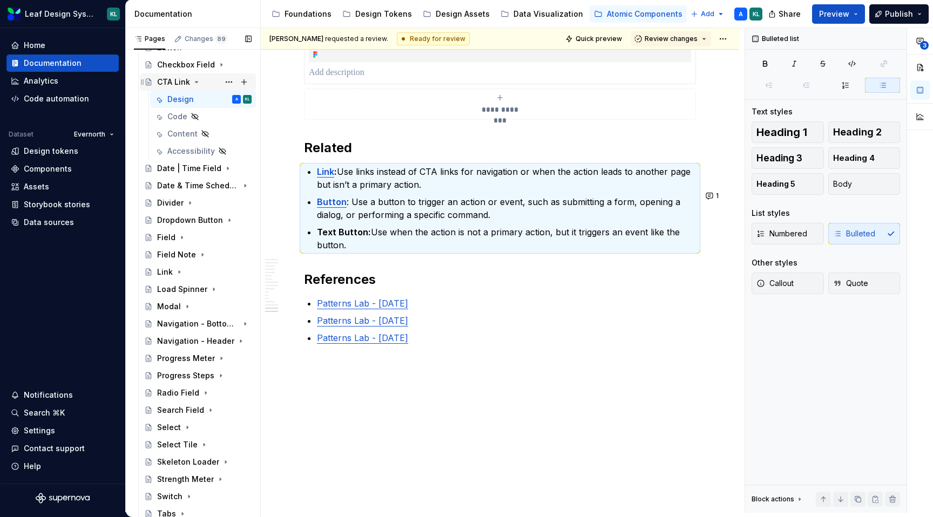
scroll to position [1096, 0]
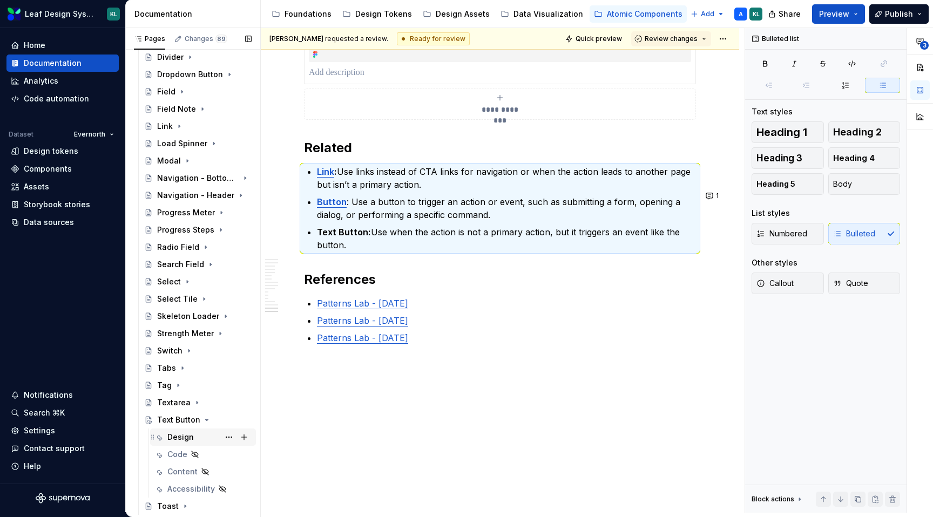
click at [180, 436] on div "Design" at bounding box center [180, 437] width 26 height 11
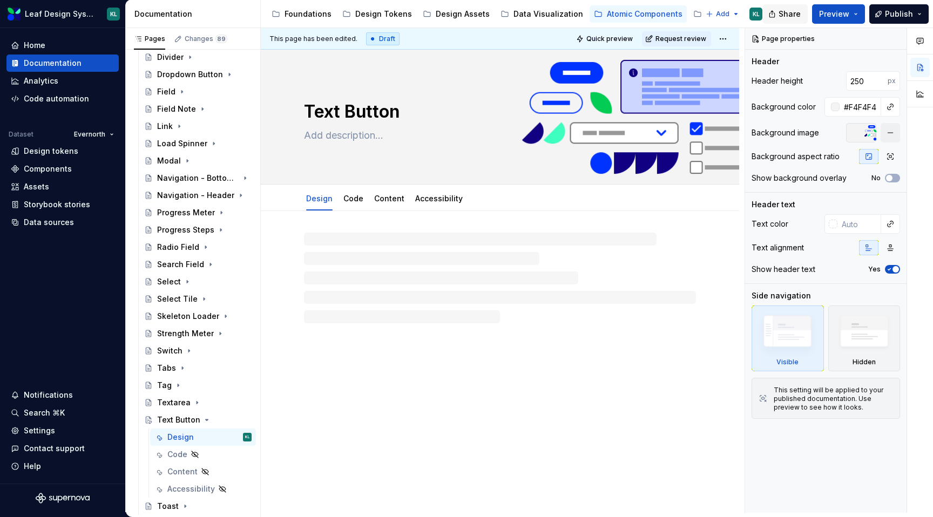
click at [789, 13] on span "Share" at bounding box center [789, 14] width 22 height 11
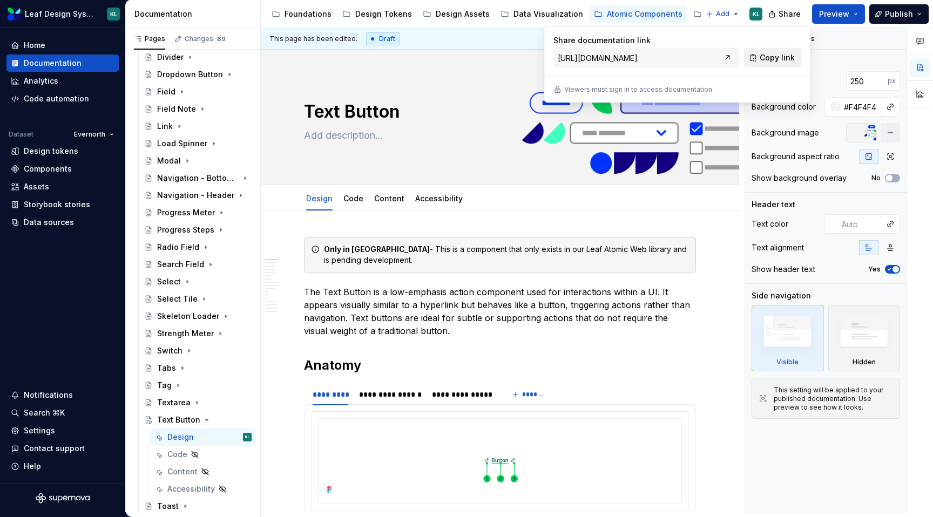
click at [764, 53] on span "Copy link" at bounding box center [776, 57] width 35 height 11
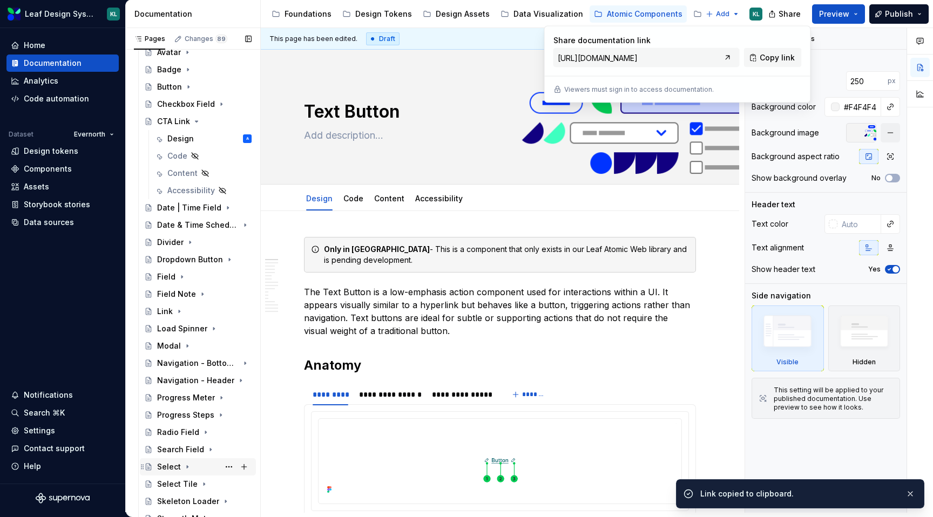
scroll to position [795, 0]
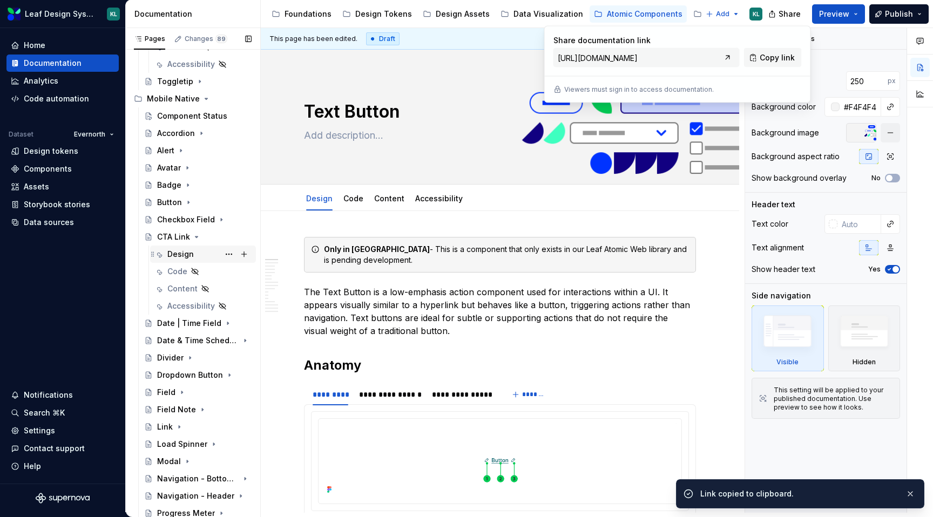
click at [191, 247] on div "Design A" at bounding box center [209, 254] width 84 height 15
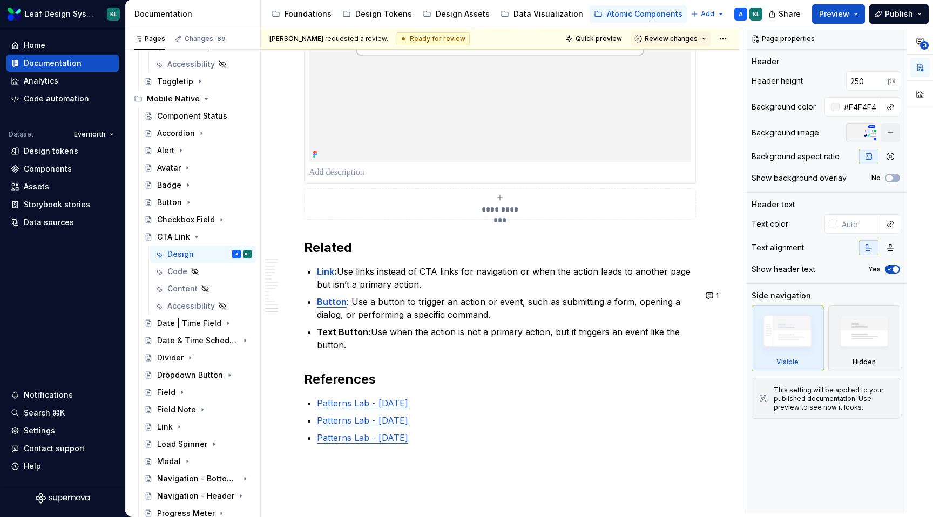
scroll to position [4288, 0]
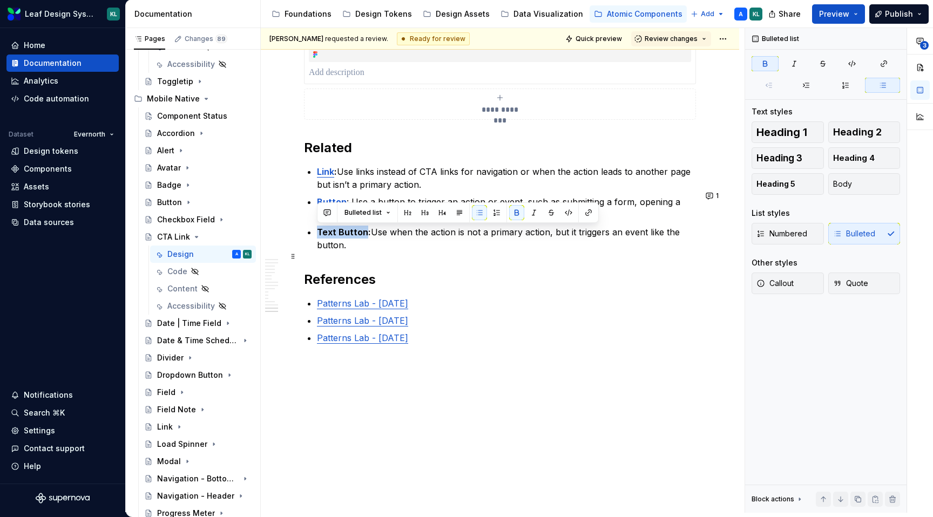
drag, startPoint x: 364, startPoint y: 233, endPoint x: 317, endPoint y: 233, distance: 47.5
click at [317, 233] on strong "Text Button:" at bounding box center [344, 232] width 54 height 11
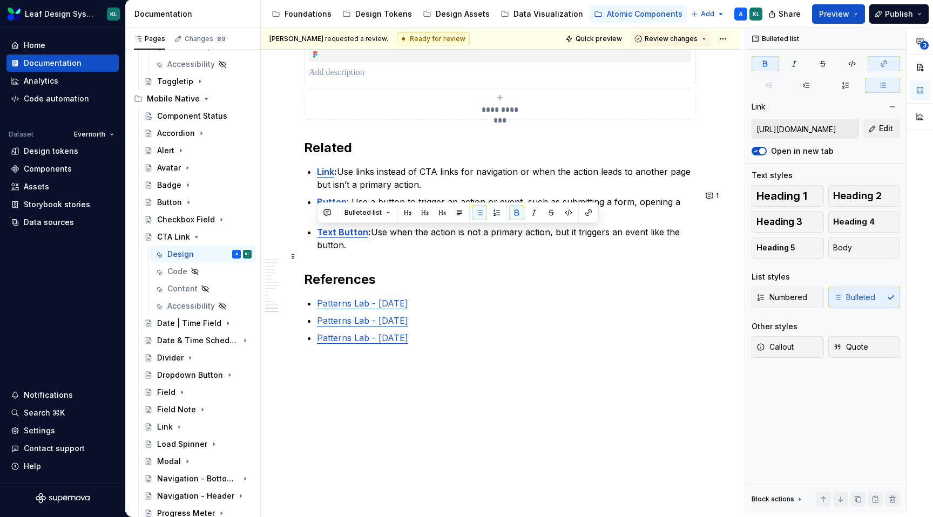
click at [404, 249] on p "Text Button : Use when the action is not a primary action, but it triggers an e…" at bounding box center [506, 239] width 379 height 26
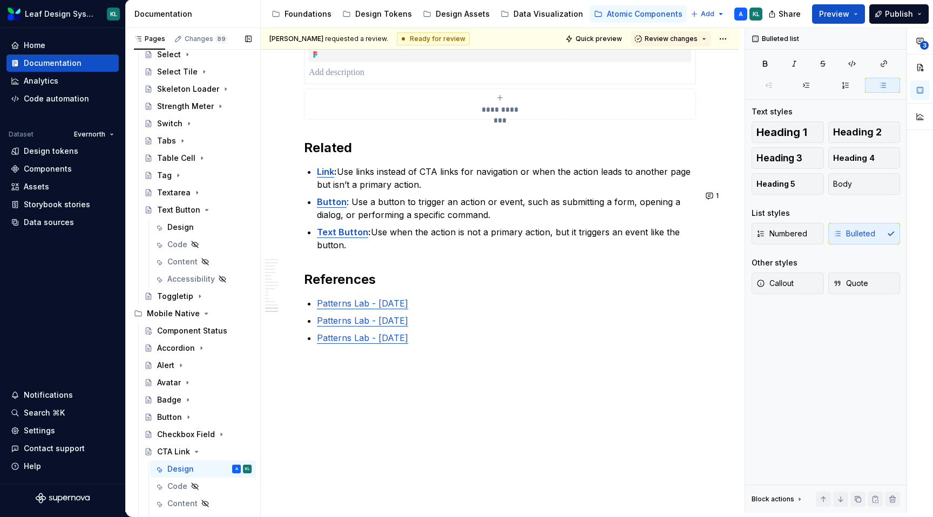
scroll to position [575, 0]
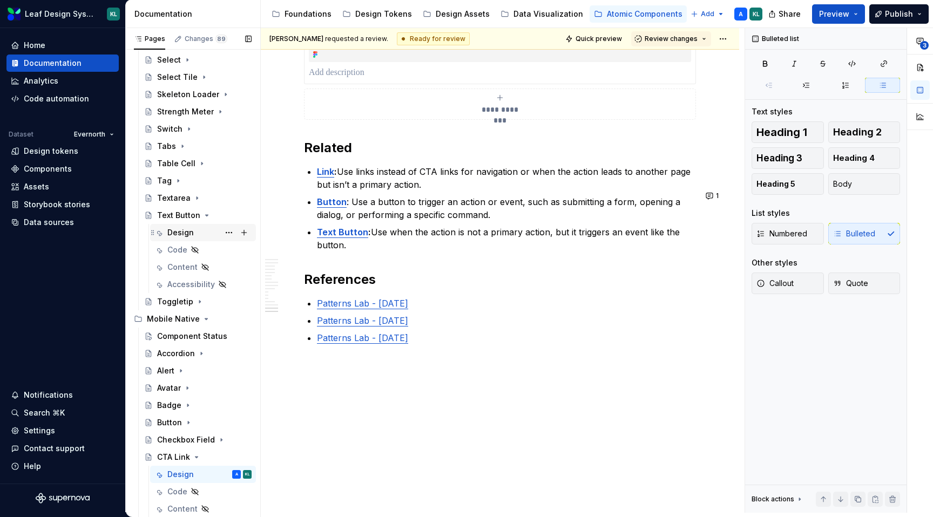
click at [197, 233] on div "Design" at bounding box center [209, 232] width 84 height 15
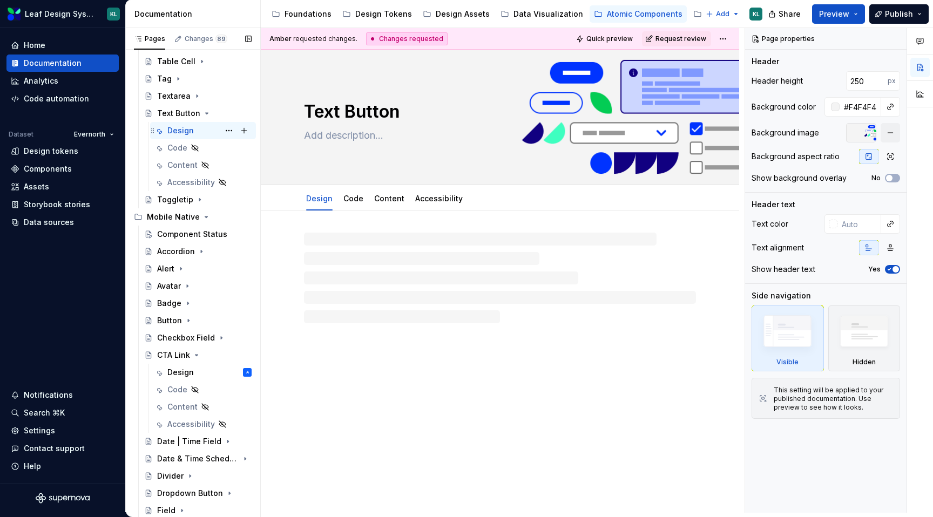
scroll to position [774, 0]
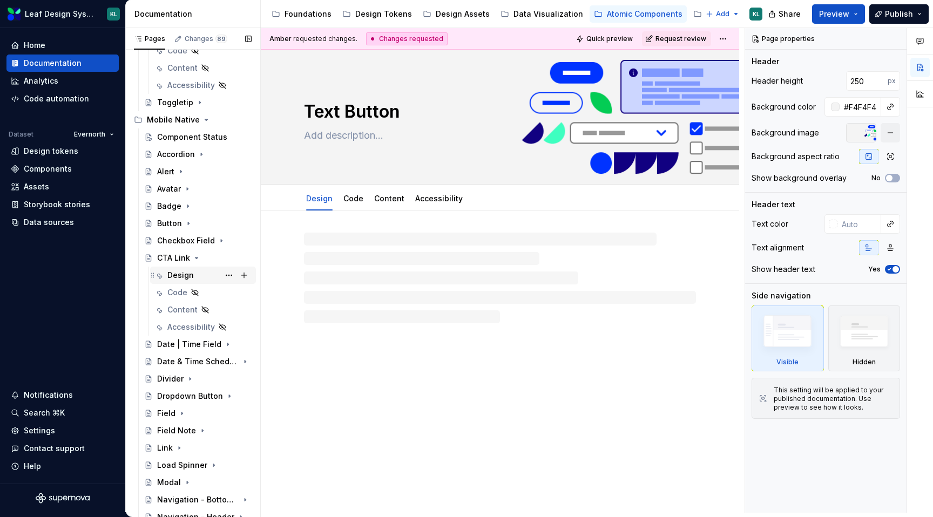
click at [196, 276] on div "Design A" at bounding box center [209, 275] width 84 height 15
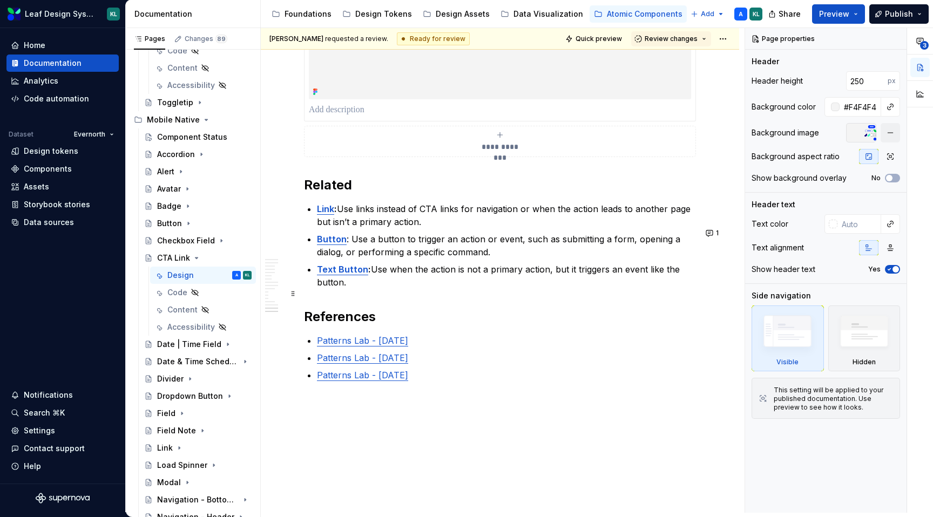
scroll to position [4222, 0]
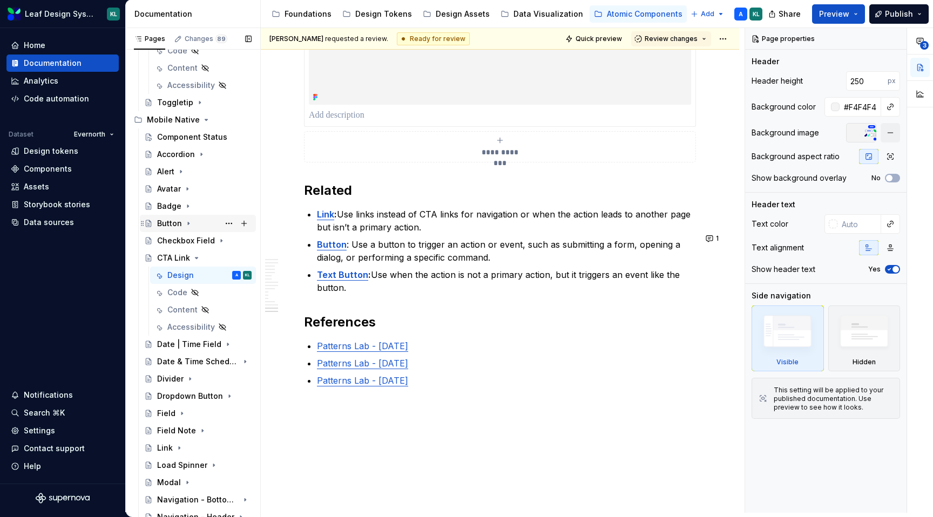
click at [197, 220] on div "Button" at bounding box center [204, 223] width 94 height 15
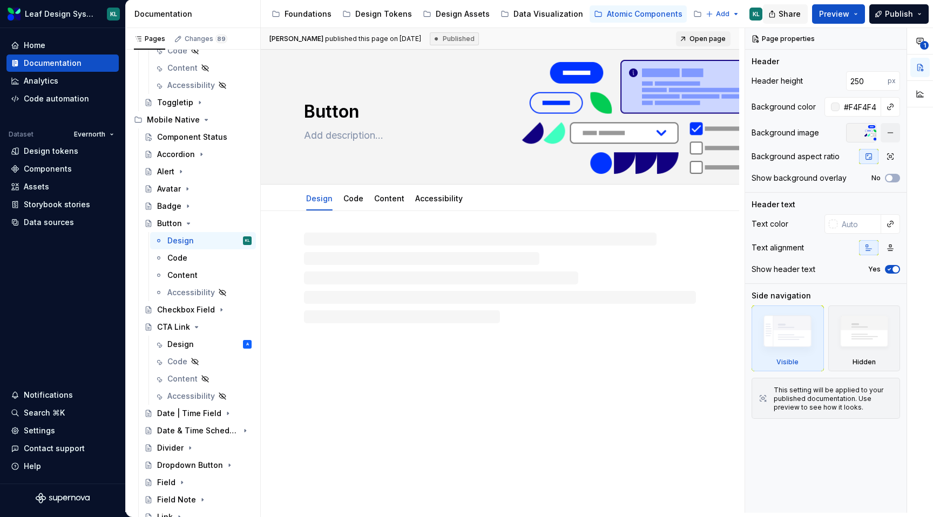
click at [791, 15] on span "Share" at bounding box center [789, 14] width 22 height 11
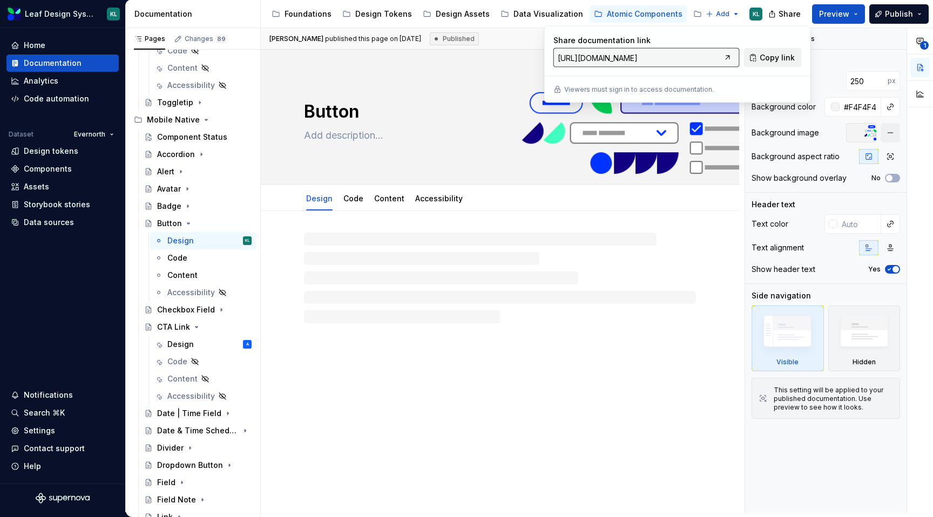
click at [764, 52] on span "Copy link" at bounding box center [776, 57] width 35 height 11
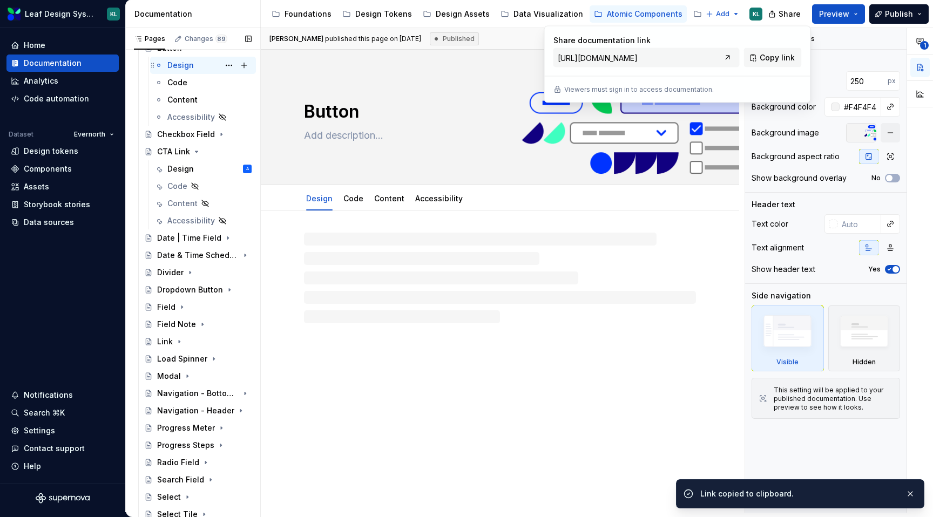
scroll to position [955, 0]
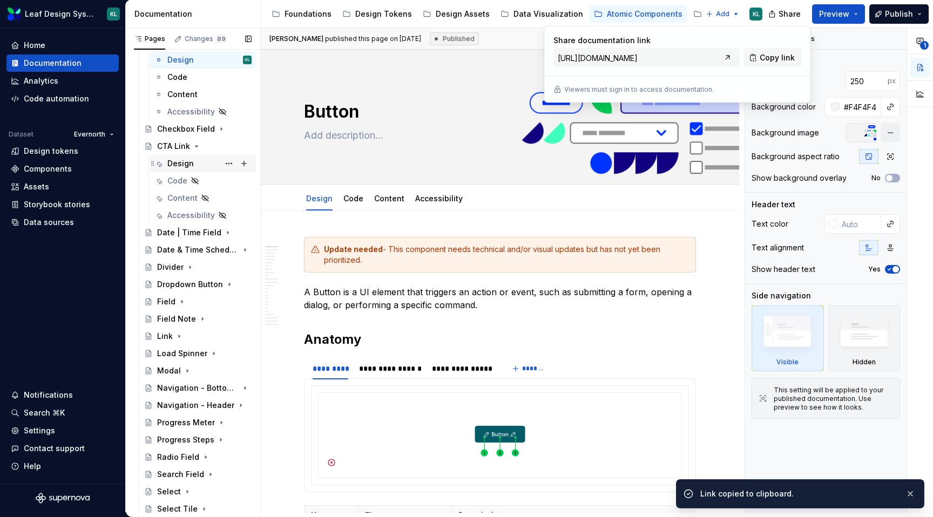
click at [202, 166] on div "Design A" at bounding box center [209, 163] width 84 height 15
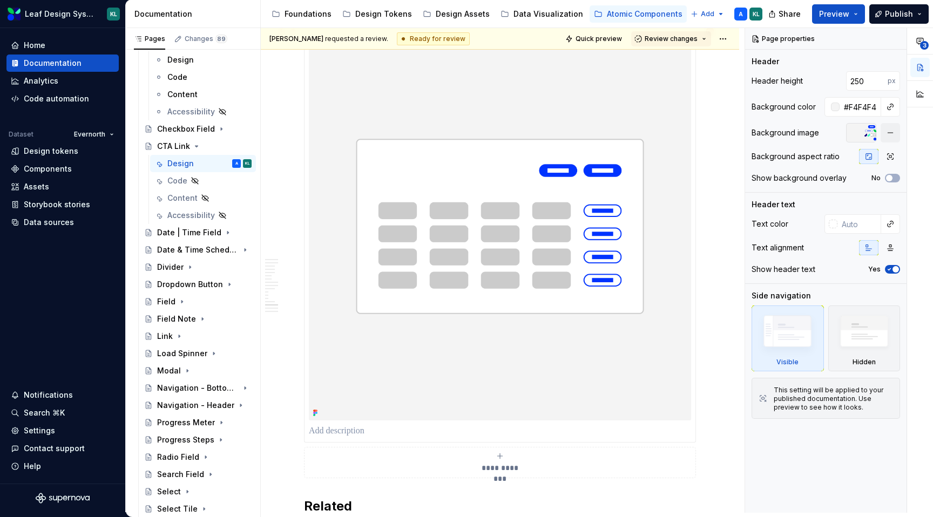
scroll to position [4288, 0]
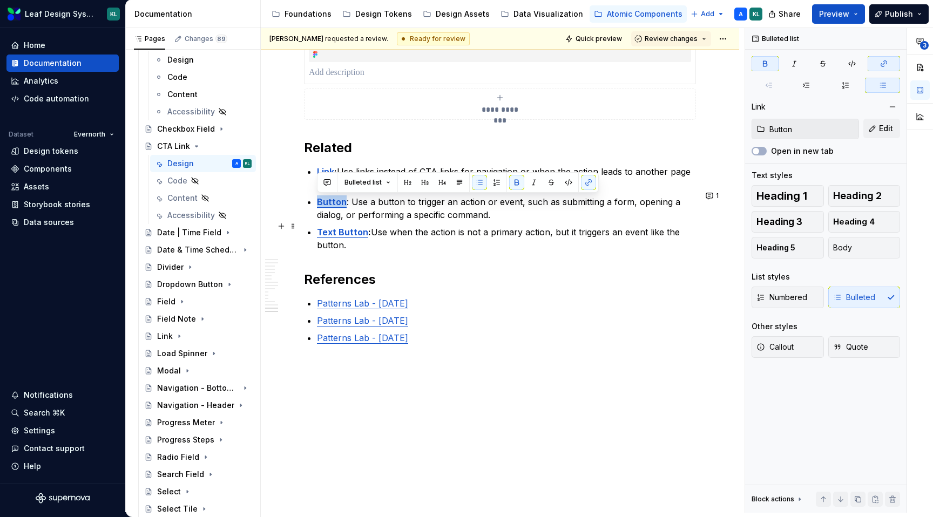
drag, startPoint x: 344, startPoint y: 202, endPoint x: 317, endPoint y: 201, distance: 27.5
click at [317, 201] on p "Button : Use a button to trigger an action or event, such as submitting a form,…" at bounding box center [506, 208] width 379 height 26
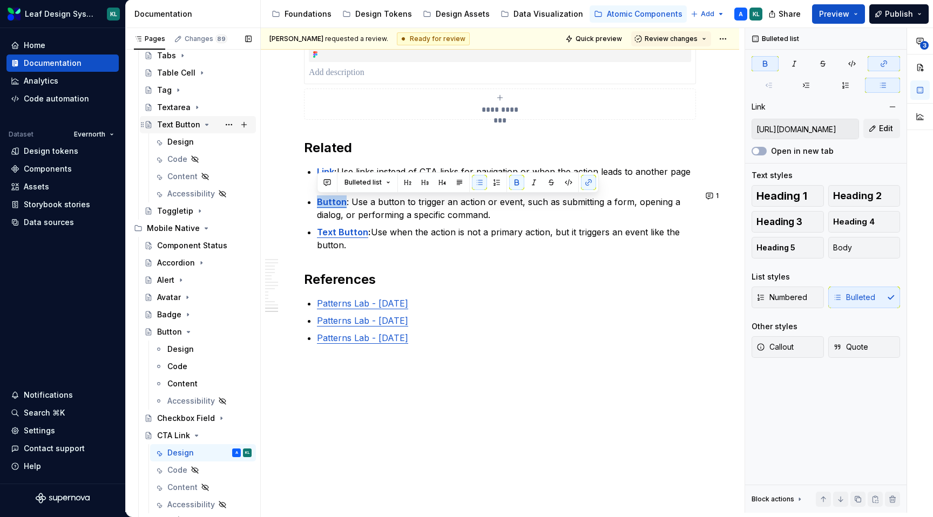
scroll to position [835, 0]
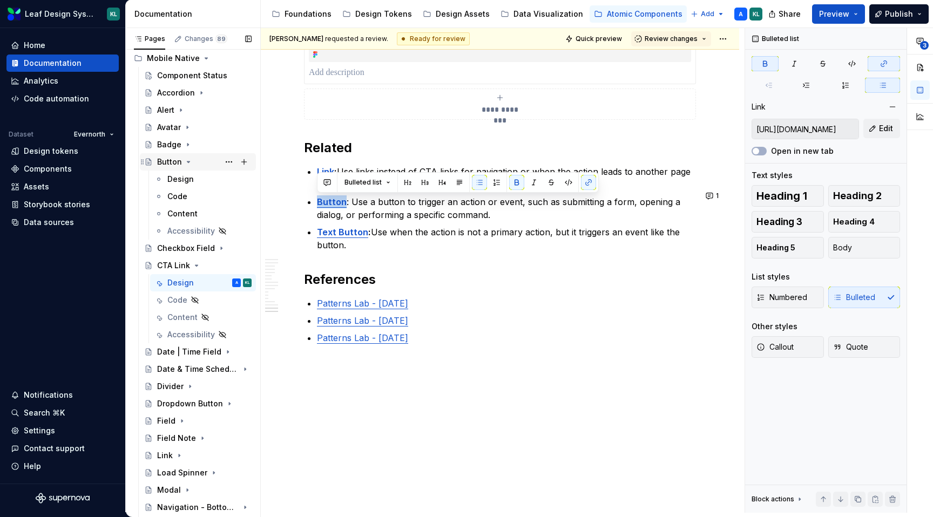
click at [188, 161] on icon "Page tree" at bounding box center [188, 161] width 3 height 1
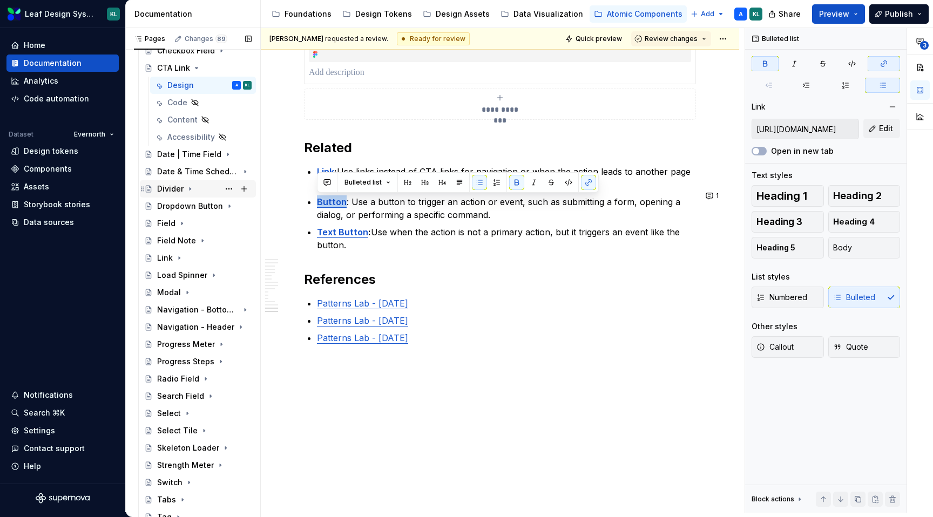
scroll to position [975, 0]
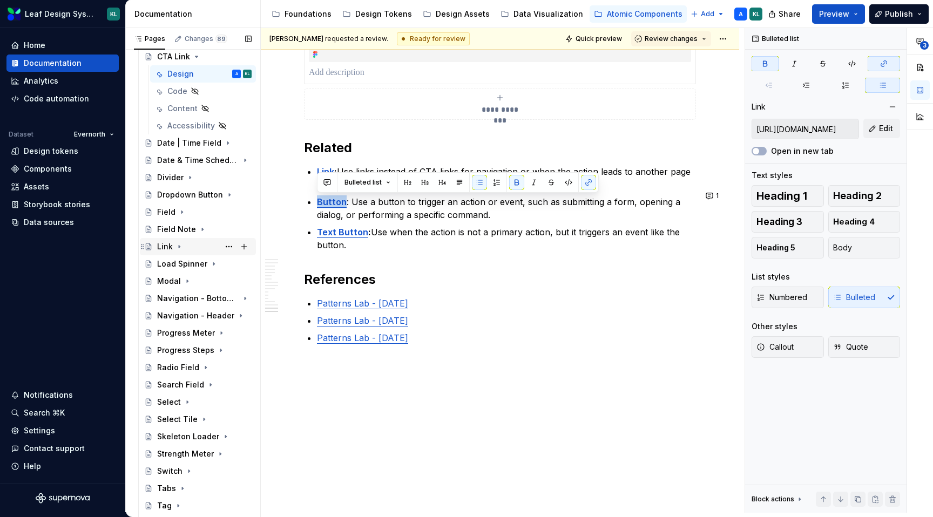
click at [183, 247] on div "Link" at bounding box center [204, 246] width 94 height 15
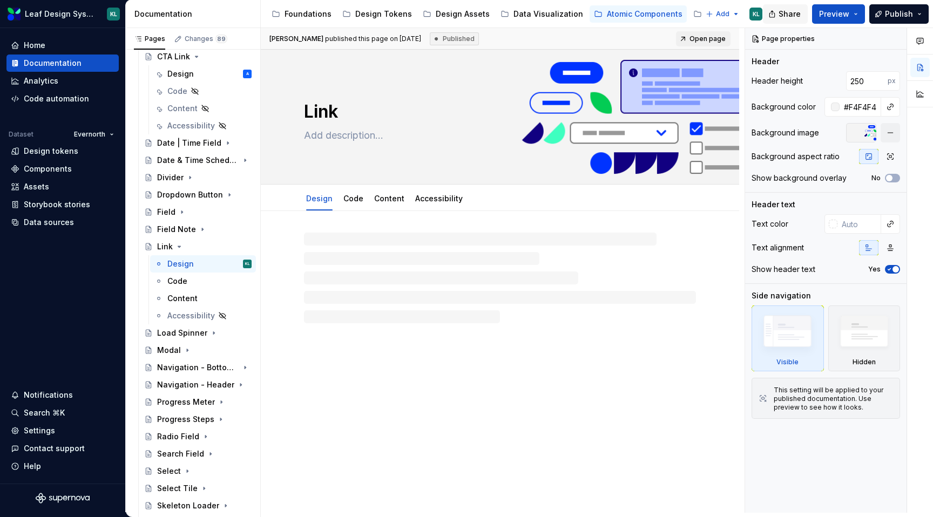
click at [780, 13] on button "Share" at bounding box center [785, 13] width 45 height 19
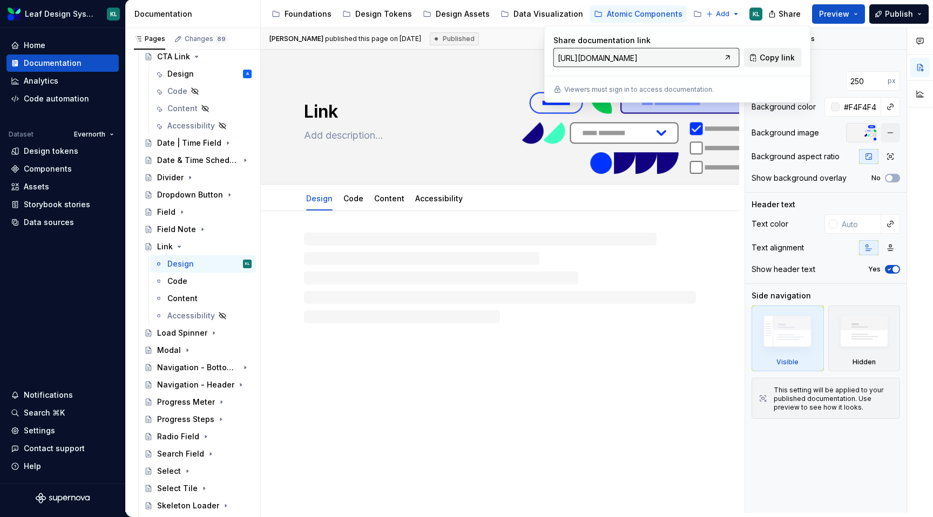
click at [759, 56] on button "Copy link" at bounding box center [773, 57] width 58 height 19
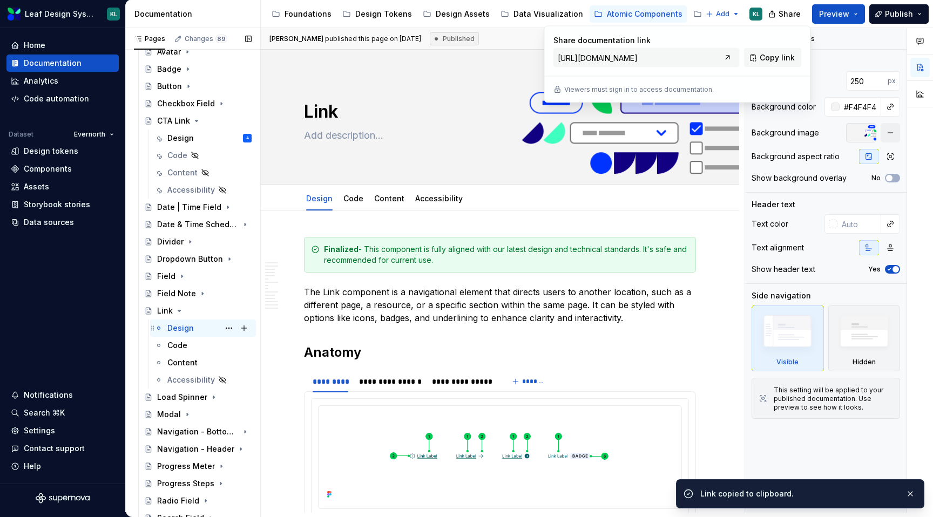
scroll to position [894, 0]
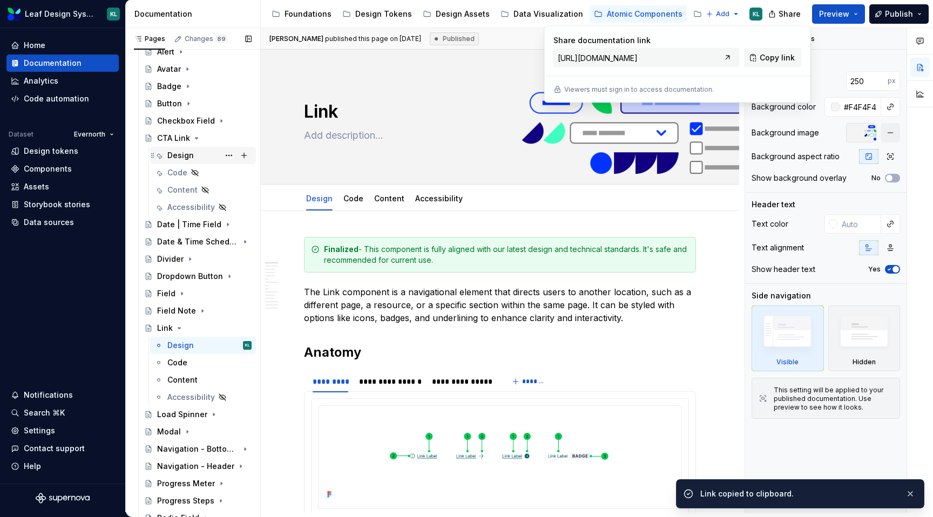
click at [193, 154] on div "Design A" at bounding box center [209, 155] width 84 height 15
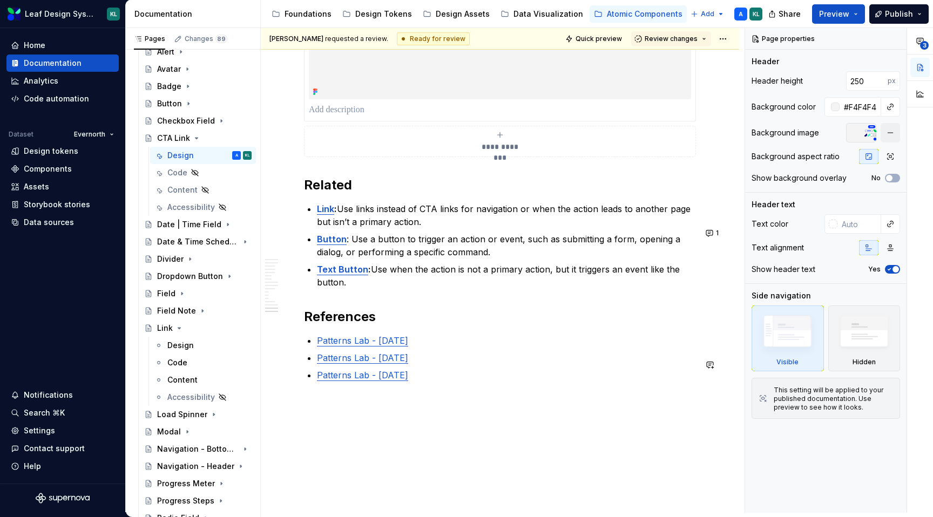
scroll to position [4288, 0]
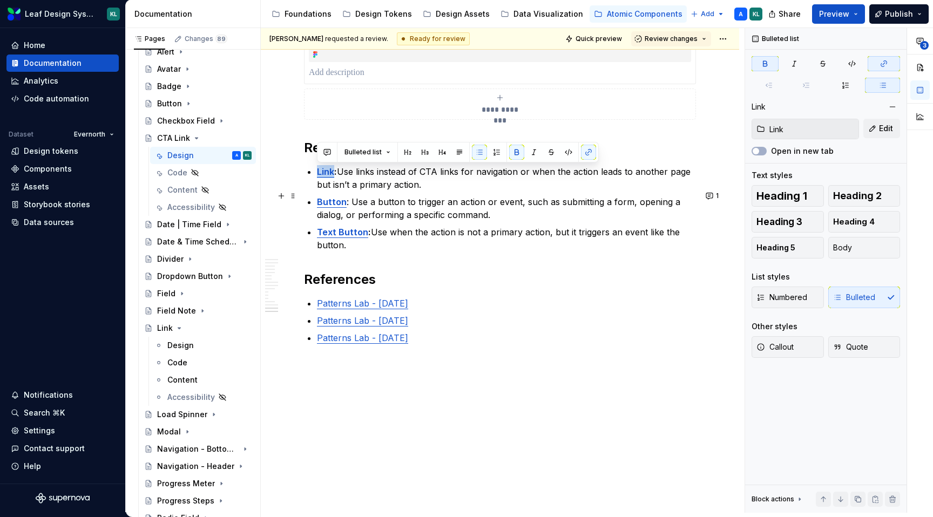
drag, startPoint x: 333, startPoint y: 173, endPoint x: 316, endPoint y: 173, distance: 16.7
click at [479, 189] on p "Link : Use links instead of CTA links for navigation or when the action leads t…" at bounding box center [506, 178] width 379 height 26
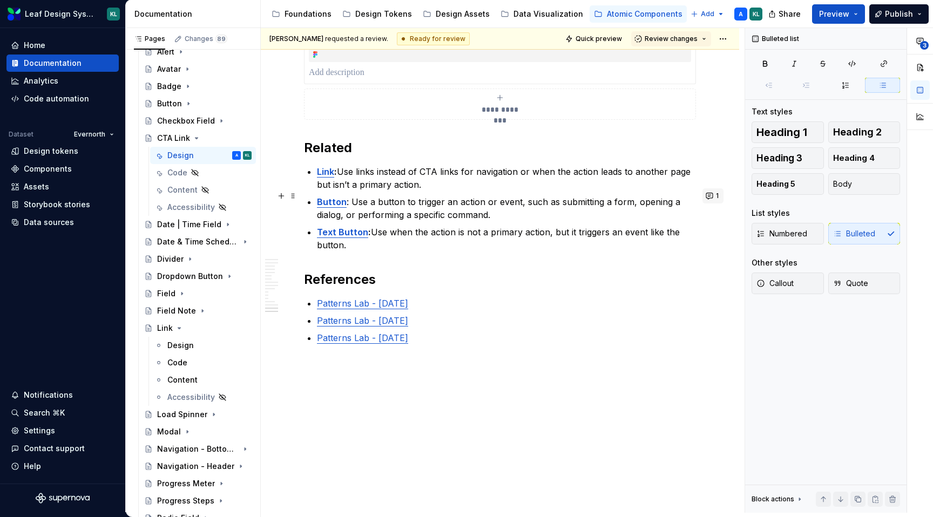
click at [718, 192] on span "1" at bounding box center [717, 196] width 3 height 9
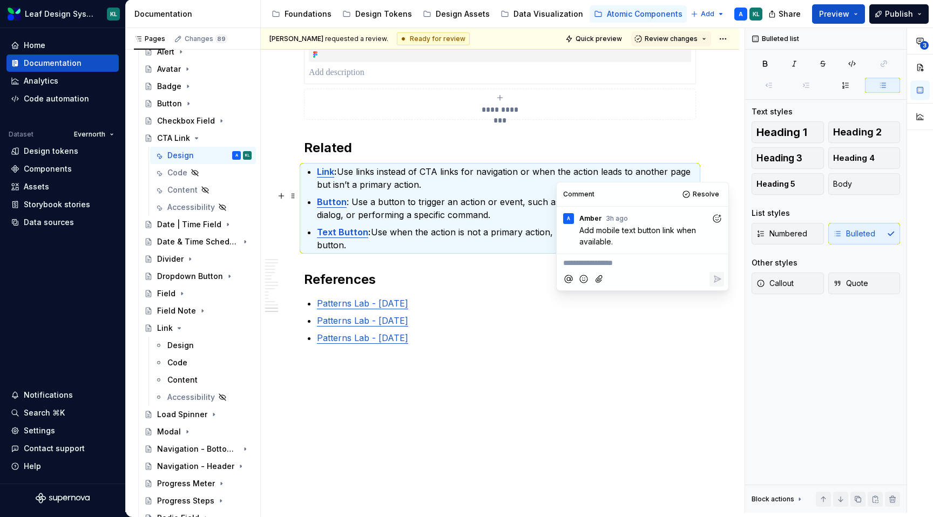
click at [708, 202] on div "Comment Resolve" at bounding box center [642, 194] width 172 height 24
click at [704, 199] on button "Resolve" at bounding box center [701, 194] width 45 height 15
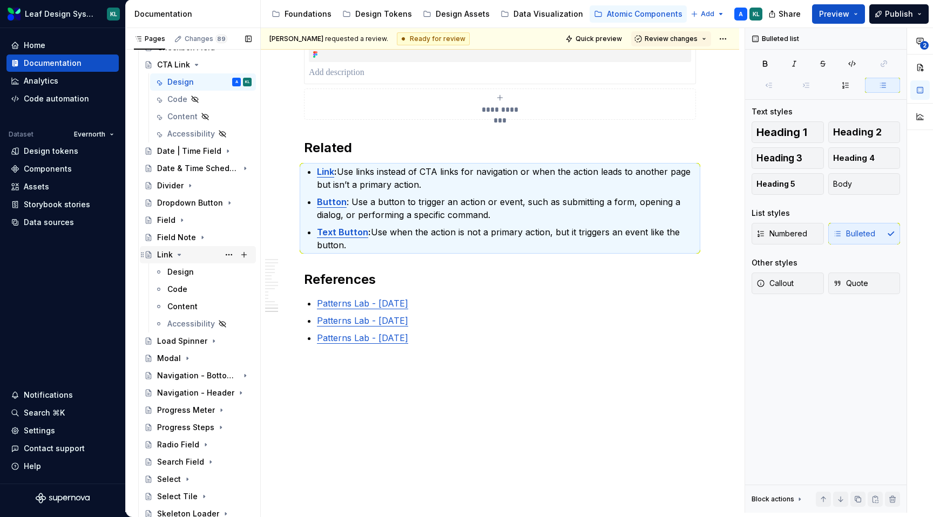
scroll to position [975, 0]
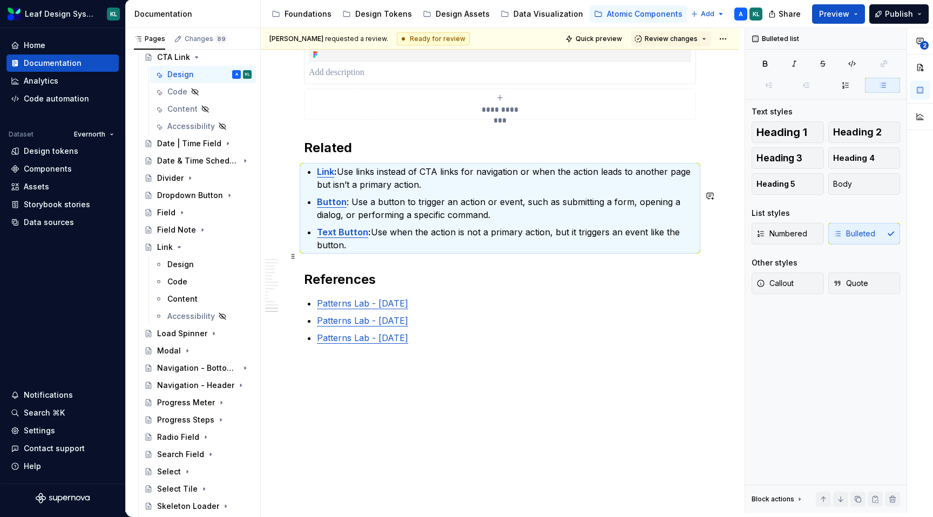
click at [382, 229] on p "Text Button : Use when the action is not a primary action, but it triggers an e…" at bounding box center [506, 239] width 379 height 26
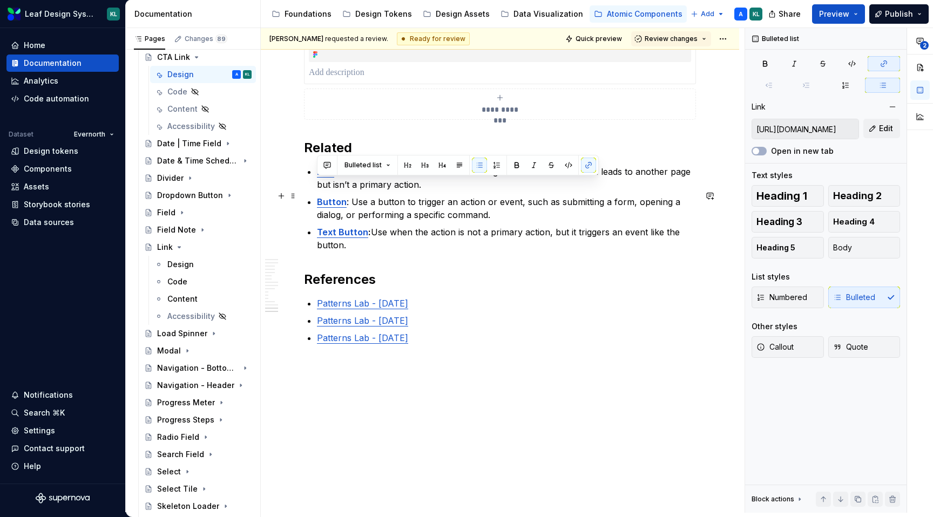
drag, startPoint x: 351, startPoint y: 244, endPoint x: 314, endPoint y: 185, distance: 69.6
click at [391, 221] on p "Button : Use a button to trigger an action or event, such as submitting a form,…" at bounding box center [506, 208] width 379 height 26
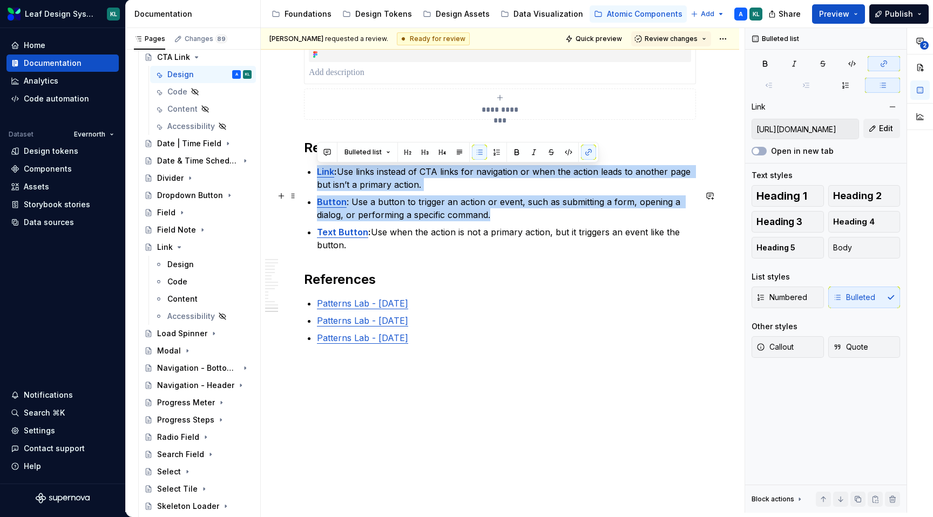
drag, startPoint x: 497, startPoint y: 215, endPoint x: 318, endPoint y: 174, distance: 183.7
click at [318, 174] on ul "Link : Use links instead of CTA links for navigation or when the action leads t…" at bounding box center [506, 208] width 379 height 86
copy ul "Link : Use links instead of CTA links for navigation or when the action leads t…"
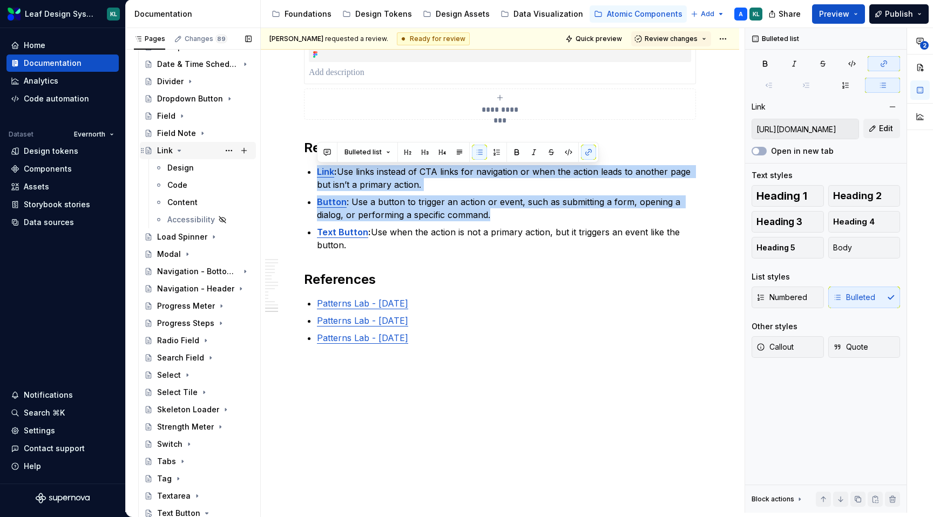
scroll to position [1165, 0]
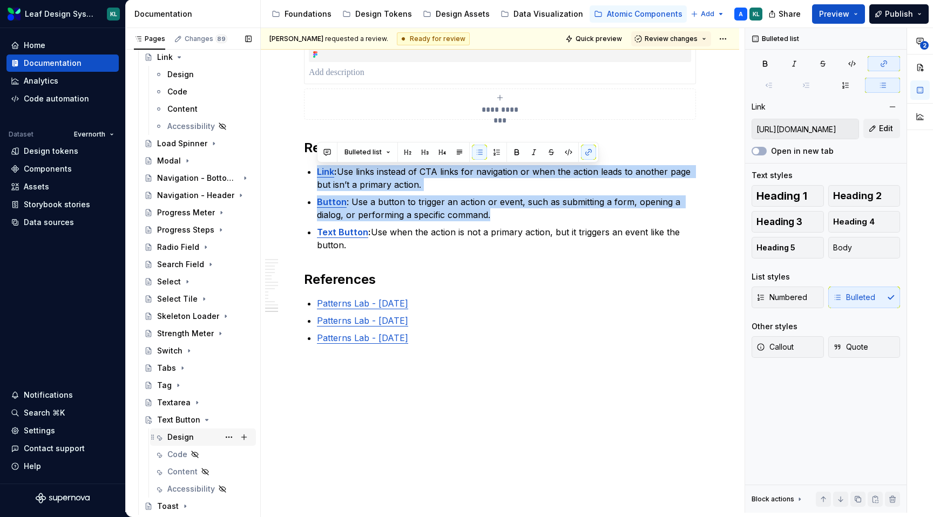
click at [198, 438] on div "Design" at bounding box center [209, 437] width 84 height 15
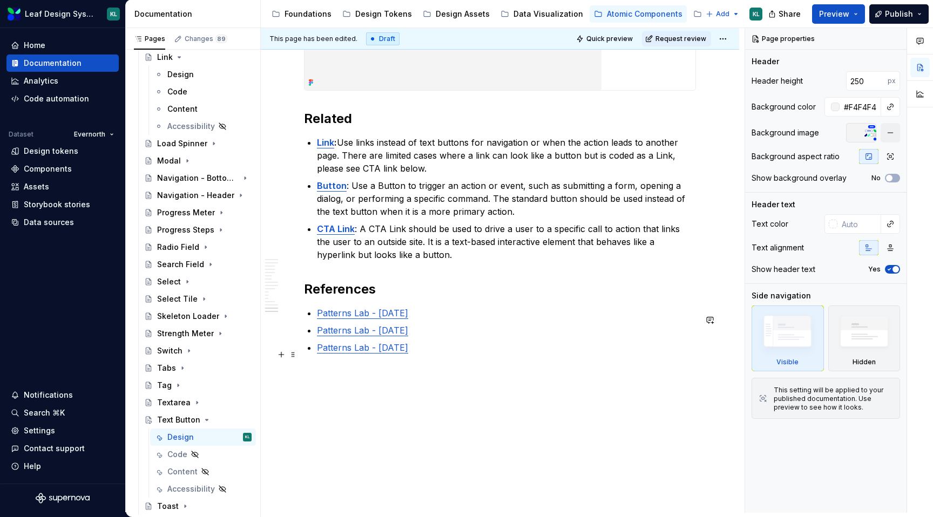
scroll to position [4202, 0]
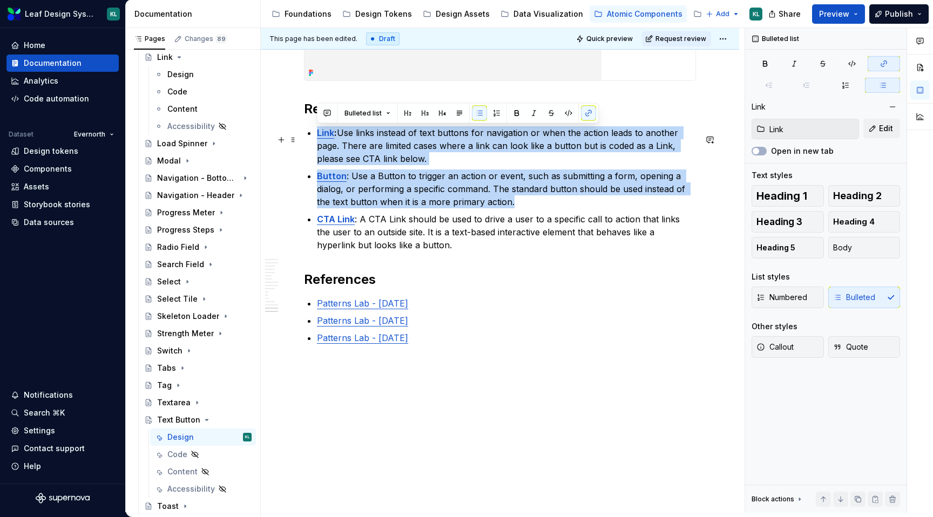
drag, startPoint x: 478, startPoint y: 200, endPoint x: 313, endPoint y: 137, distance: 176.1
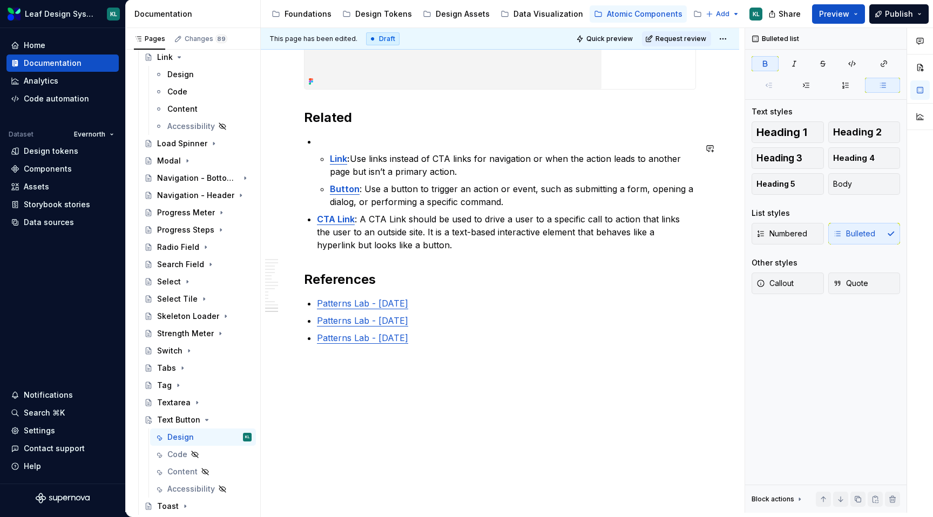
scroll to position [4193, 0]
click at [327, 158] on li "Link : Use links instead of CTA links for navigation or when the action leads t…" at bounding box center [506, 171] width 379 height 73
click at [329, 166] on li "Link : Use links instead of CTA links for navigation or when the action leads t…" at bounding box center [506, 171] width 379 height 73
click at [330, 158] on strong "Link" at bounding box center [338, 158] width 17 height 11
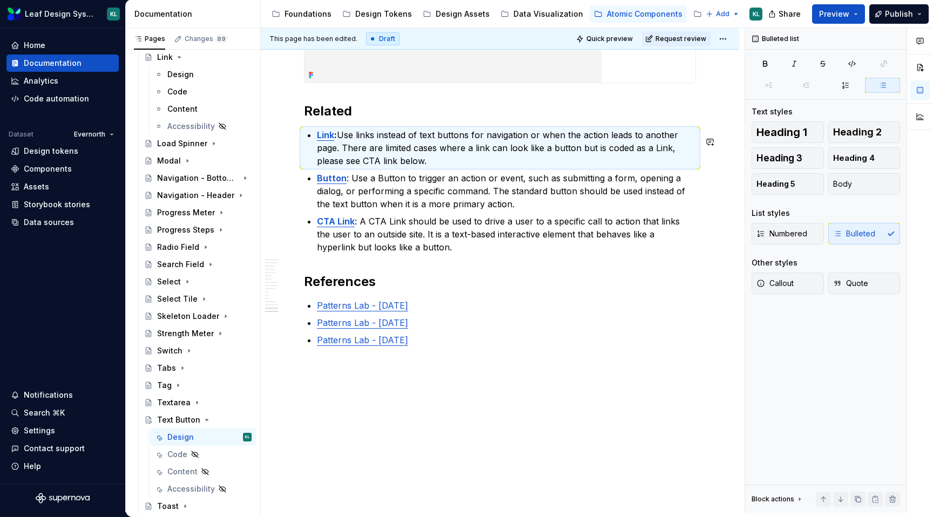
scroll to position [4202, 0]
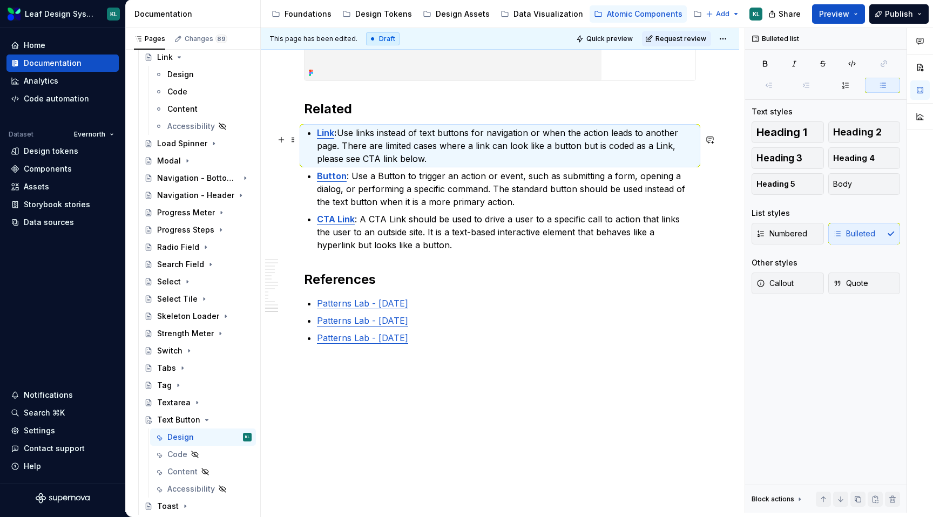
click at [450, 157] on p "Link : Use links instead of text buttons for navigation or when the action lead…" at bounding box center [506, 145] width 379 height 39
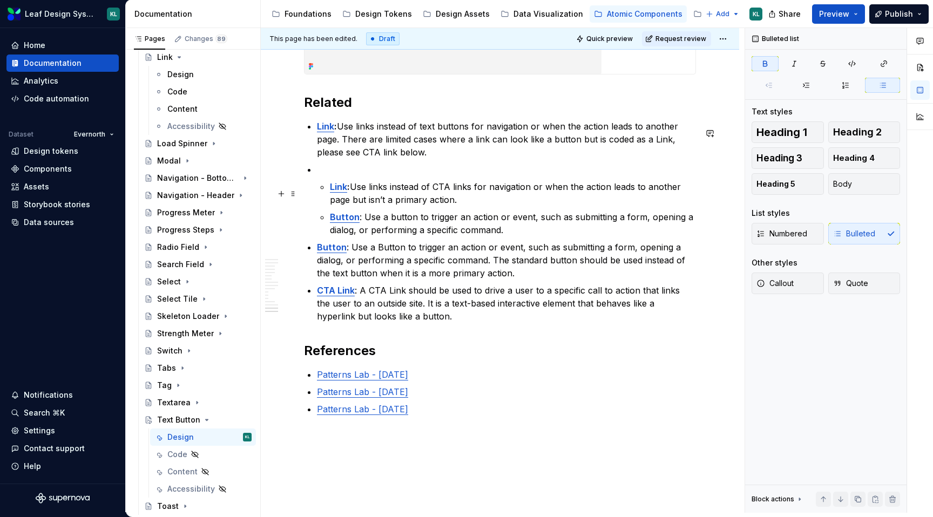
click at [328, 192] on li "Link : Use links instead of CTA links for navigation or when the action leads t…" at bounding box center [506, 199] width 379 height 73
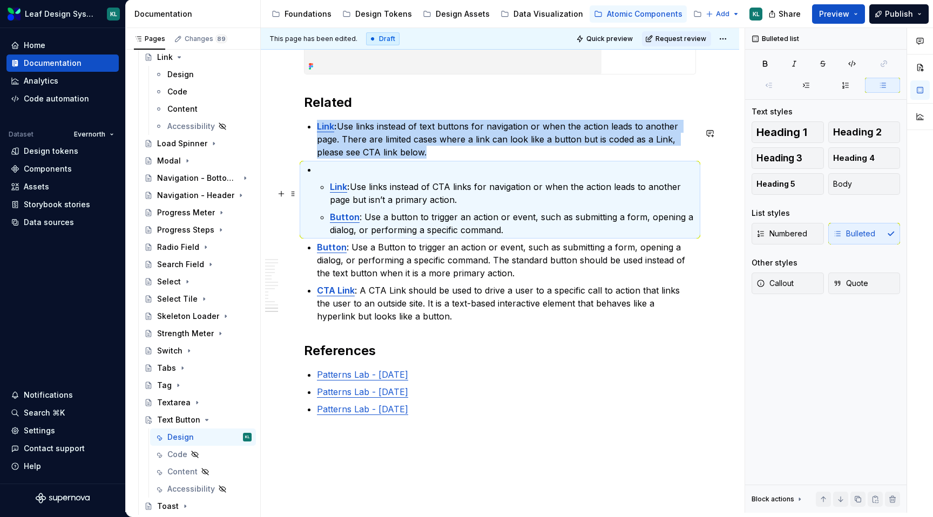
click at [354, 203] on p "Link : Use links instead of CTA links for navigation or when the action leads t…" at bounding box center [513, 193] width 366 height 26
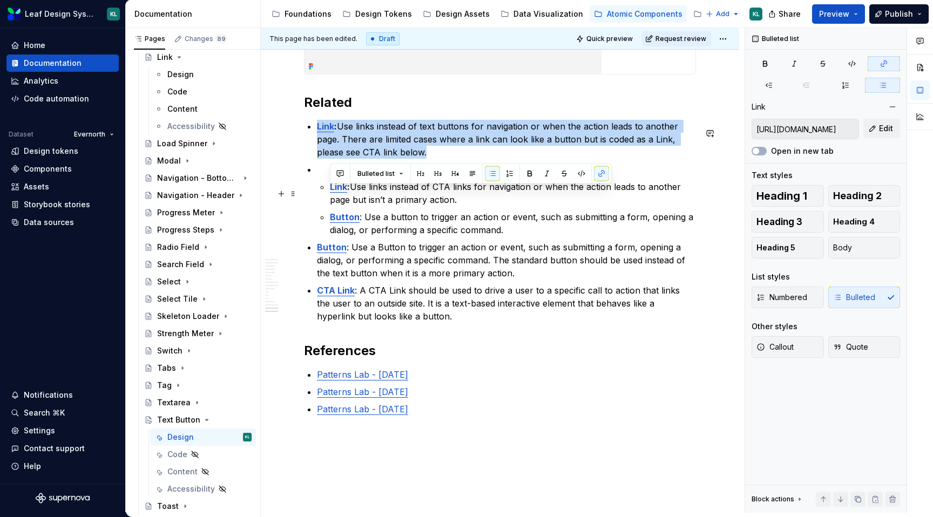
drag, startPoint x: 465, startPoint y: 208, endPoint x: 331, endPoint y: 195, distance: 134.4
click at [331, 195] on p "Link : Use links instead of CTA links for navigation or when the action leads t…" at bounding box center [513, 193] width 366 height 26
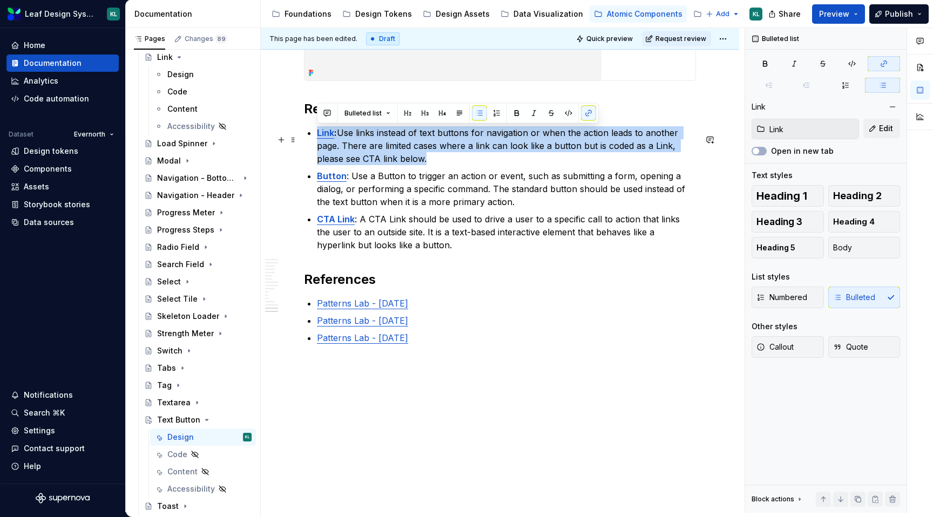
drag, startPoint x: 441, startPoint y: 160, endPoint x: 318, endPoint y: 132, distance: 126.2
click at [318, 132] on p "Link : Use links instead of text buttons for navigation or when the action lead…" at bounding box center [506, 145] width 379 height 39
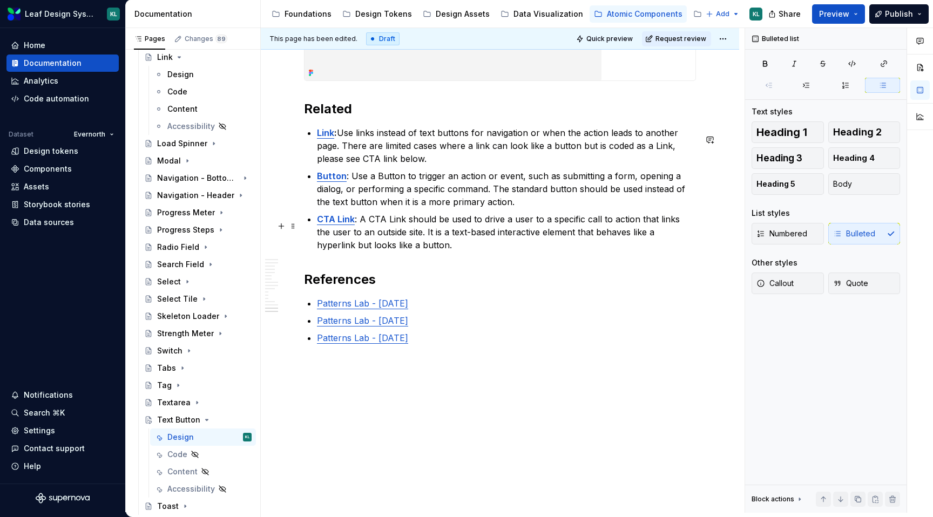
click at [399, 245] on p "CTA Link : A CTA Link should be used to drive a user to a specific call to acti…" at bounding box center [506, 232] width 379 height 39
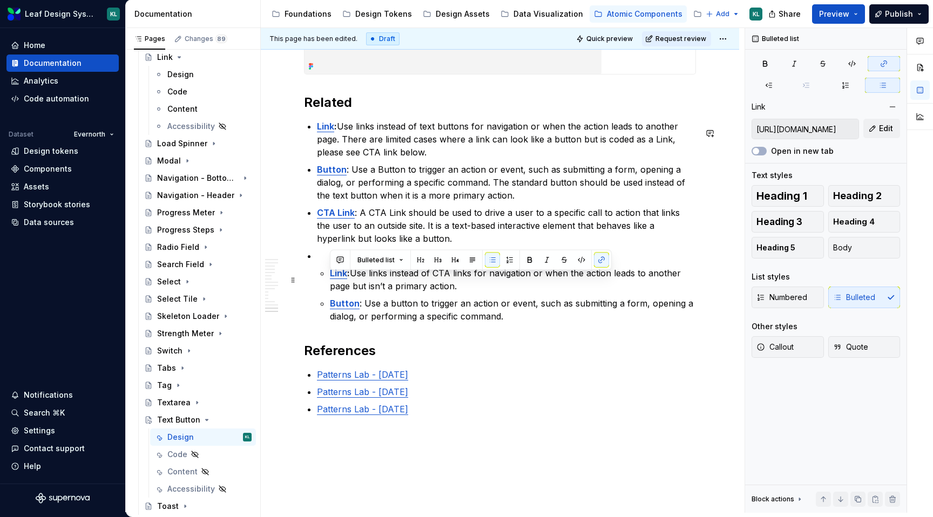
drag, startPoint x: 459, startPoint y: 291, endPoint x: 330, endPoint y: 282, distance: 129.9
click at [330, 282] on p "Link : Use links instead of CTA links for navigation or when the action leads t…" at bounding box center [513, 280] width 366 height 26
copy p "Link : Use links instead of CTA links for navigation or when the action leads t…"
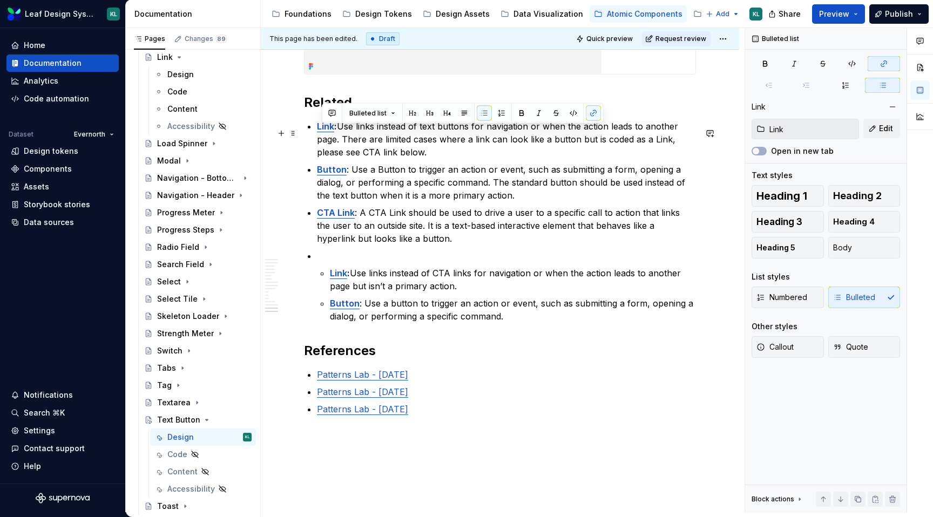
drag, startPoint x: 427, startPoint y: 156, endPoint x: 317, endPoint y: 130, distance: 112.6
click at [317, 130] on p "Link : Use links instead of text buttons for navigation or when the action lead…" at bounding box center [506, 139] width 379 height 39
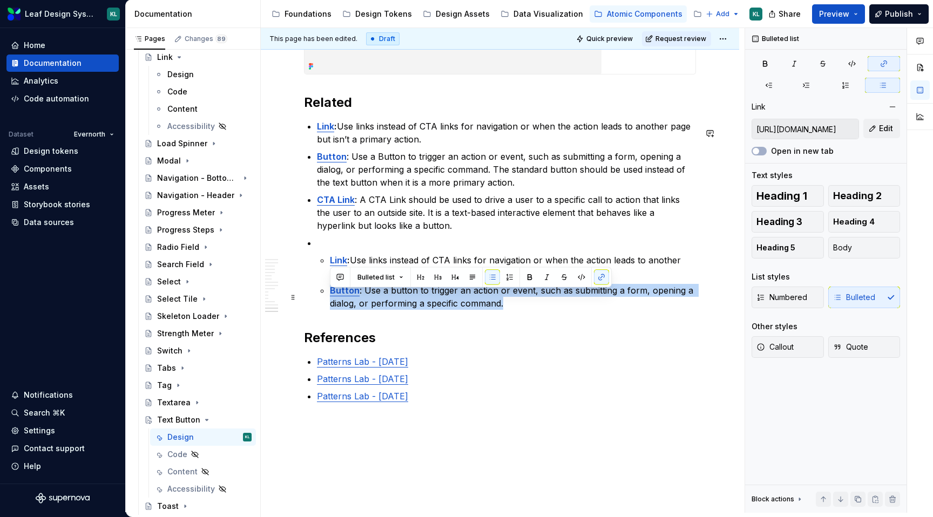
drag, startPoint x: 505, startPoint y: 310, endPoint x: 326, endPoint y: 297, distance: 179.6
click at [326, 297] on li "Link : Use links instead of CTA links for navigation or when the action leads t…" at bounding box center [506, 272] width 379 height 73
copy p "Button : Use a button to trigger an action or event, such as submitting a form,…"
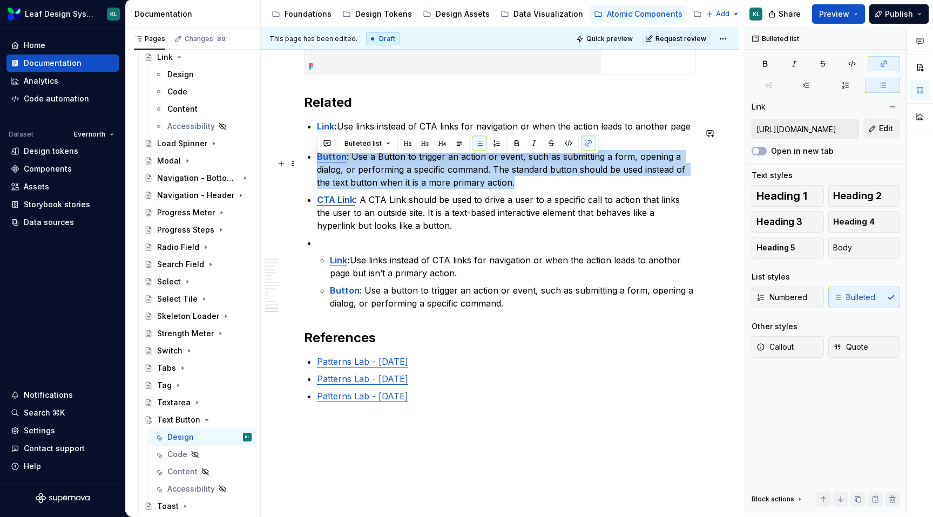
drag, startPoint x: 500, startPoint y: 188, endPoint x: 319, endPoint y: 161, distance: 183.3
click at [319, 161] on p "Button : Use a Button to trigger an action or event, such as submitting a form,…" at bounding box center [506, 169] width 379 height 39
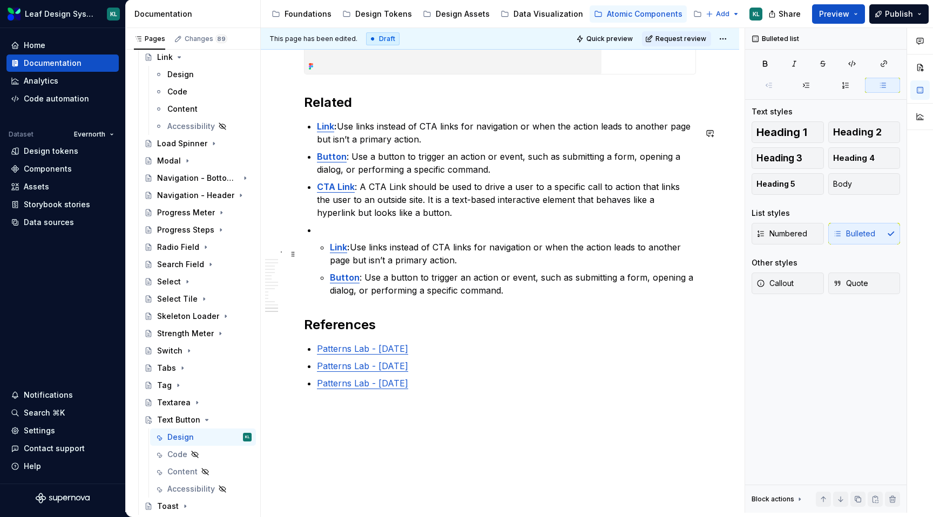
click at [293, 255] on span at bounding box center [293, 254] width 9 height 15
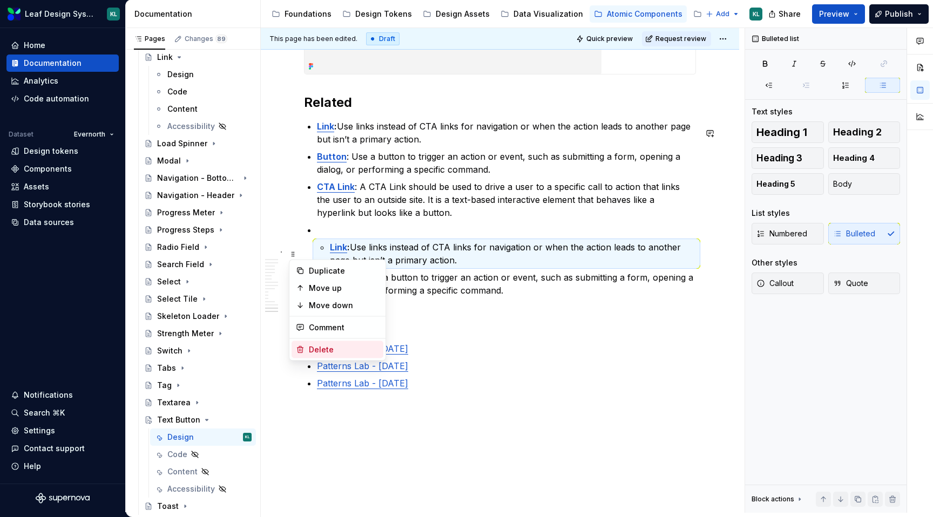
click at [318, 345] on div "Delete" at bounding box center [344, 349] width 70 height 11
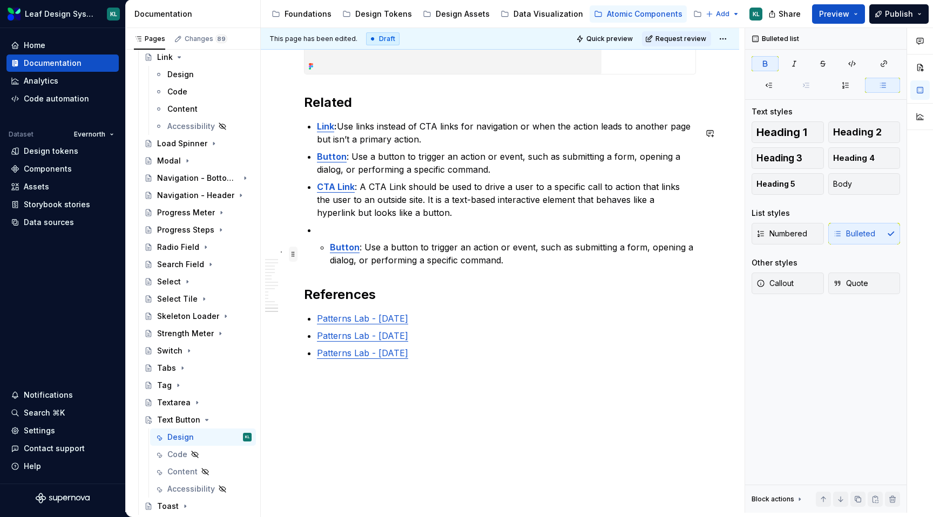
click at [294, 256] on span at bounding box center [293, 254] width 9 height 15
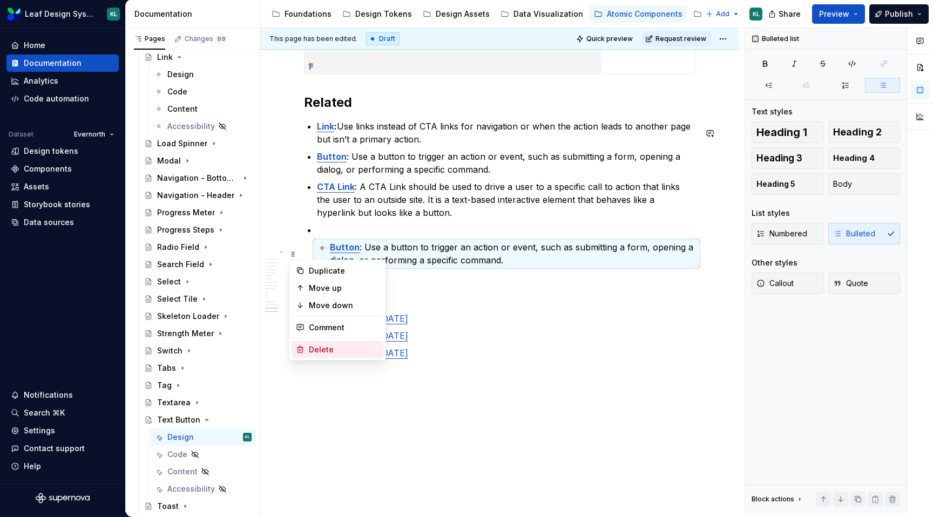
click at [320, 347] on div "Delete" at bounding box center [344, 349] width 70 height 11
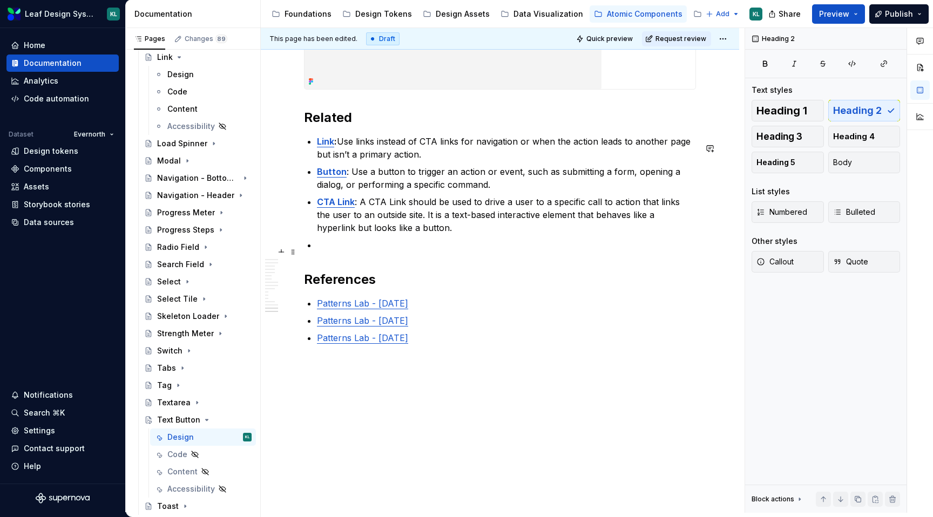
click at [342, 245] on p at bounding box center [506, 245] width 379 height 13
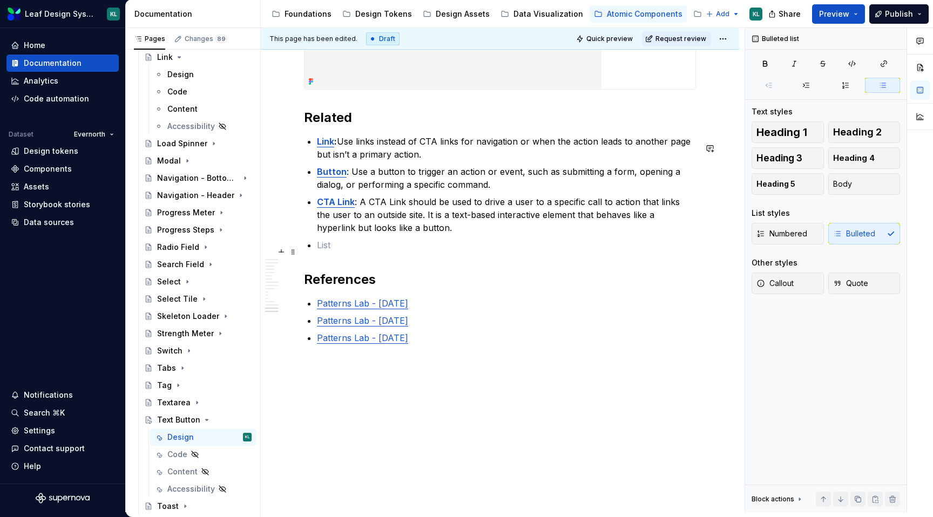
scroll to position [4176, 0]
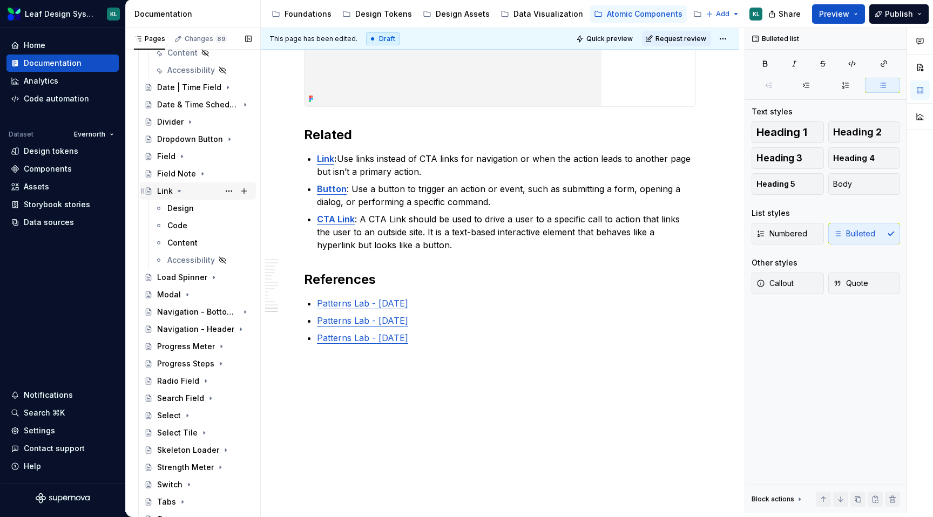
click at [178, 189] on icon "Page tree" at bounding box center [179, 191] width 9 height 9
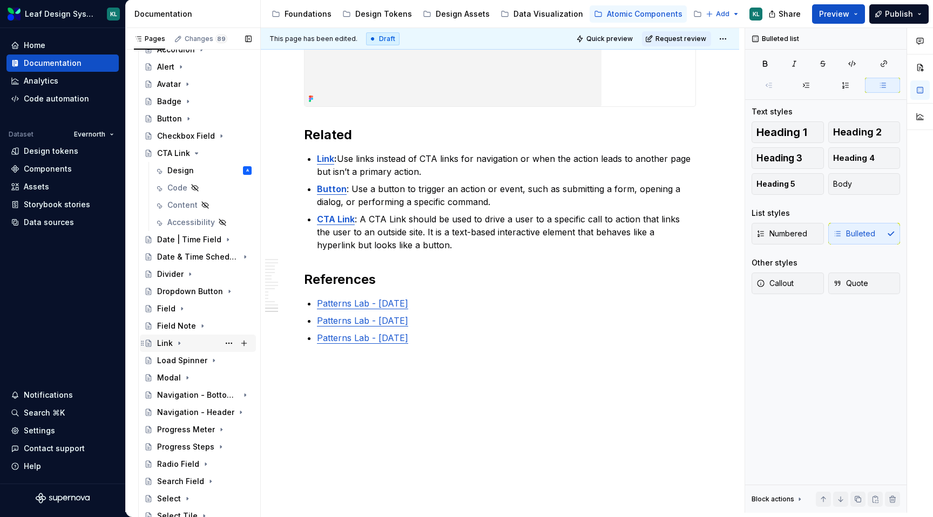
scroll to position [870, 0]
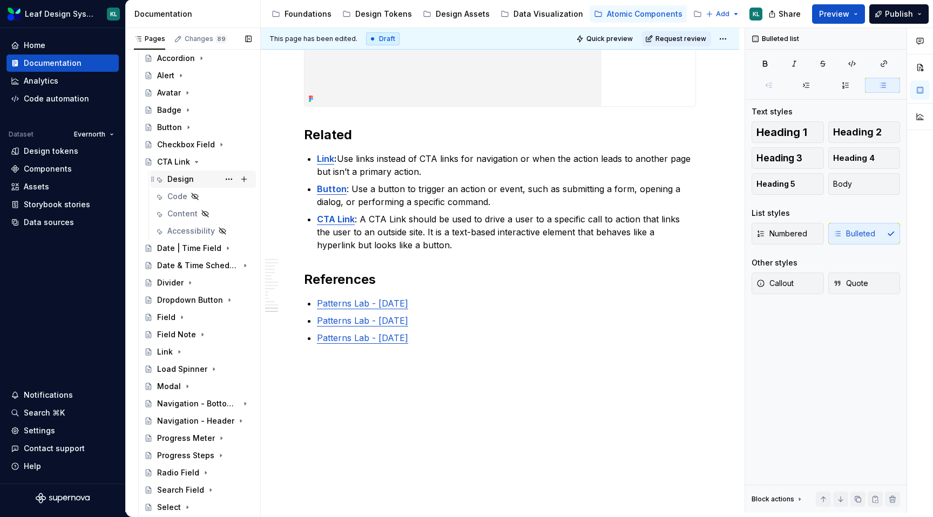
click at [185, 177] on div "Design" at bounding box center [180, 179] width 26 height 11
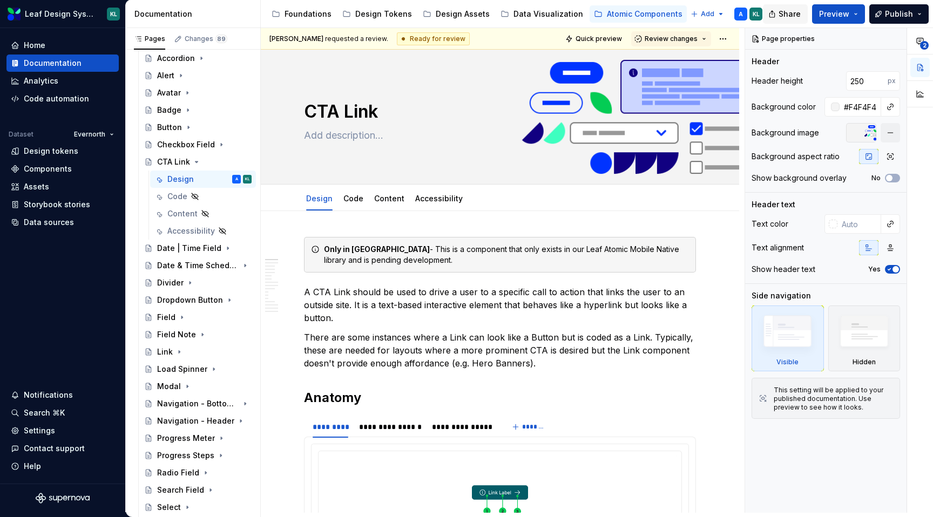
click at [792, 18] on span "Share" at bounding box center [789, 14] width 22 height 11
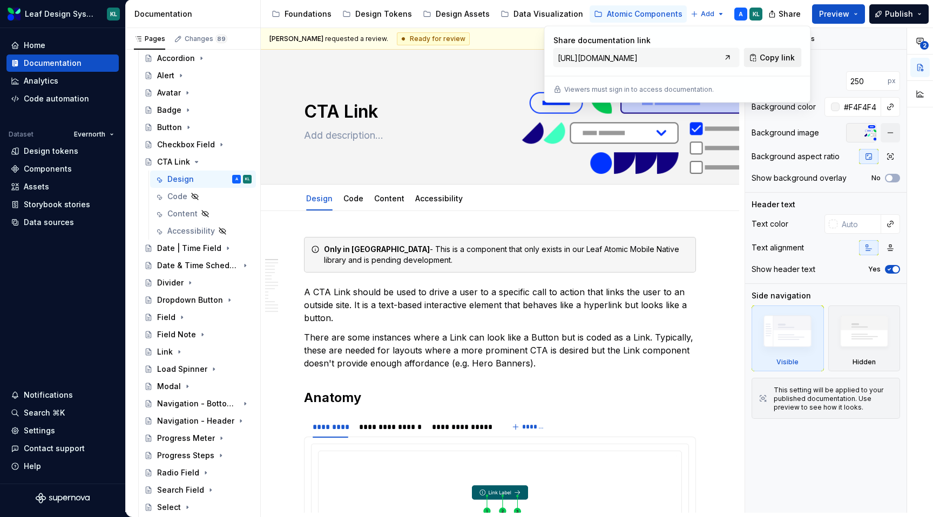
click at [761, 63] on button "Copy link" at bounding box center [773, 57] width 58 height 19
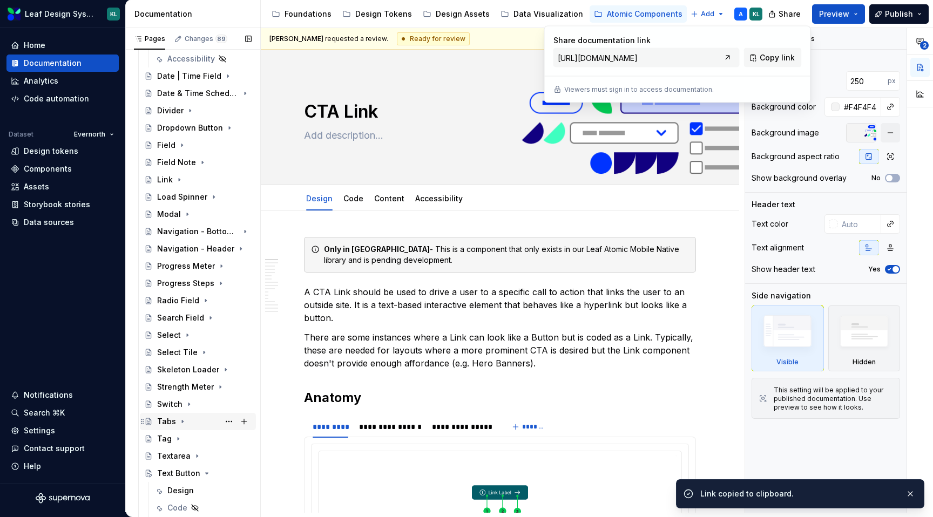
scroll to position [1096, 0]
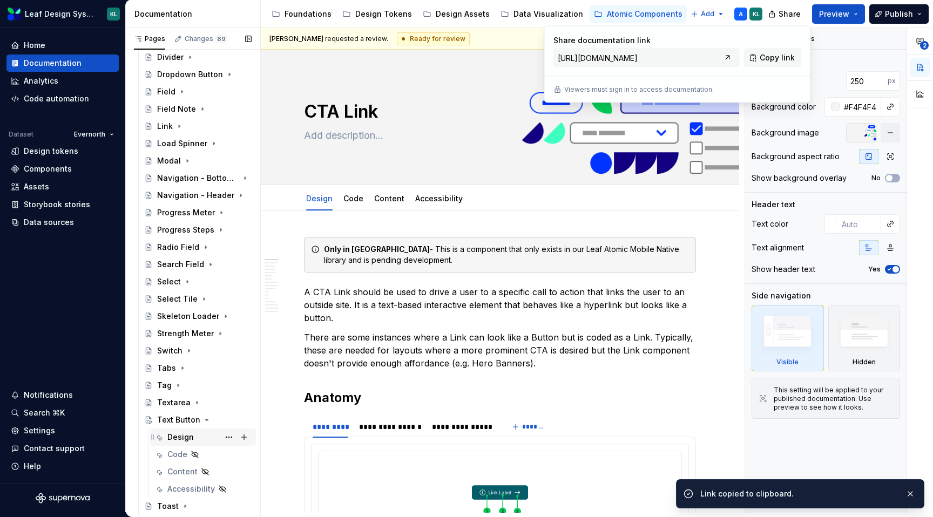
click at [199, 433] on div "Design" at bounding box center [209, 437] width 84 height 15
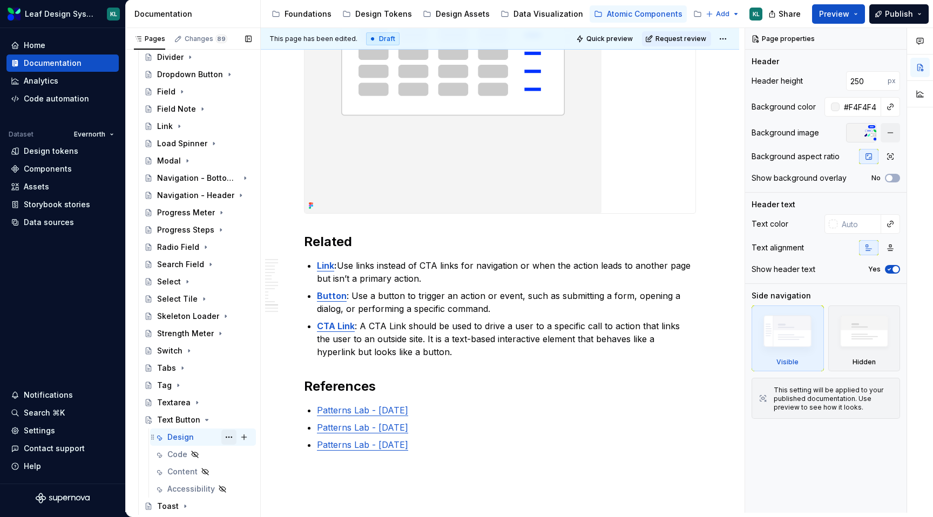
scroll to position [4176, 0]
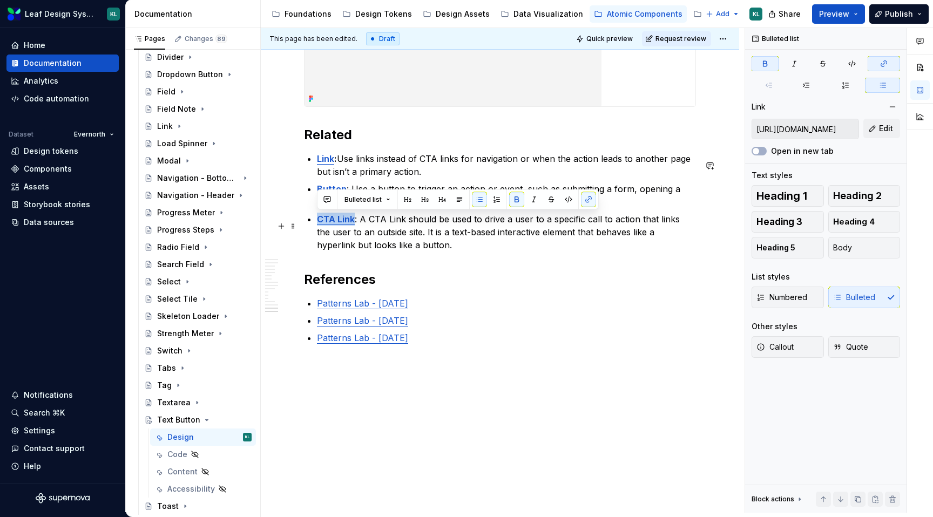
drag, startPoint x: 355, startPoint y: 217, endPoint x: 320, endPoint y: 217, distance: 35.1
click at [320, 217] on p "CTA Link : A CTA Link should be used to drive a user to a specific call to acti…" at bounding box center [506, 232] width 379 height 39
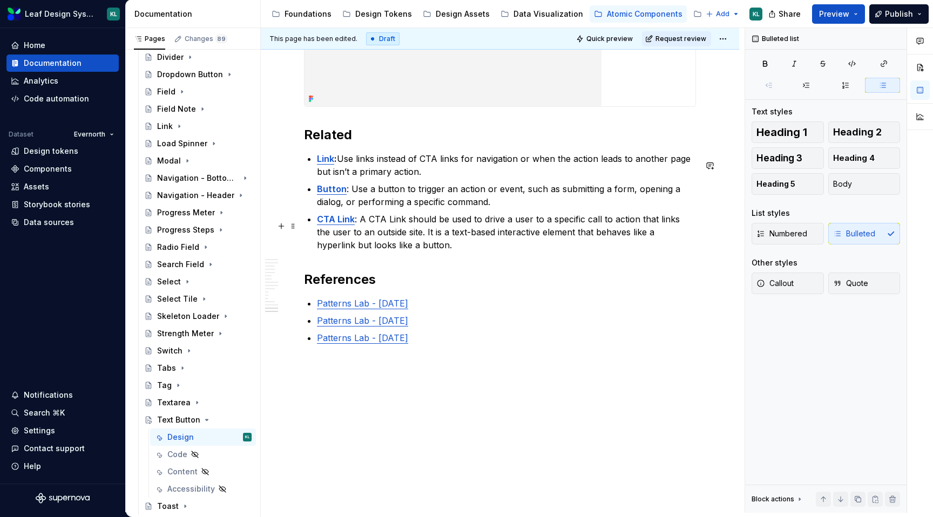
click at [443, 234] on p "CTA Link : A CTA Link should be used to drive a user to a specific call to acti…" at bounding box center [506, 232] width 379 height 39
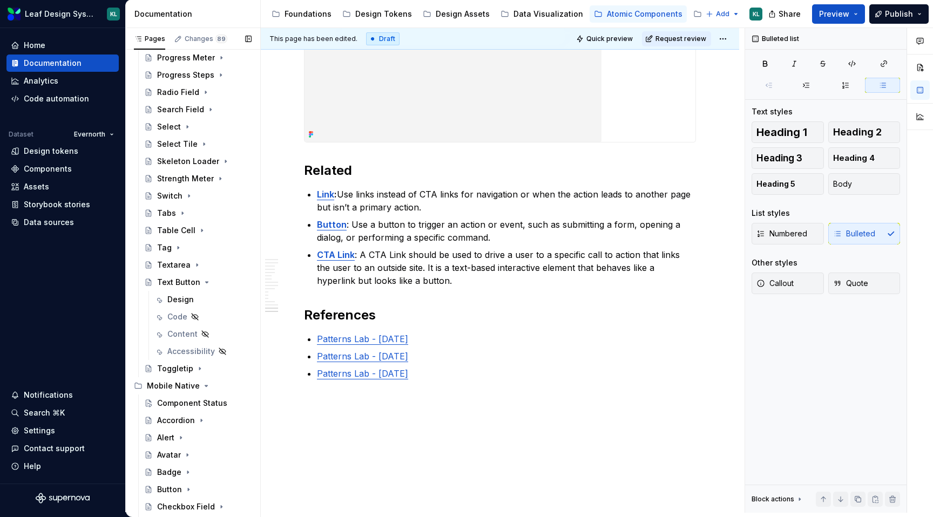
scroll to position [527, 0]
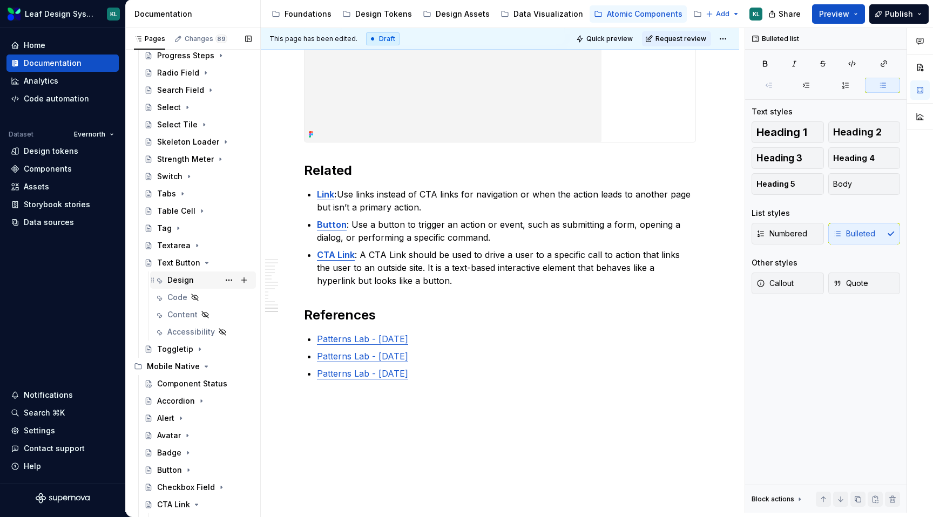
click at [202, 277] on div "Design" at bounding box center [209, 280] width 84 height 15
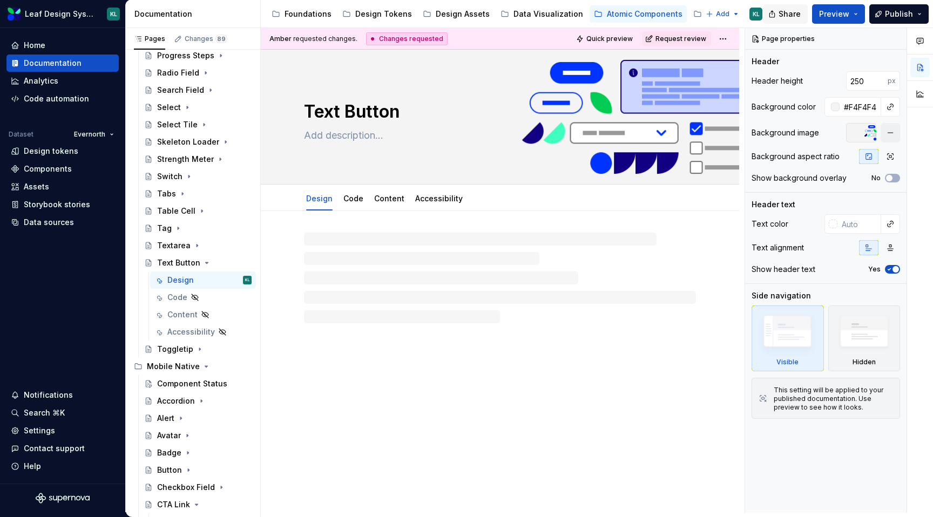
click at [785, 13] on span "Share" at bounding box center [789, 14] width 22 height 11
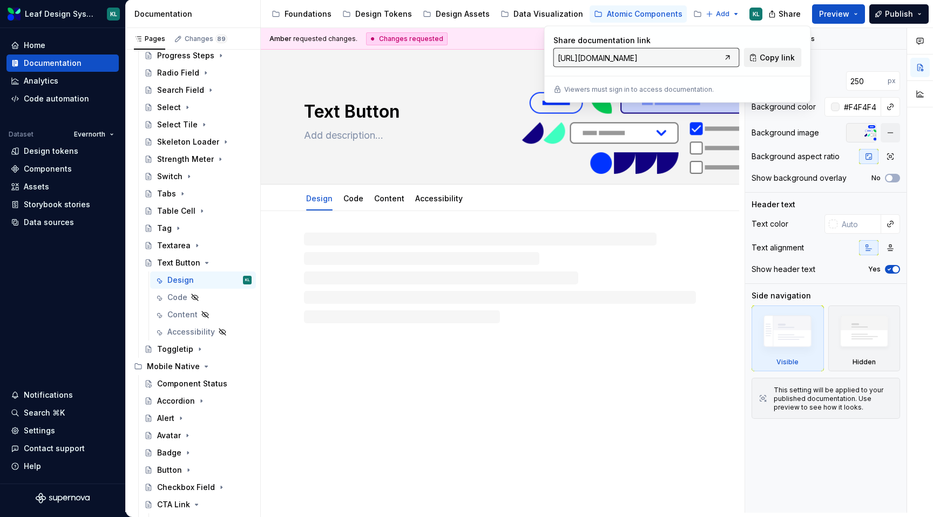
click at [768, 54] on span "Copy link" at bounding box center [776, 57] width 35 height 11
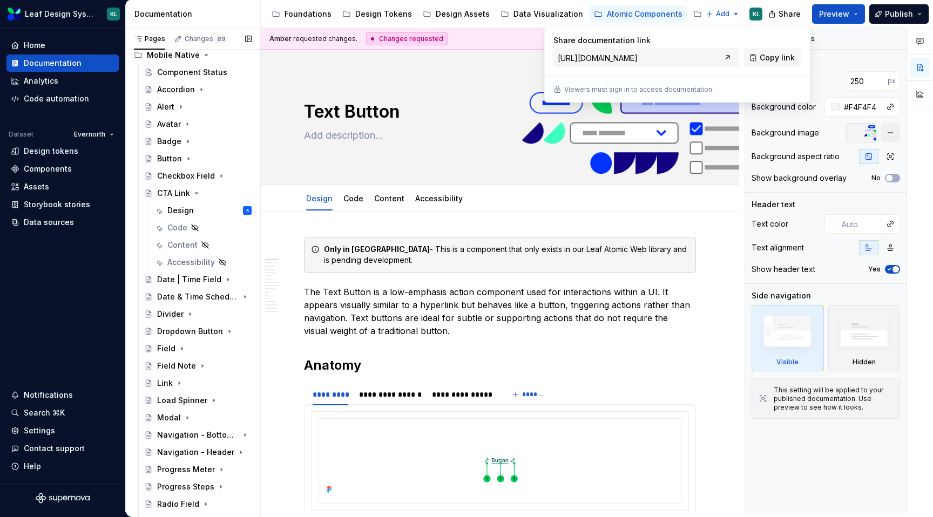
scroll to position [1096, 0]
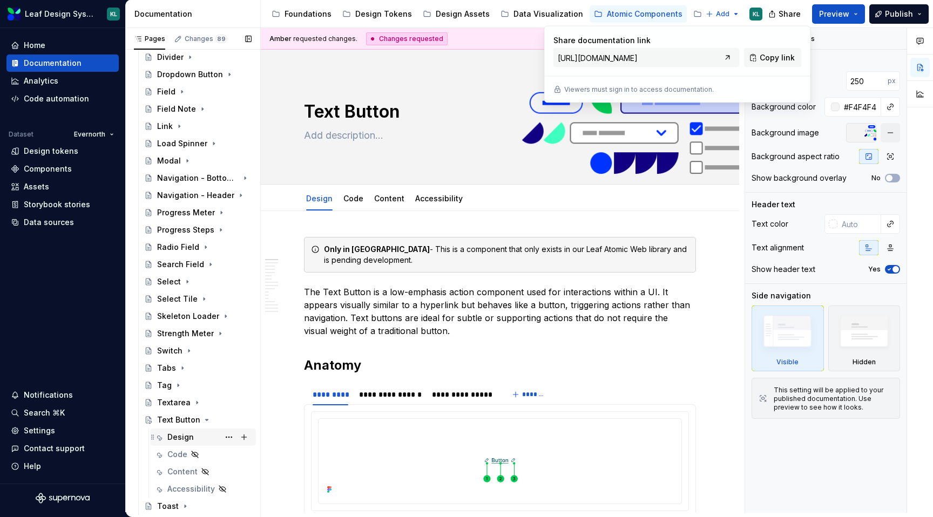
click at [194, 434] on div "Design" at bounding box center [209, 437] width 84 height 15
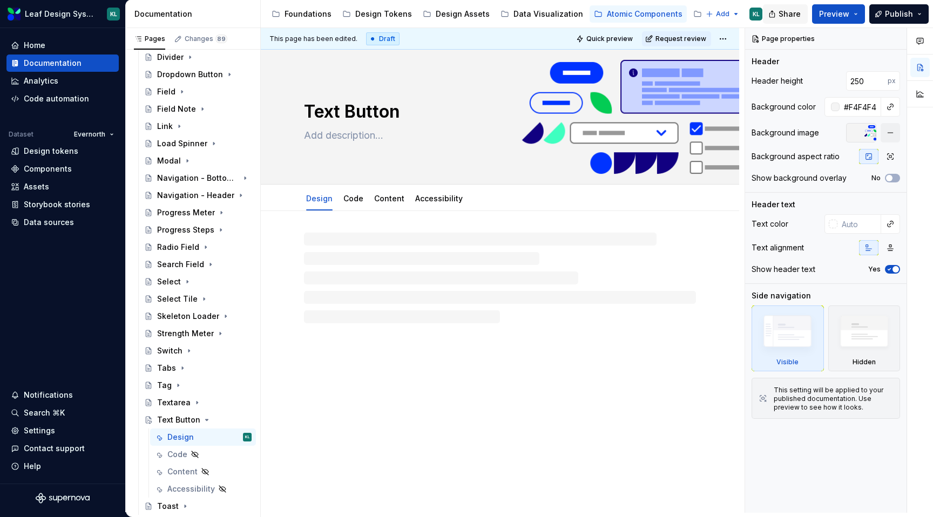
click at [787, 15] on span "Share" at bounding box center [789, 14] width 22 height 11
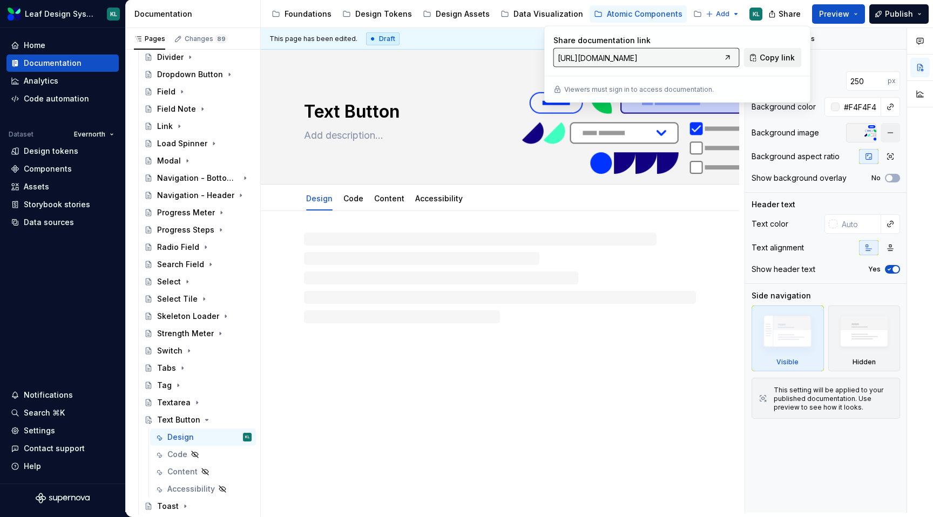
click at [763, 58] on span "Copy link" at bounding box center [776, 57] width 35 height 11
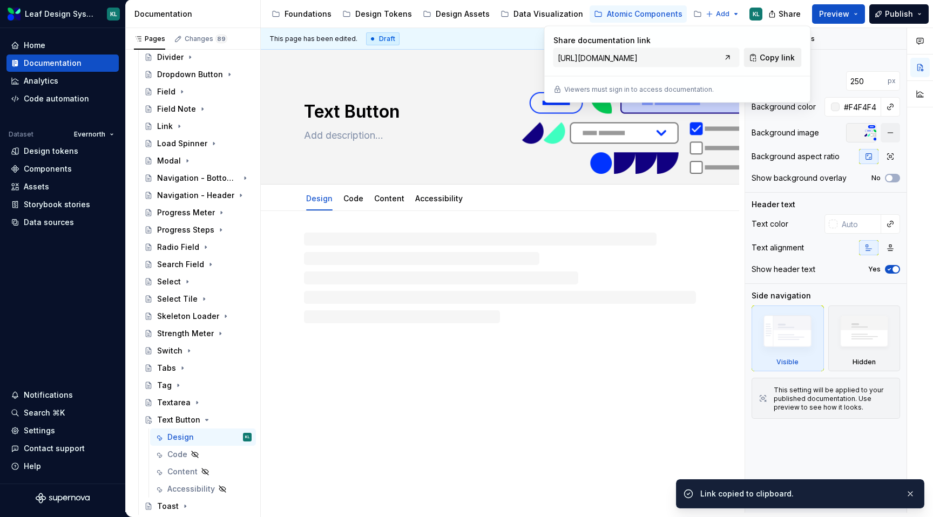
click at [792, 58] on span "Copy link" at bounding box center [776, 57] width 35 height 11
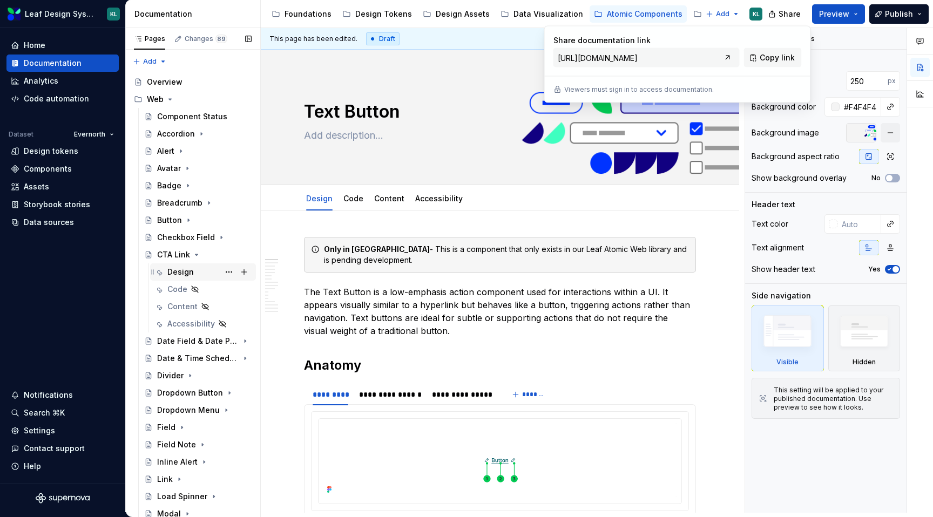
click at [197, 269] on div "Design" at bounding box center [209, 271] width 84 height 15
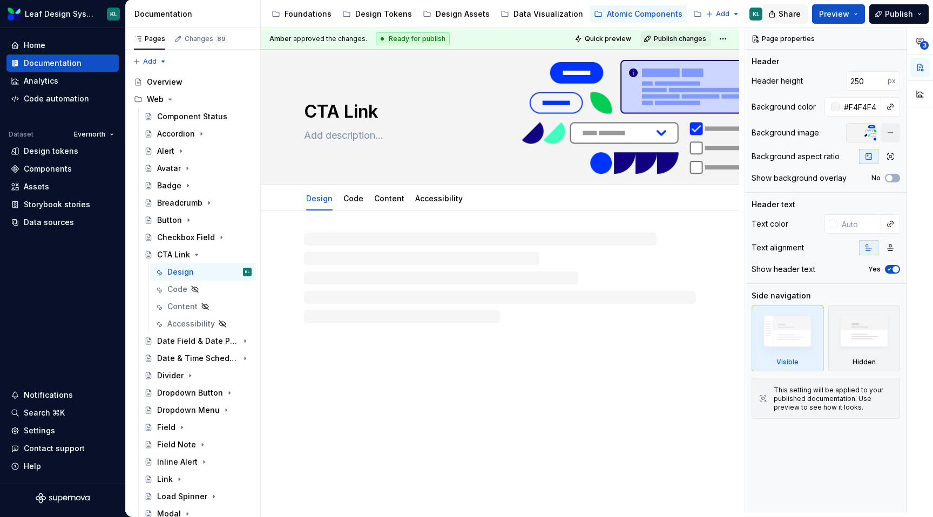
click at [796, 16] on span "Share" at bounding box center [789, 14] width 22 height 11
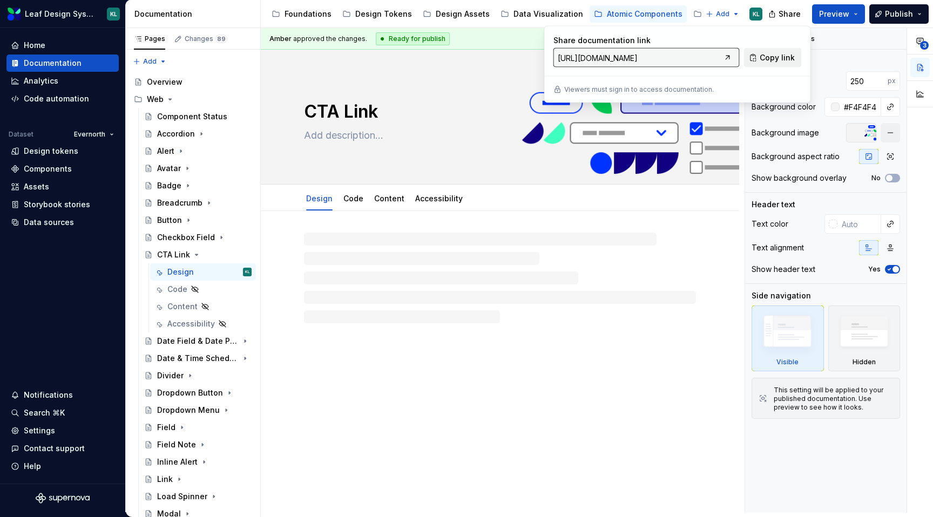
click at [771, 54] on span "Copy link" at bounding box center [776, 57] width 35 height 11
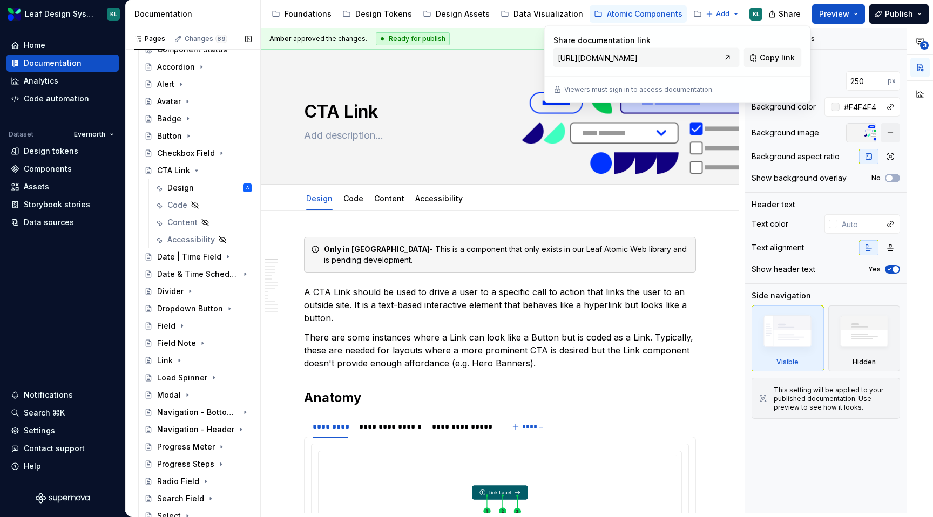
scroll to position [790, 0]
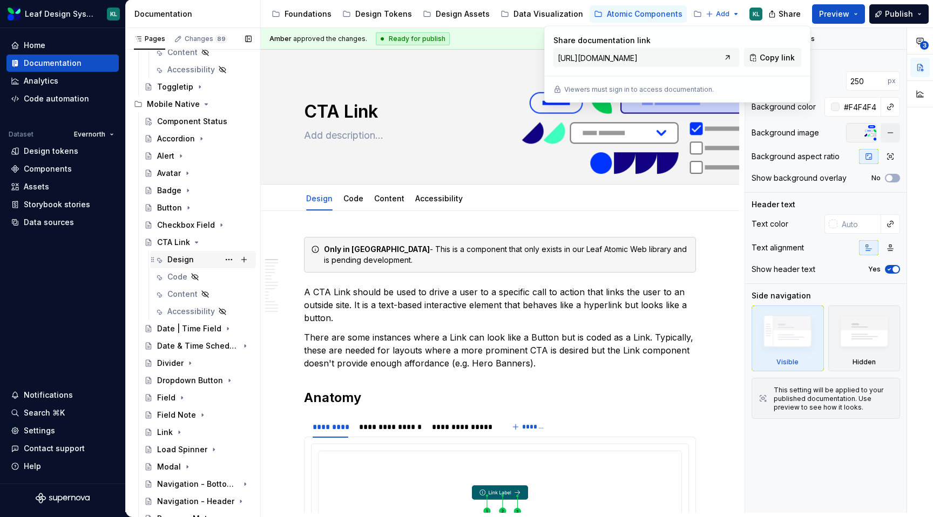
click at [196, 266] on div "Design A" at bounding box center [209, 259] width 84 height 15
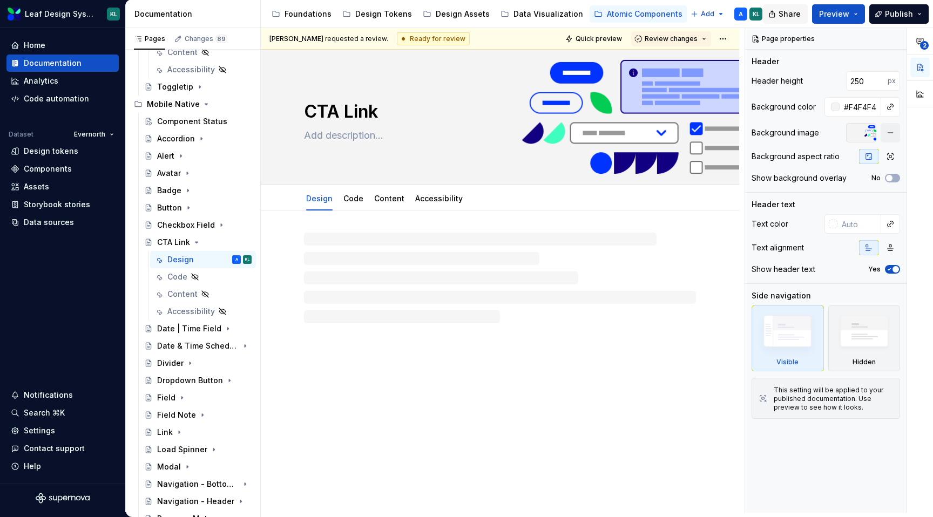
click at [777, 10] on button "Share" at bounding box center [785, 13] width 45 height 19
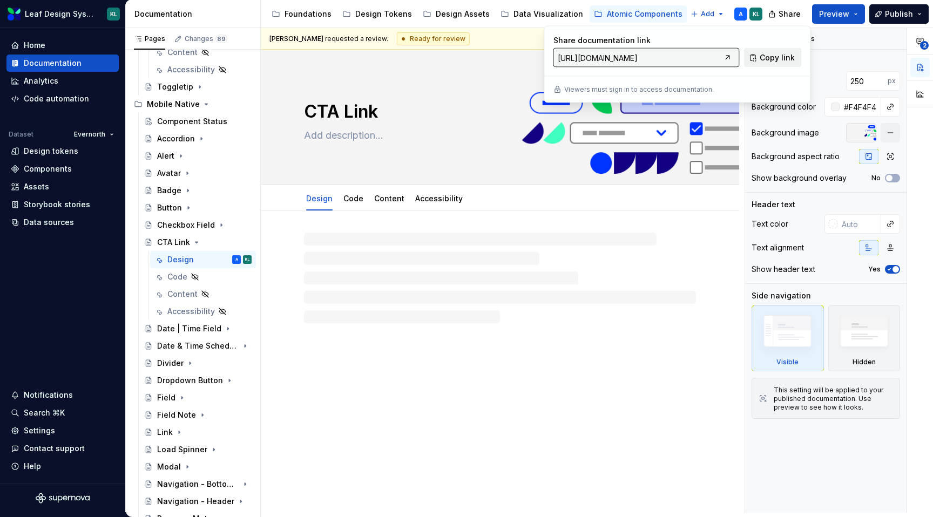
click at [766, 53] on span "Copy link" at bounding box center [776, 57] width 35 height 11
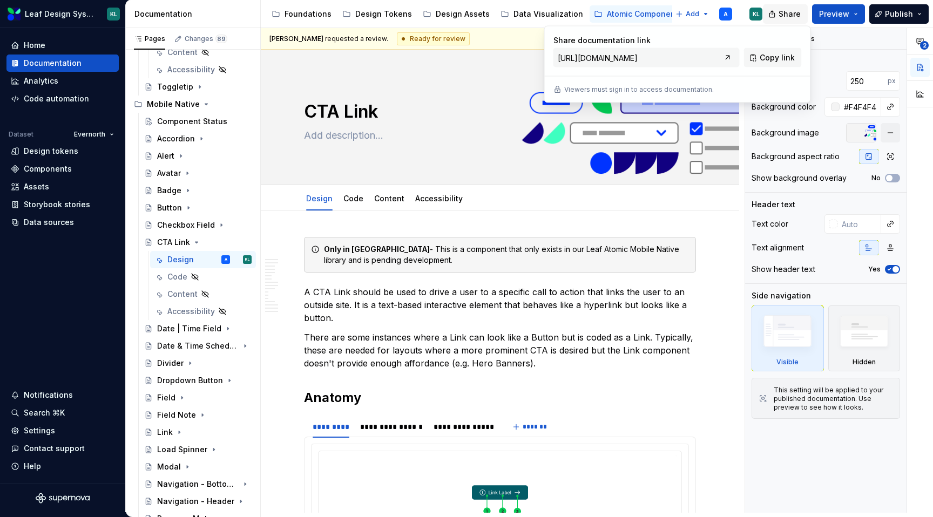
type textarea "*"
